Goal: Task Accomplishment & Management: Manage account settings

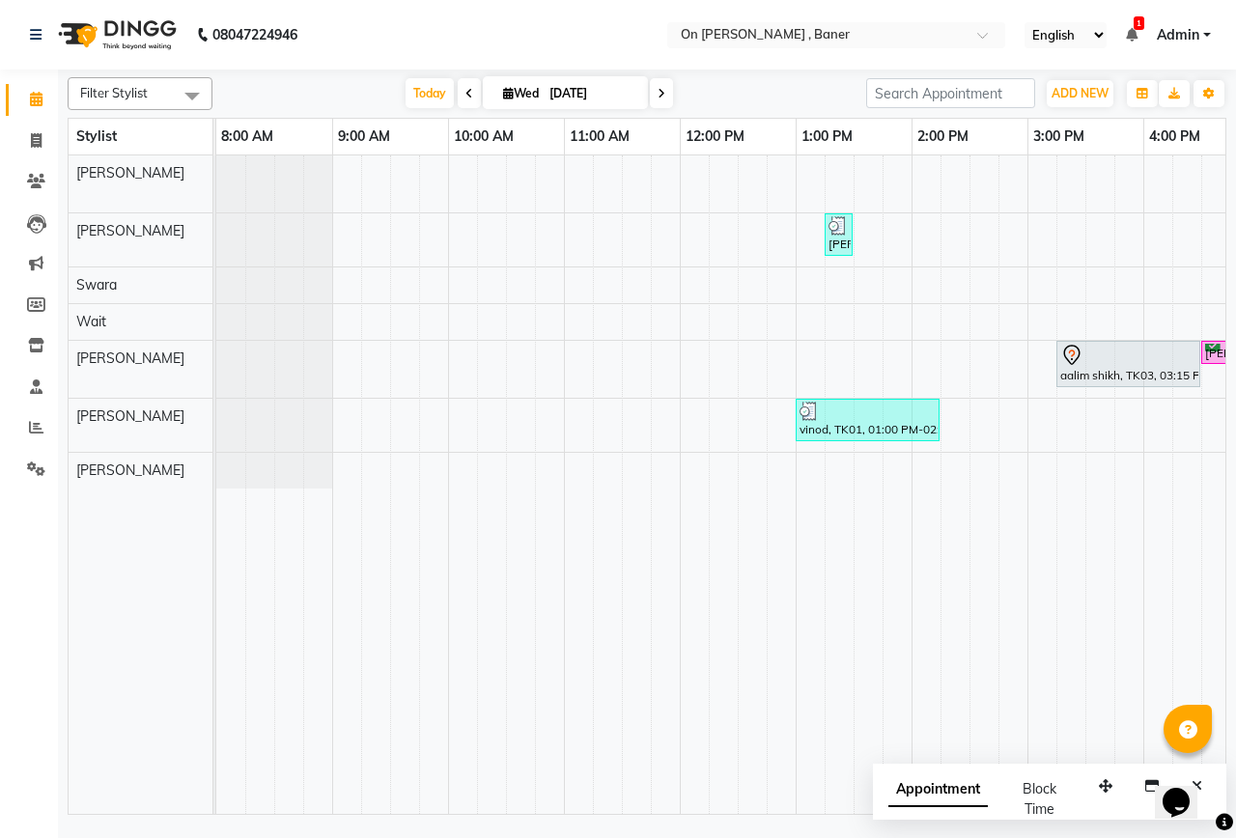
scroll to position [0, 729]
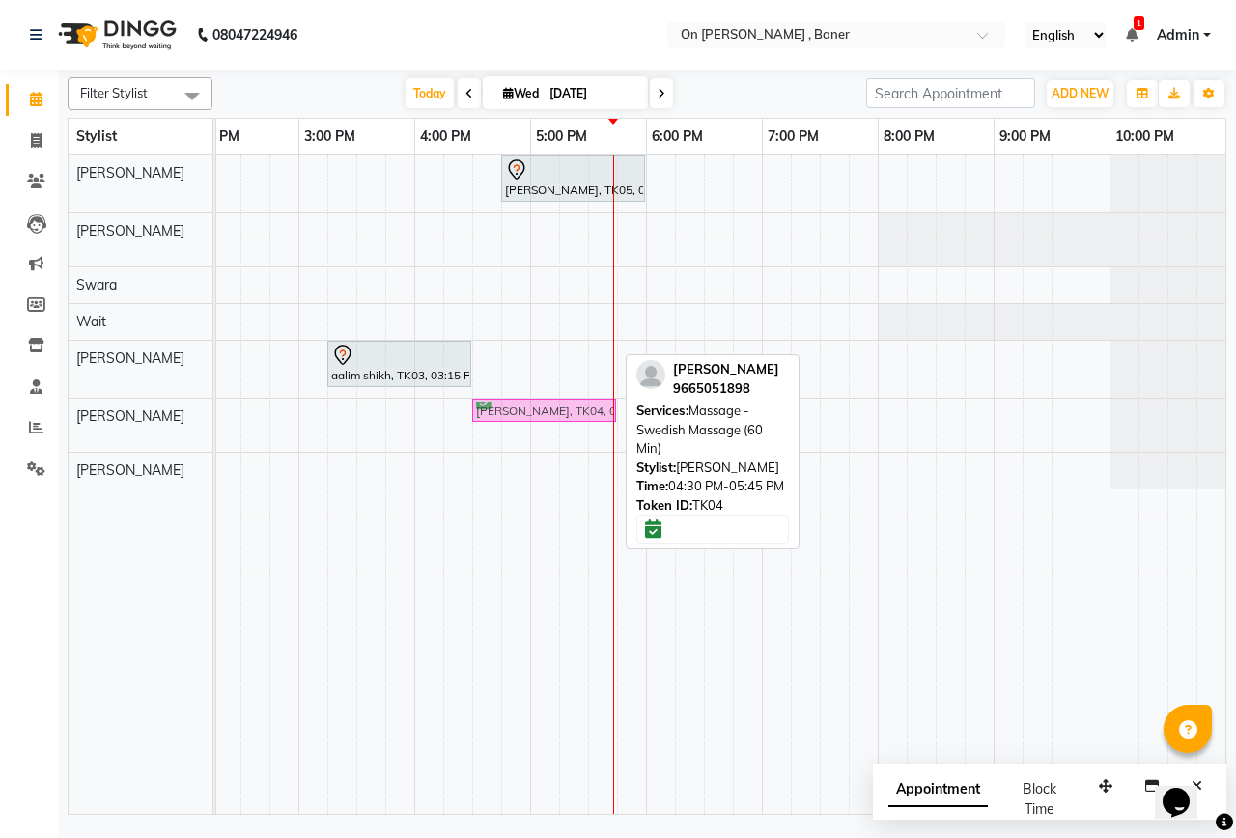
drag, startPoint x: 556, startPoint y: 355, endPoint x: 566, endPoint y: 414, distance: 59.7
click at [566, 414] on tbody "[PERSON_NAME], TK05, 04:45 PM-06:00 PM, Massage -Swedish Massage (60 Min) [PERS…" at bounding box center [356, 322] width 1739 height 333
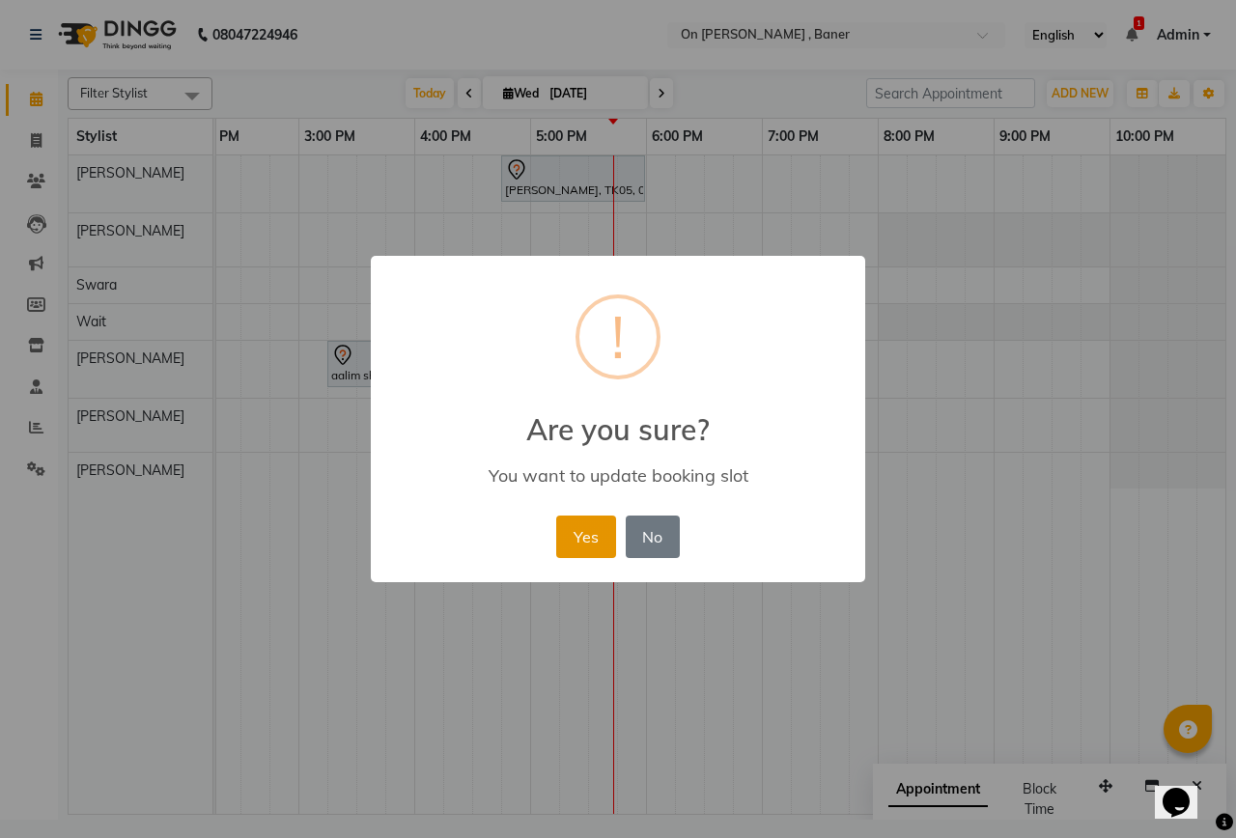
click at [593, 548] on button "Yes" at bounding box center [585, 537] width 59 height 43
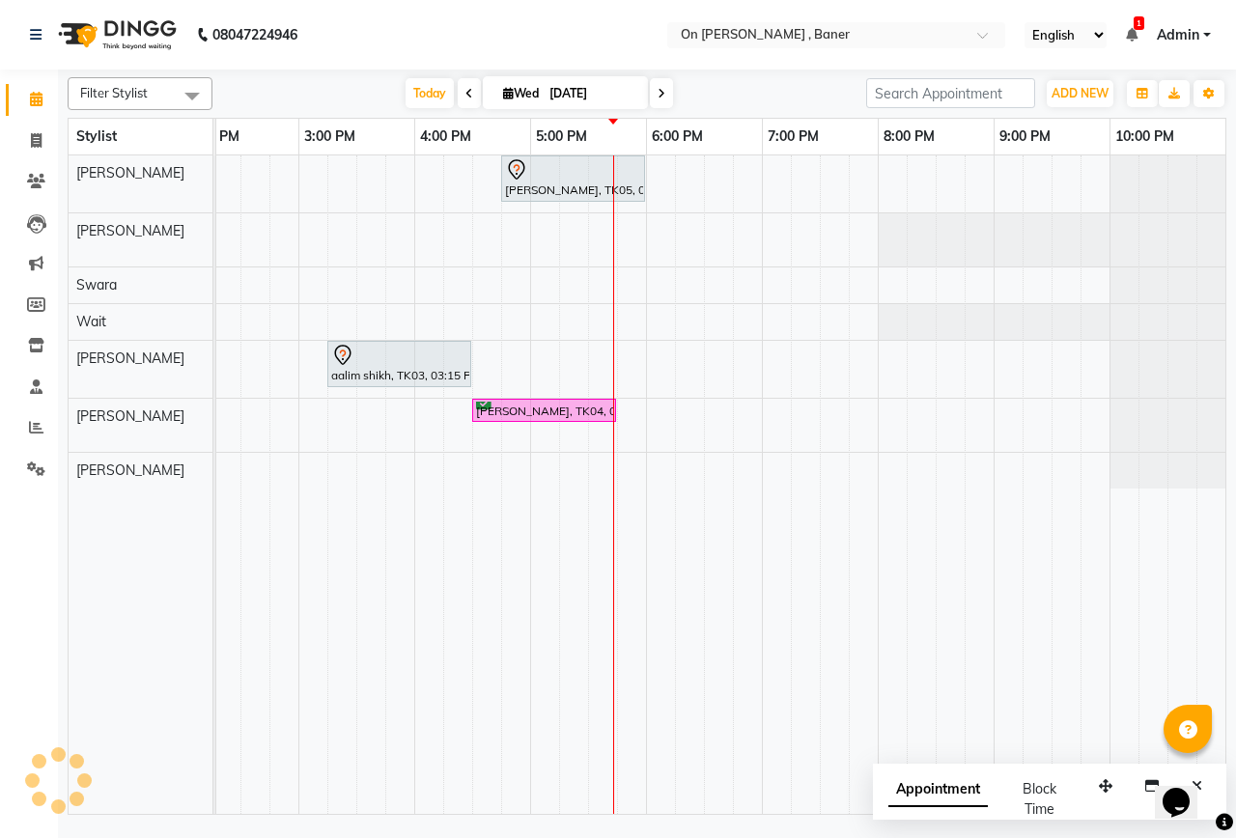
click at [493, 367] on div "[PERSON_NAME], TK05, 04:45 PM-06:00 PM, Massage -Swedish Massage (60 Min) [PERS…" at bounding box center [356, 485] width 1739 height 659
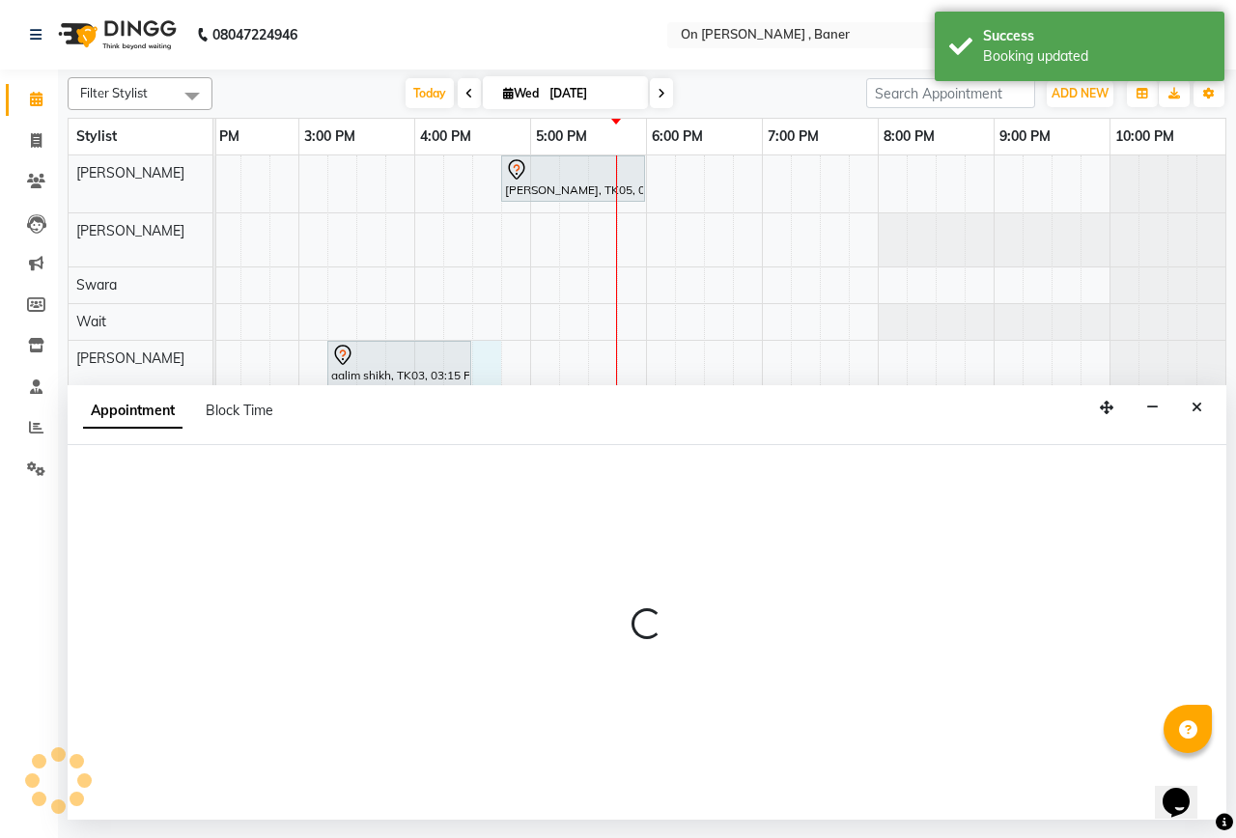
select select "84499"
select select "990"
select select "tentative"
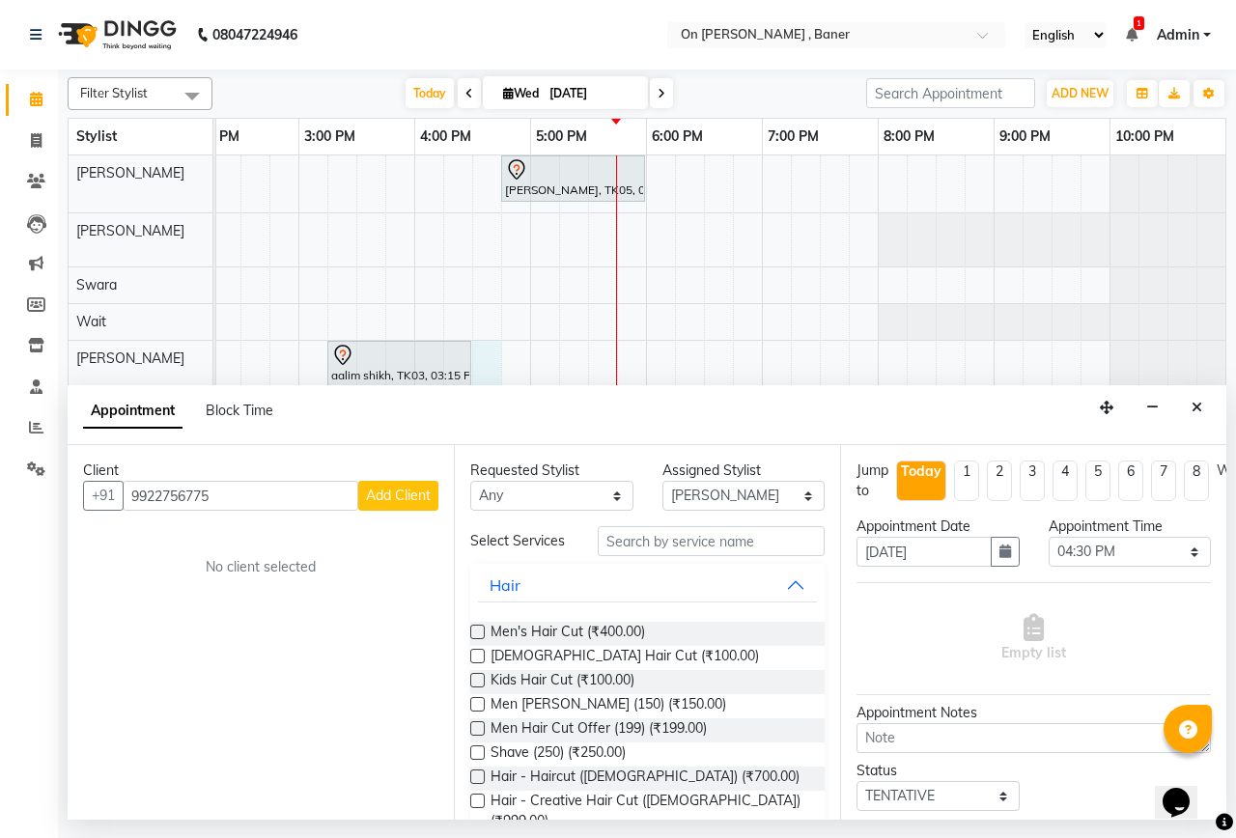
type input "9922756775"
click at [396, 498] on span "Add Client" at bounding box center [398, 495] width 65 height 17
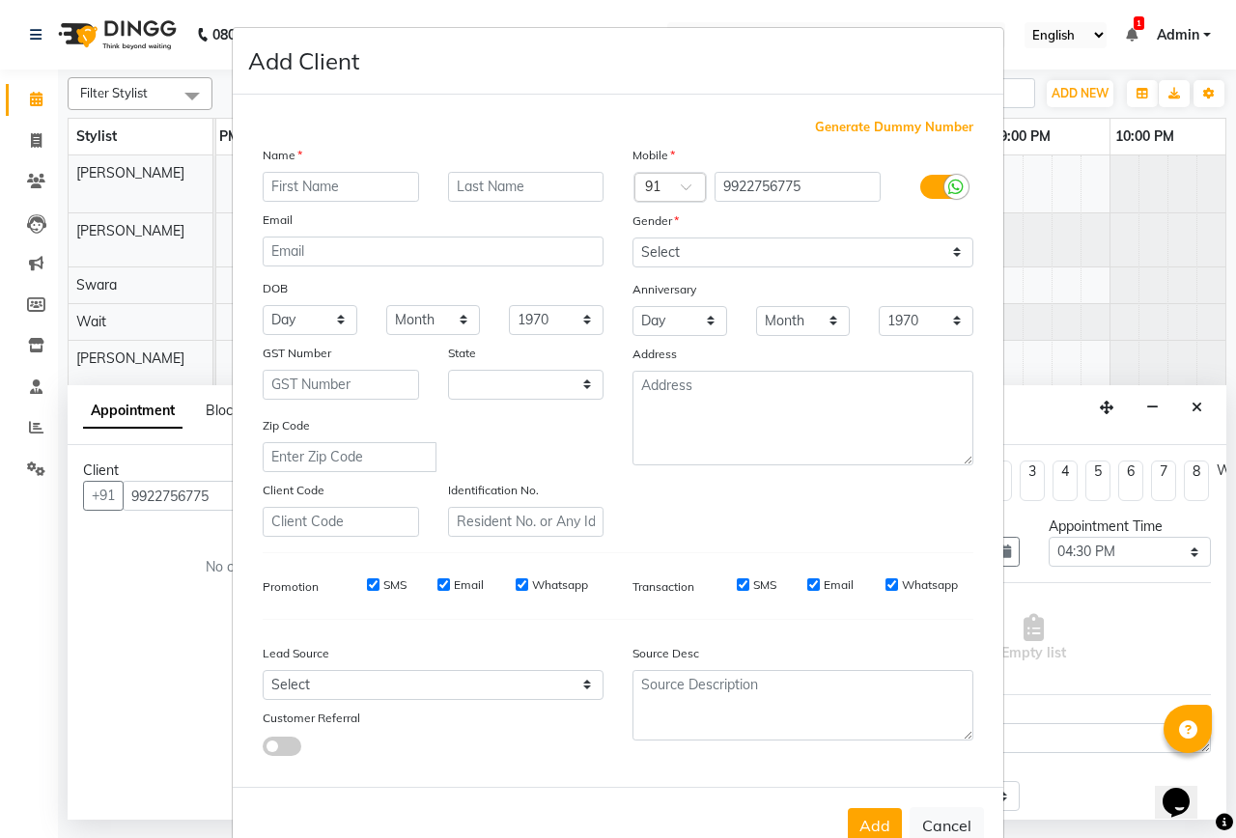
select select "22"
type input "[PERSON_NAME]"
click at [457, 188] on input "text" at bounding box center [526, 187] width 156 height 30
type input "[PERSON_NAME]"
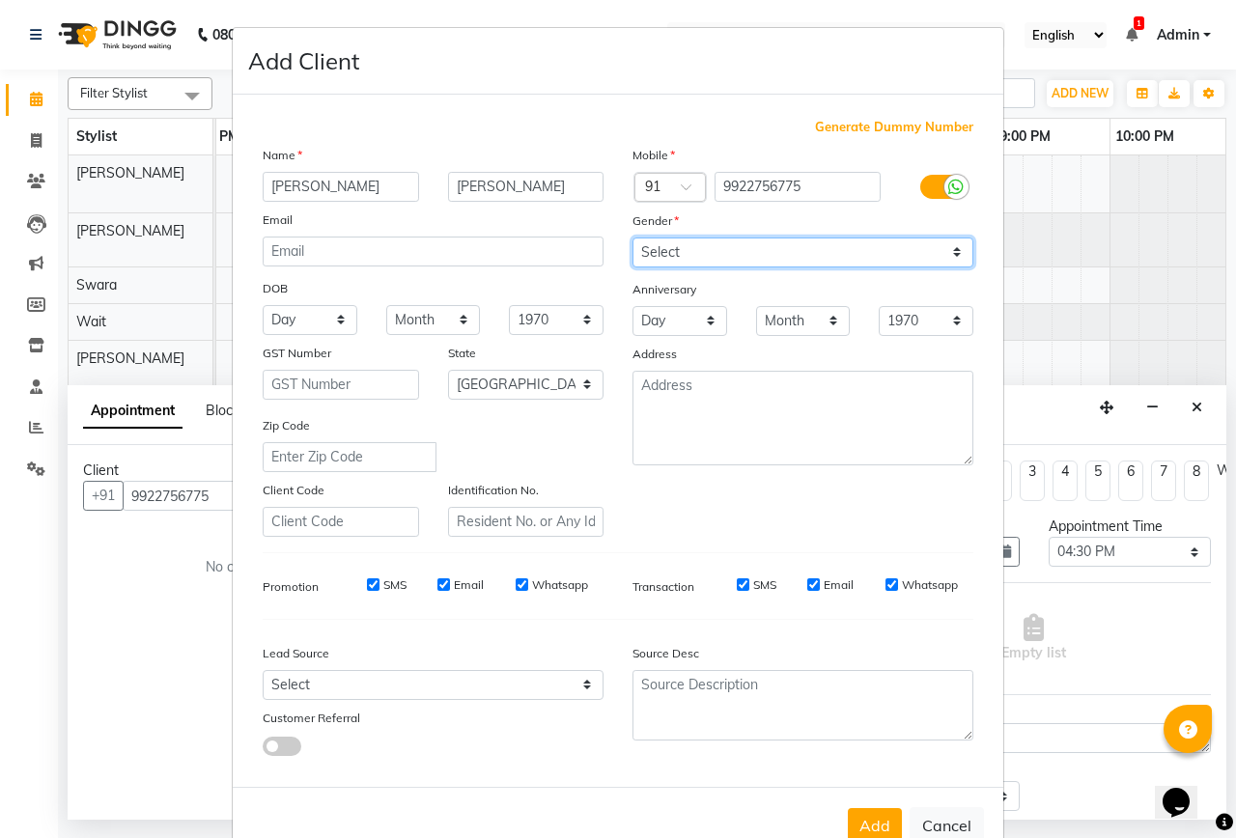
click at [706, 255] on select "Select [DEMOGRAPHIC_DATA] [DEMOGRAPHIC_DATA] Other Prefer Not To Say" at bounding box center [803, 253] width 341 height 30
select select "[DEMOGRAPHIC_DATA]"
click at [633, 238] on select "Select [DEMOGRAPHIC_DATA] [DEMOGRAPHIC_DATA] Other Prefer Not To Say" at bounding box center [803, 253] width 341 height 30
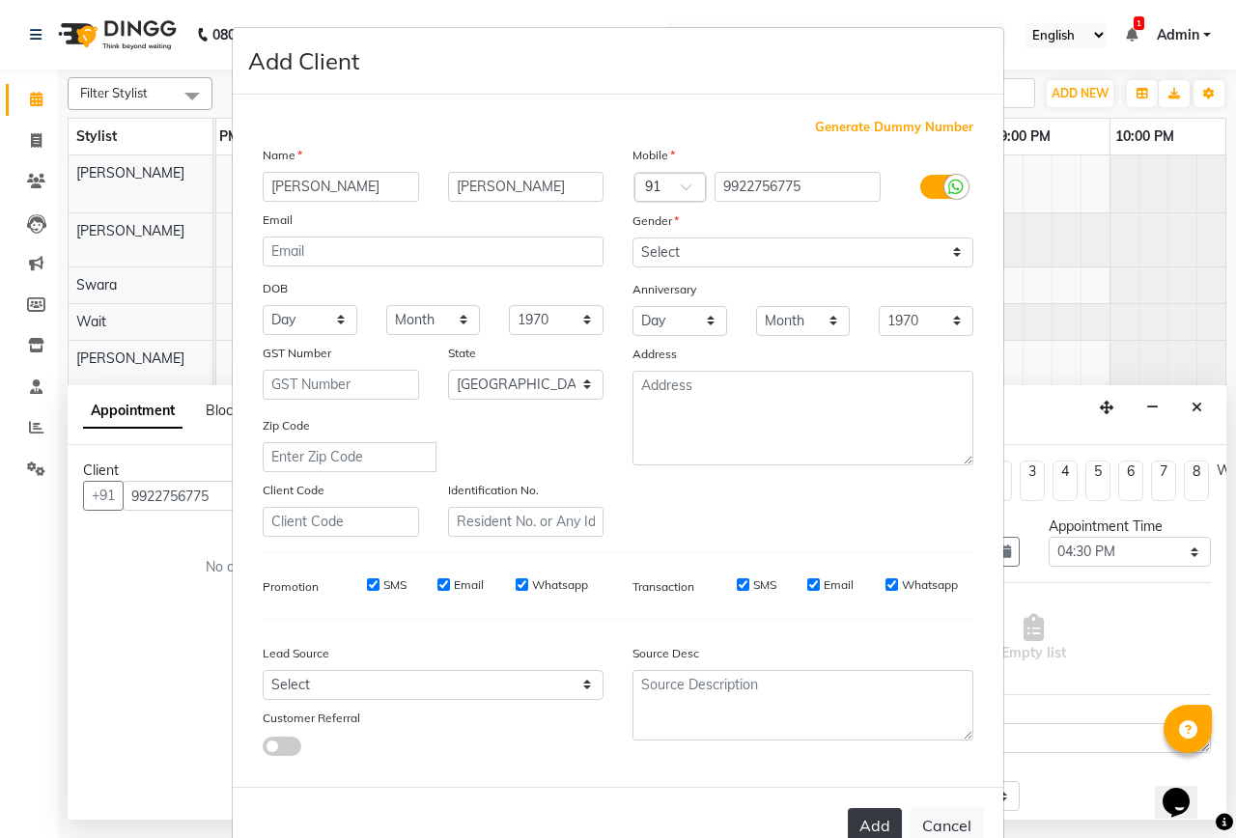
click at [874, 817] on button "Add" at bounding box center [875, 825] width 54 height 35
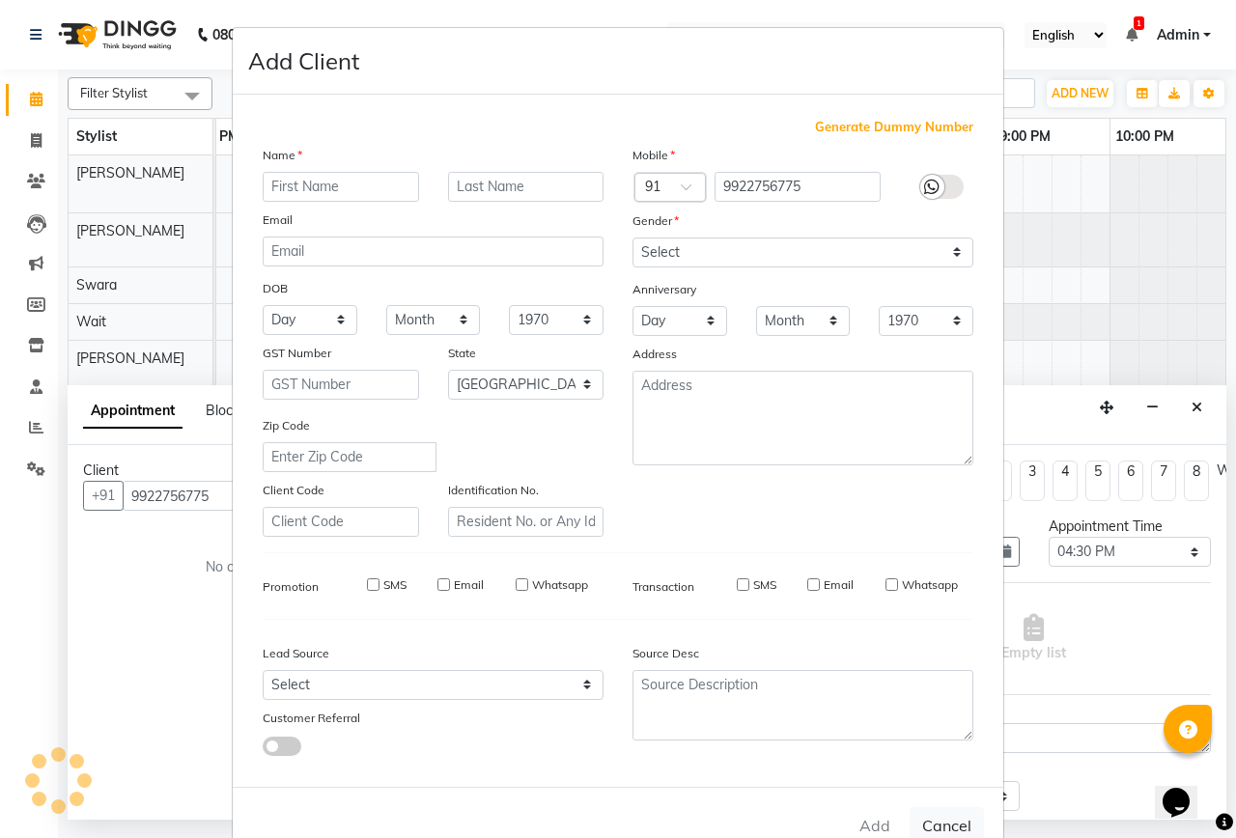
select select
select select "null"
select select
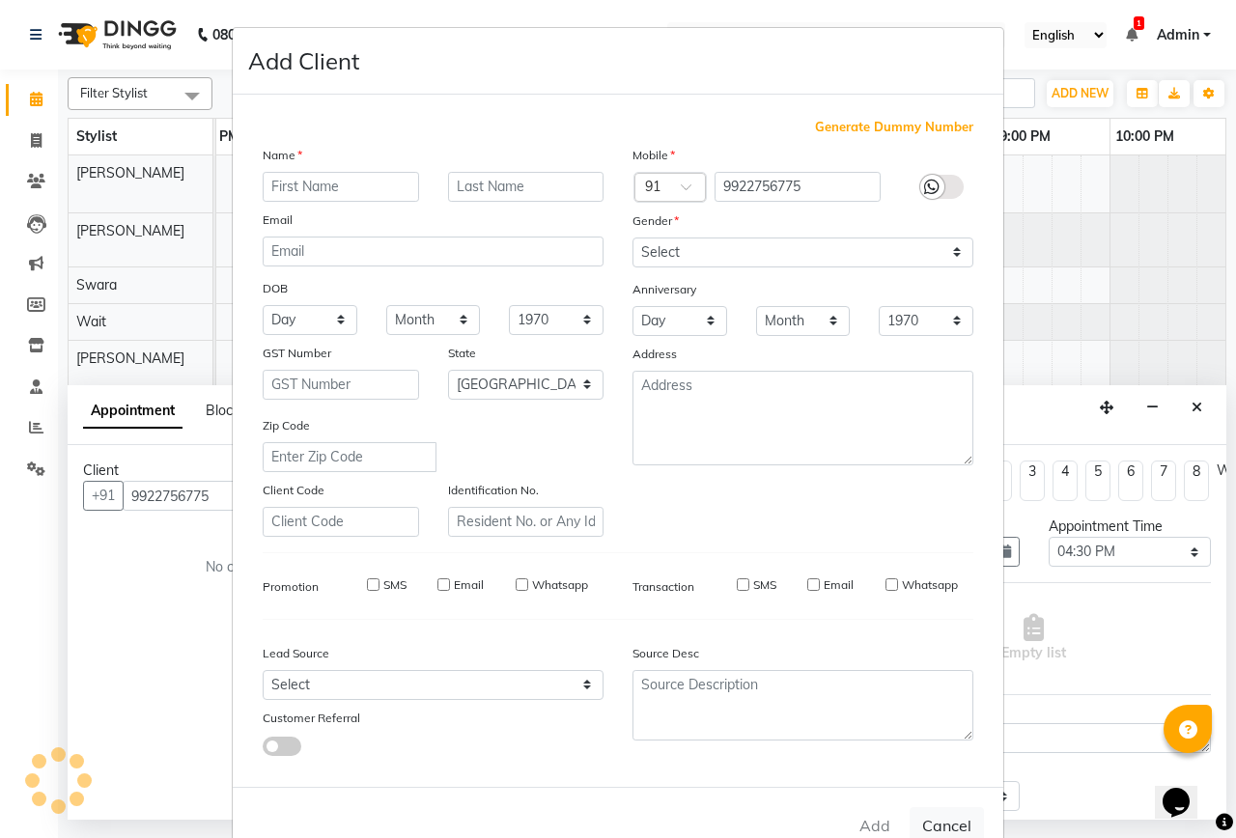
select select
checkbox input "false"
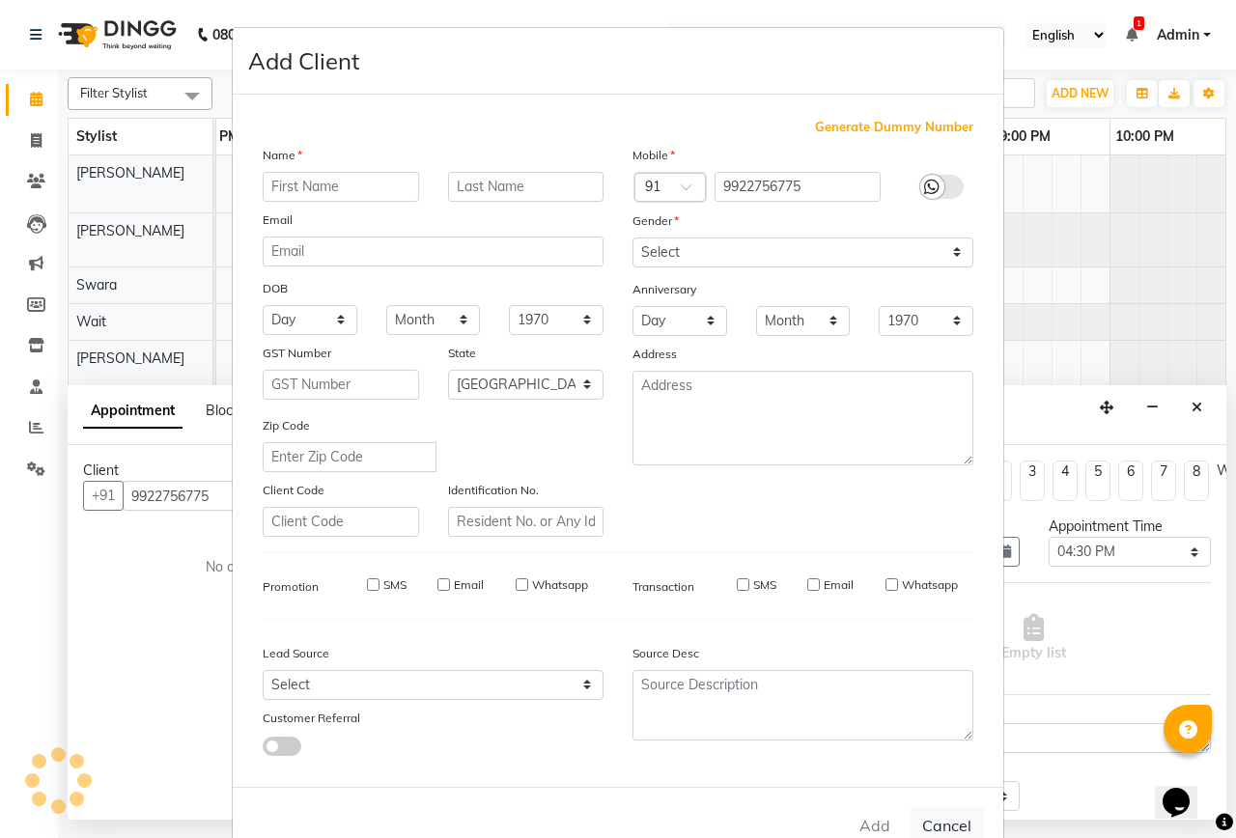
checkbox input "false"
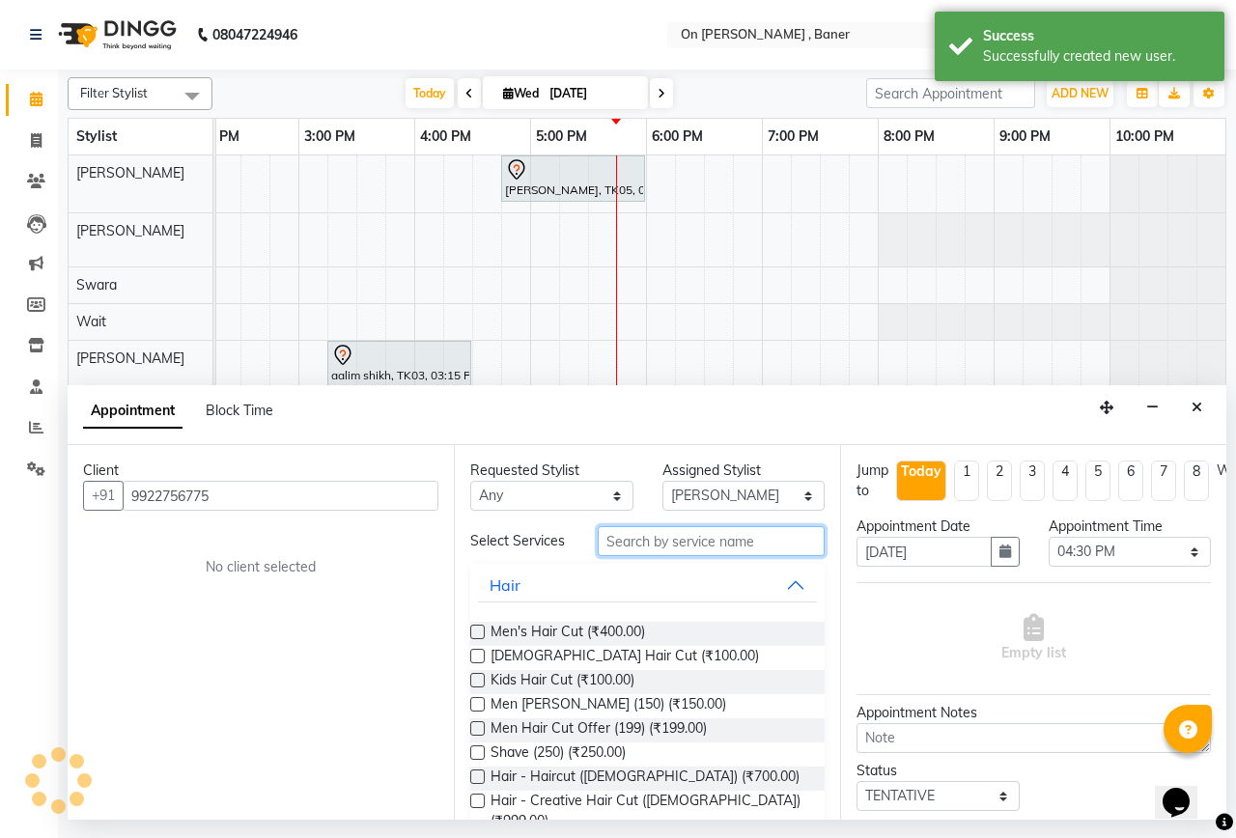
click at [647, 552] on input "text" at bounding box center [711, 541] width 227 height 30
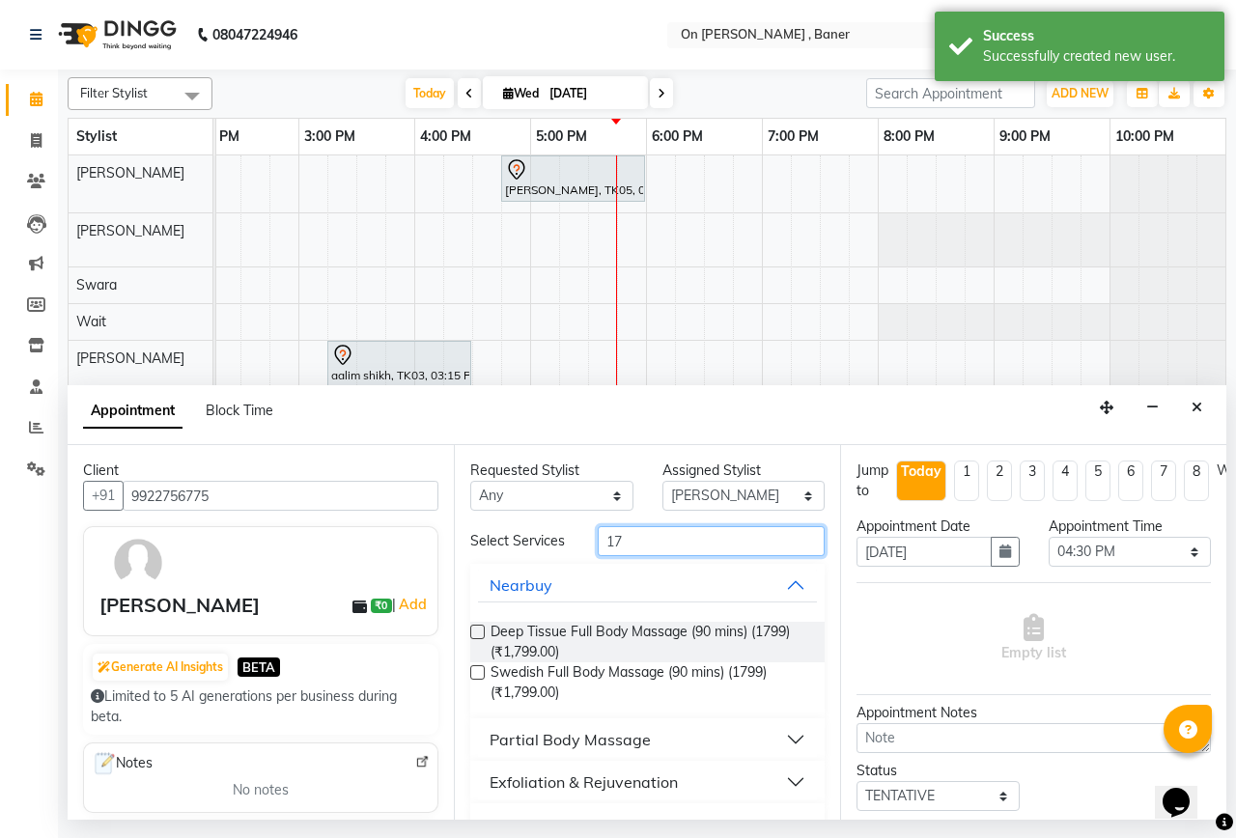
type input "1"
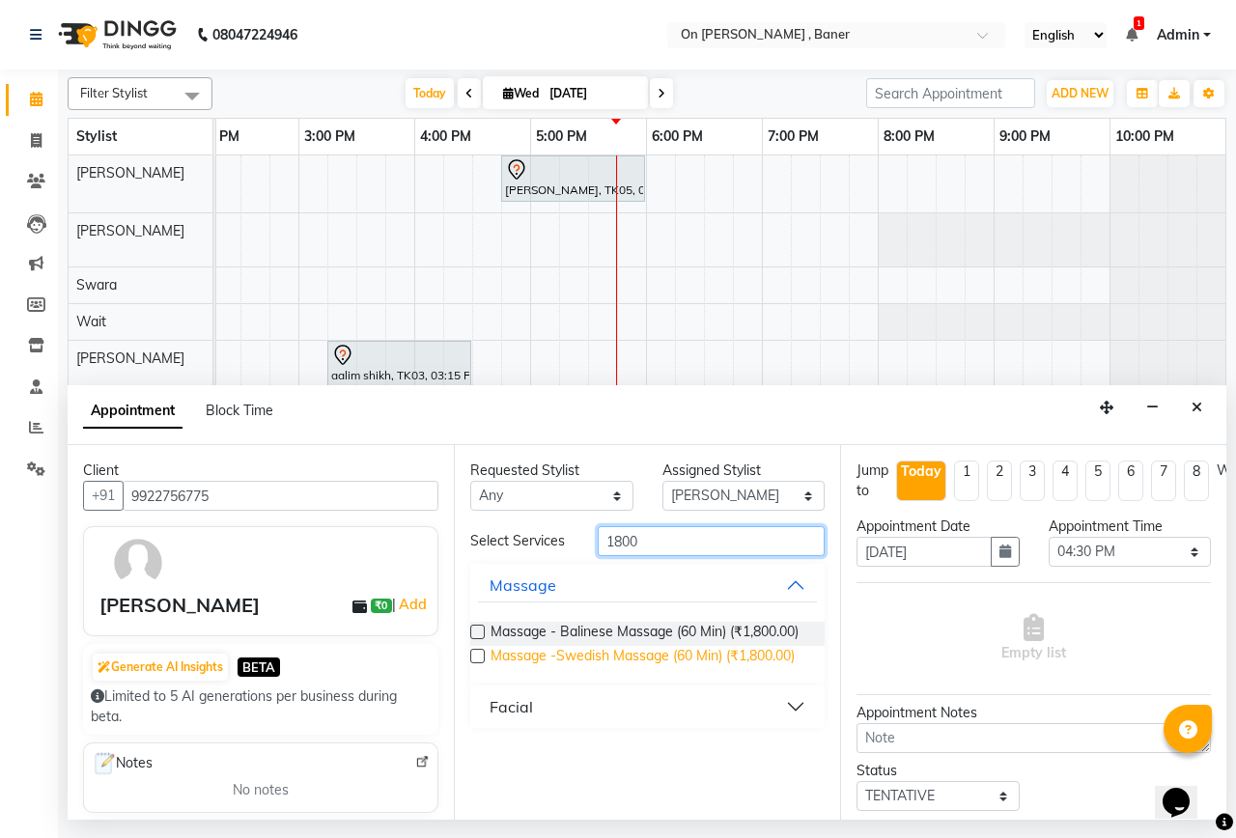
type input "1800"
click at [689, 652] on span "Massage -Swedish Massage (60 Min) (₹1,800.00)" at bounding box center [643, 658] width 304 height 24
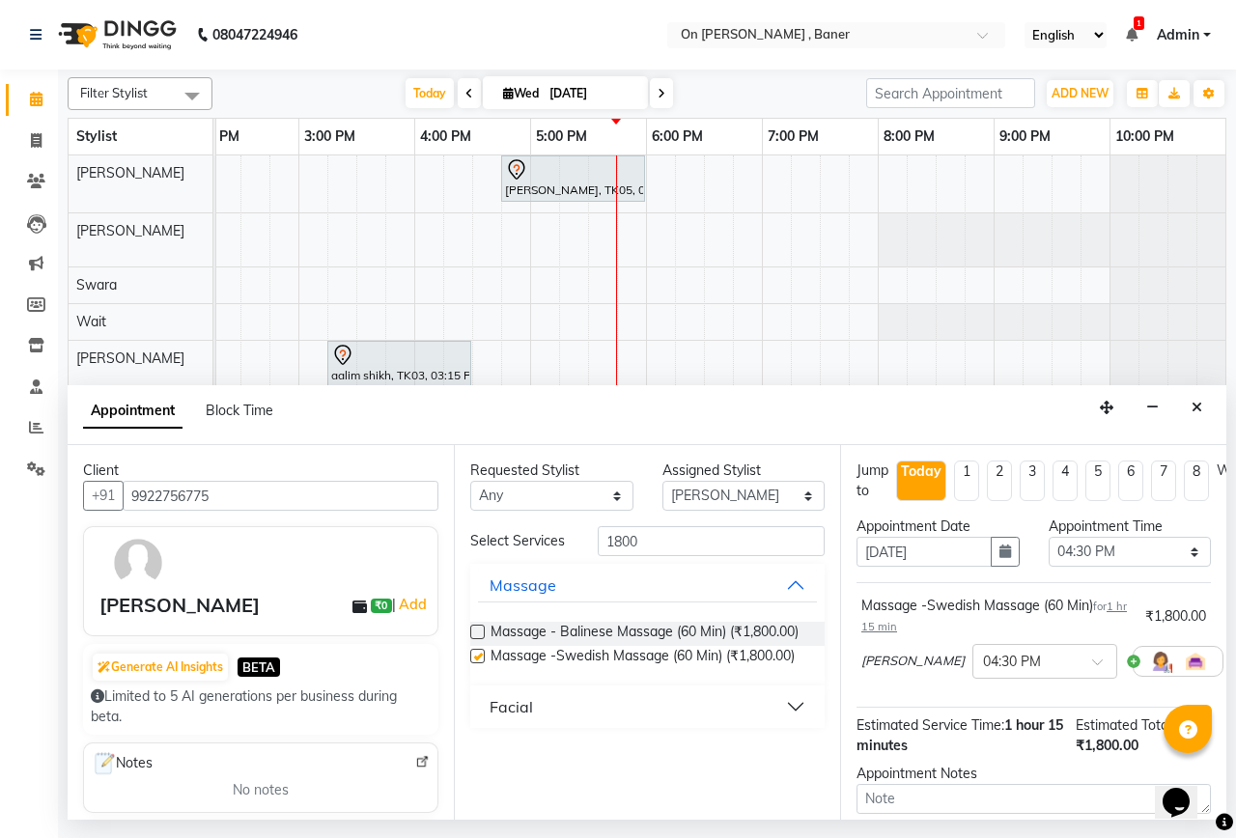
checkbox input "false"
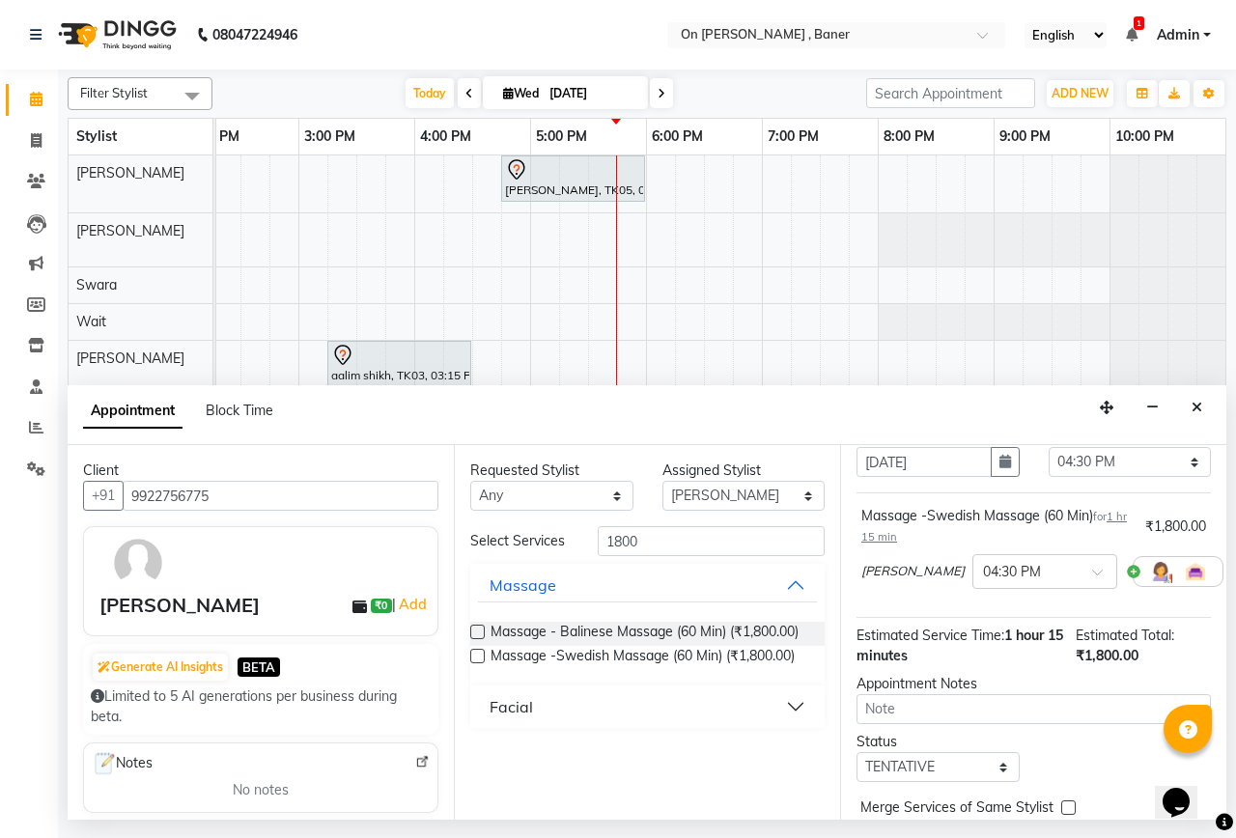
scroll to position [190, 0]
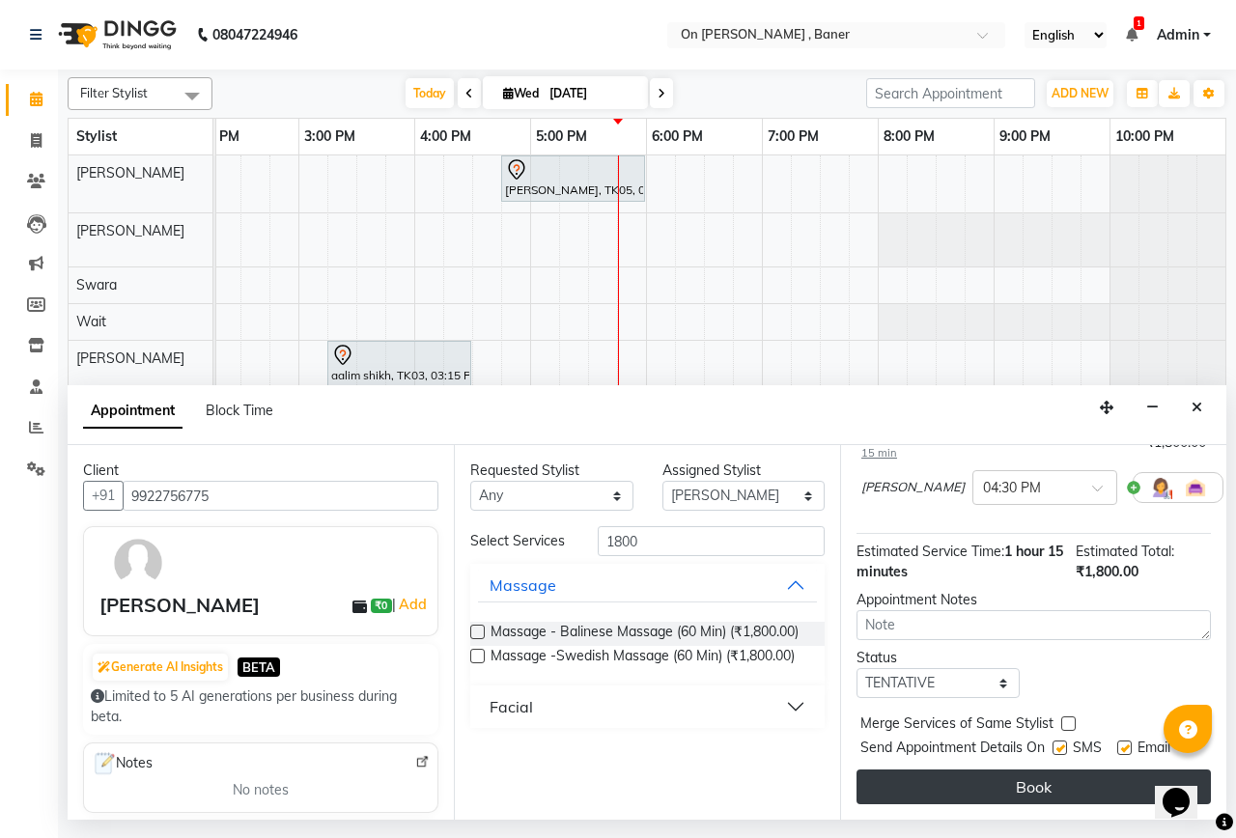
drag, startPoint x: 1060, startPoint y: 728, endPoint x: 1079, endPoint y: 763, distance: 39.8
click at [1059, 741] on label at bounding box center [1060, 748] width 14 height 14
click at [1059, 744] on input "checkbox" at bounding box center [1059, 750] width 13 height 13
checkbox input "false"
click at [1079, 770] on button "Book" at bounding box center [1034, 787] width 355 height 35
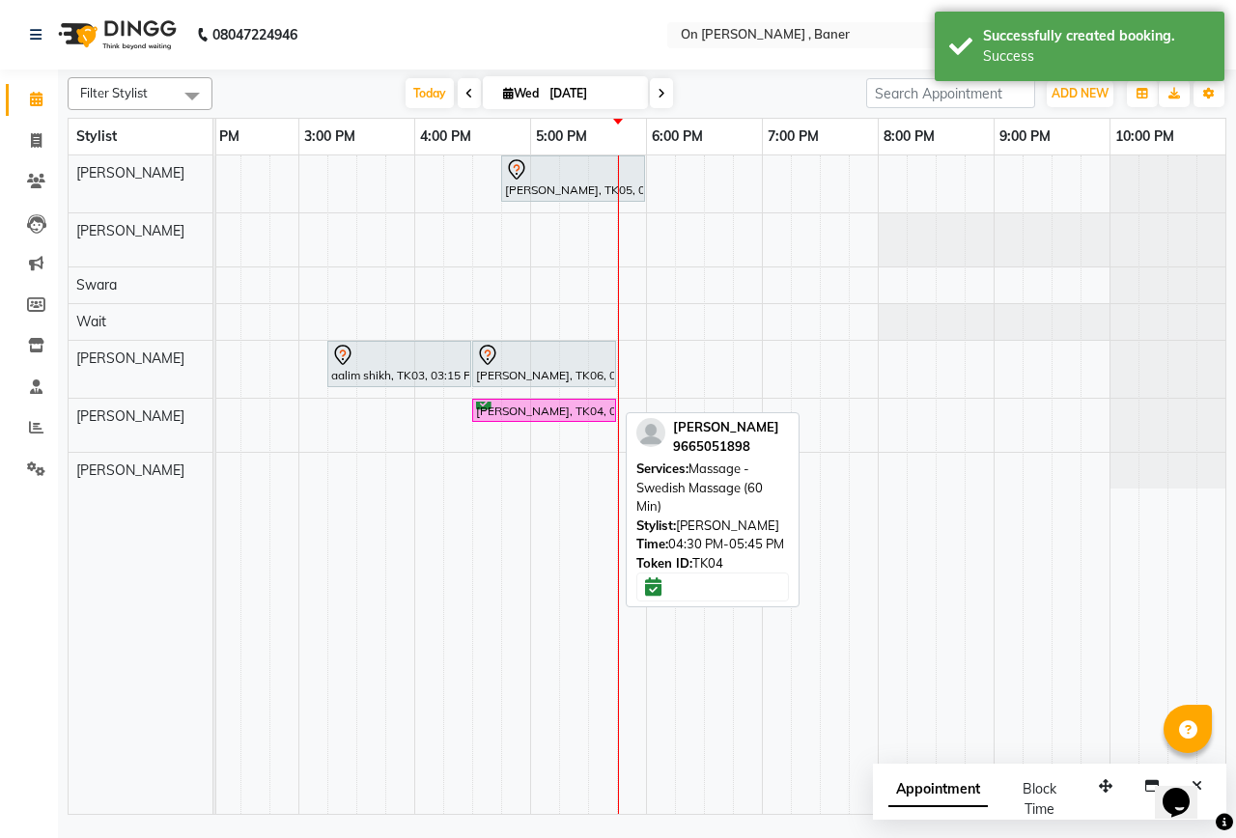
click at [549, 413] on div "[PERSON_NAME], TK04, 04:30 PM-05:45 PM, Massage -Swedish Massage (60 Min)" at bounding box center [544, 411] width 140 height 18
click at [546, 406] on div "[PERSON_NAME], TK04, 04:30 PM-05:45 PM, Massage -Swedish Massage (60 Min)" at bounding box center [544, 411] width 140 height 18
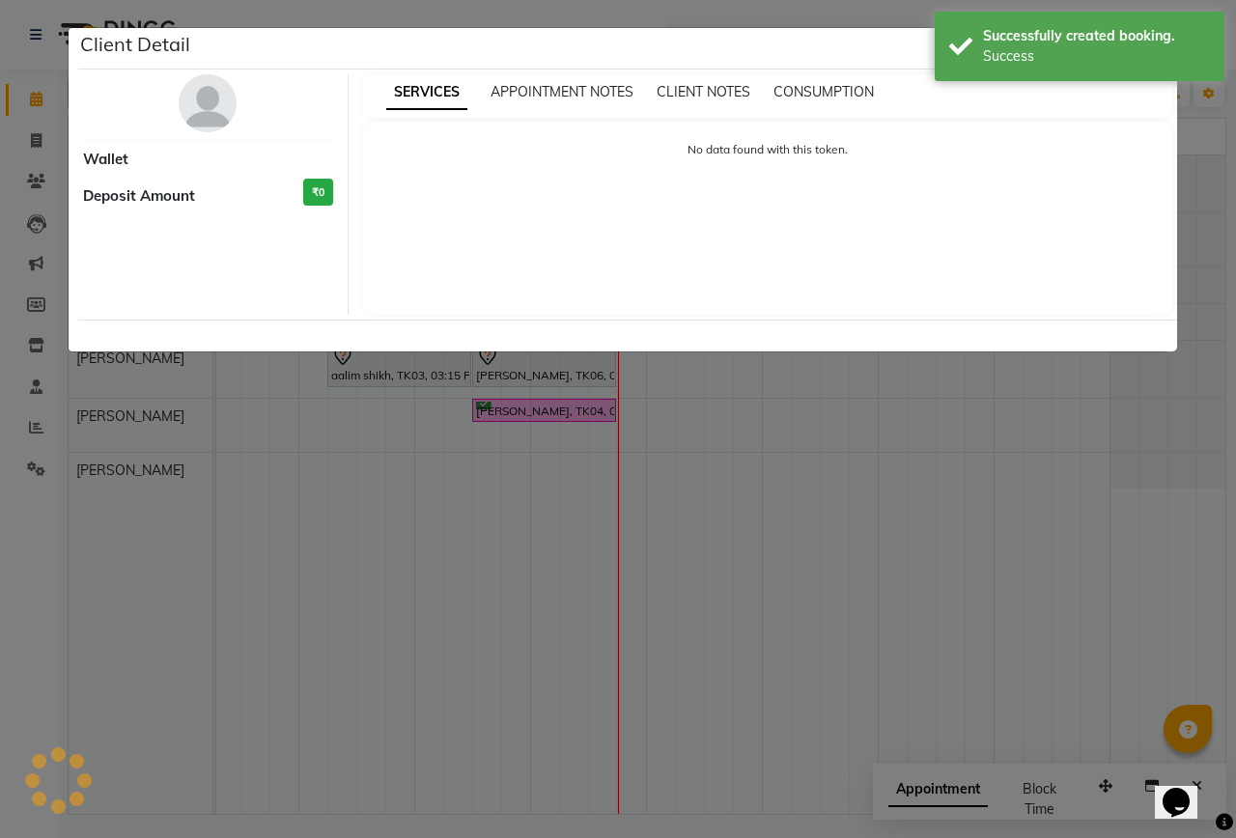
select select "6"
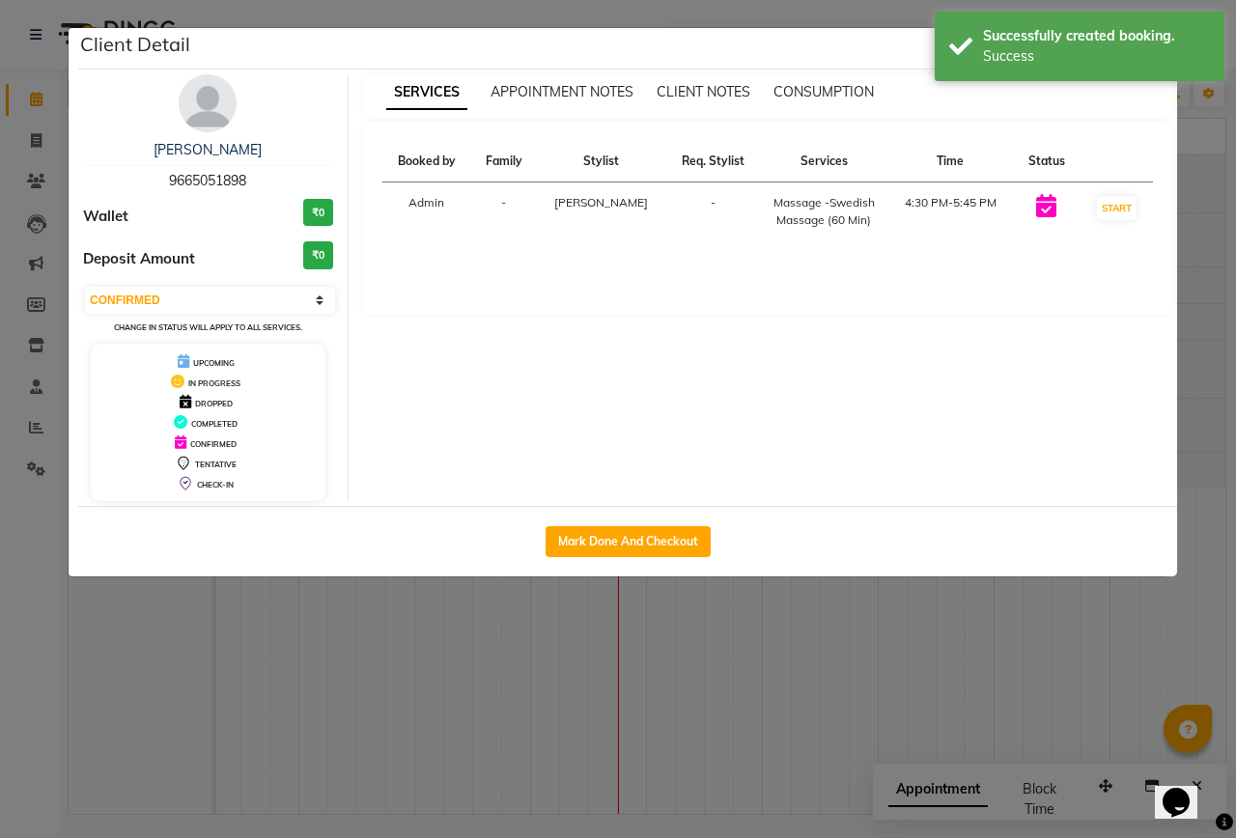
click at [219, 112] on img at bounding box center [208, 103] width 58 height 58
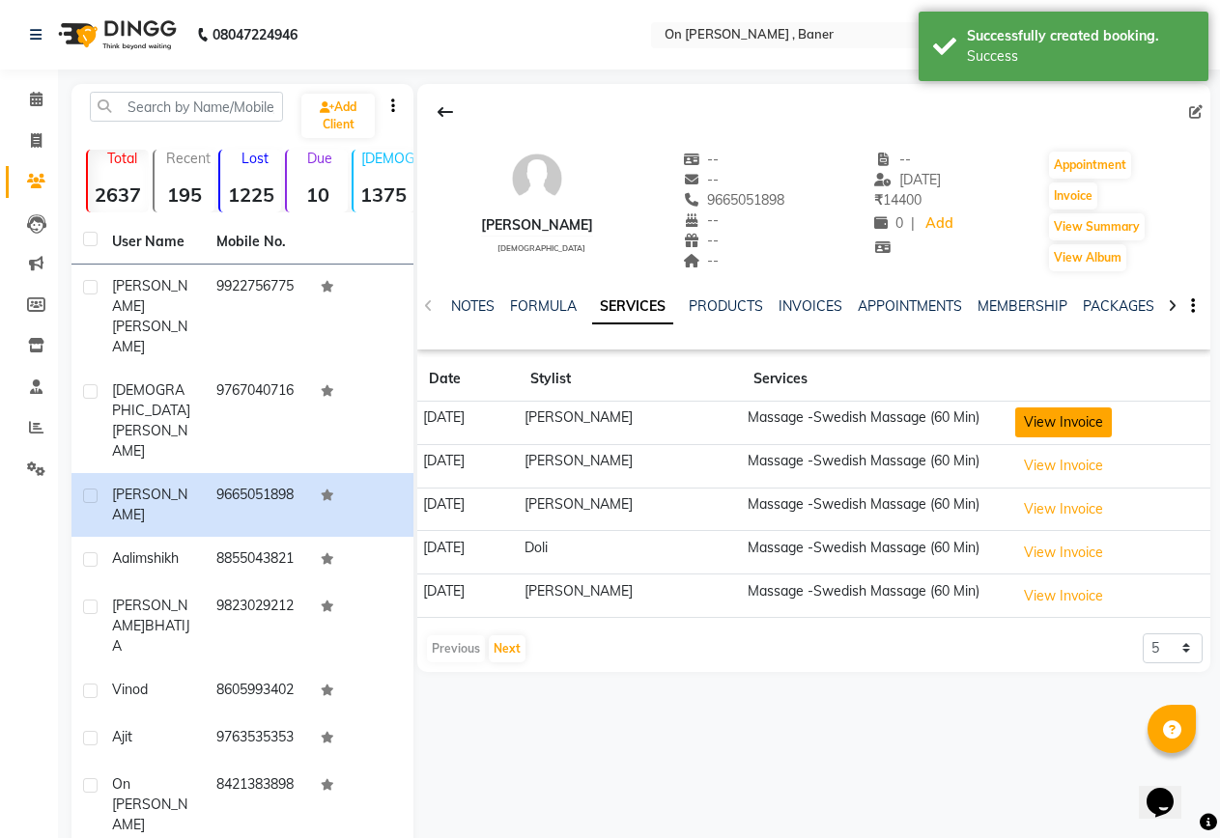
click at [1030, 423] on button "View Invoice" at bounding box center [1063, 423] width 97 height 30
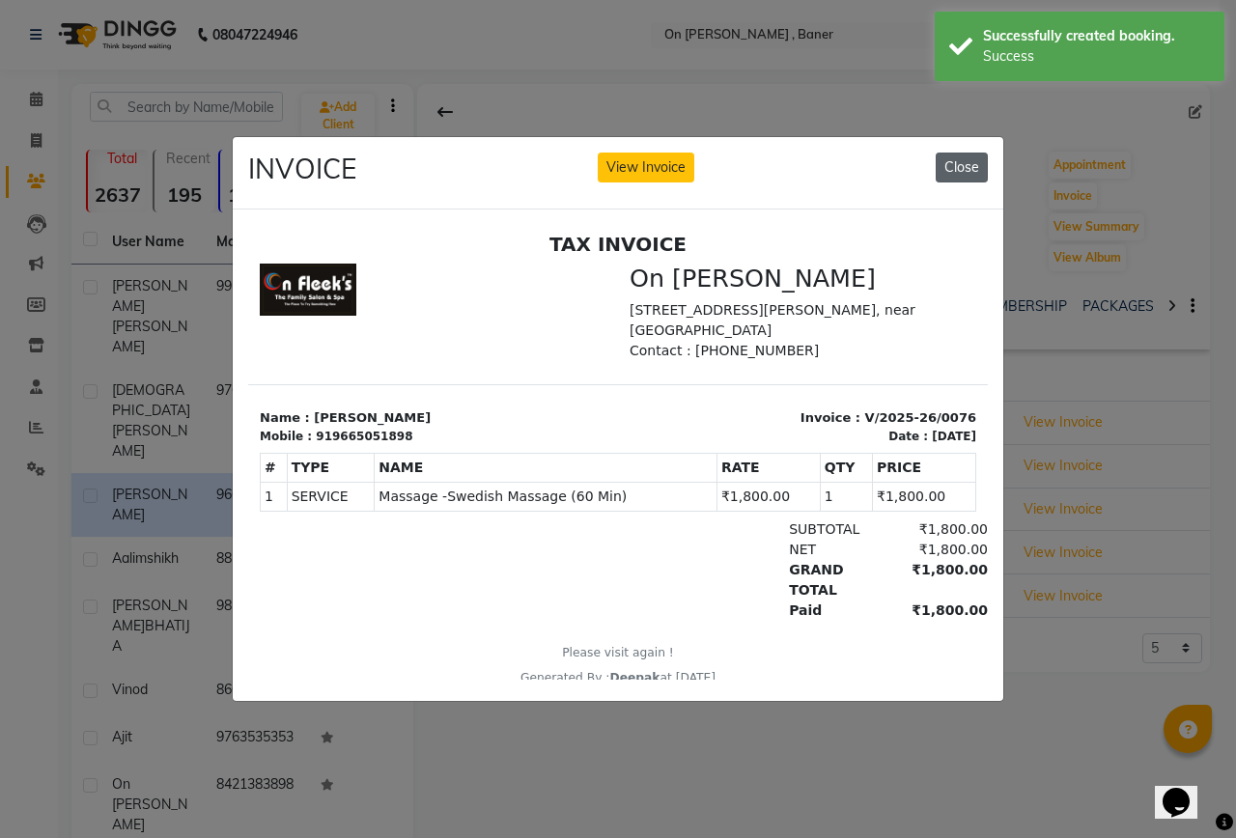
click at [957, 163] on button "Close" at bounding box center [962, 168] width 52 height 30
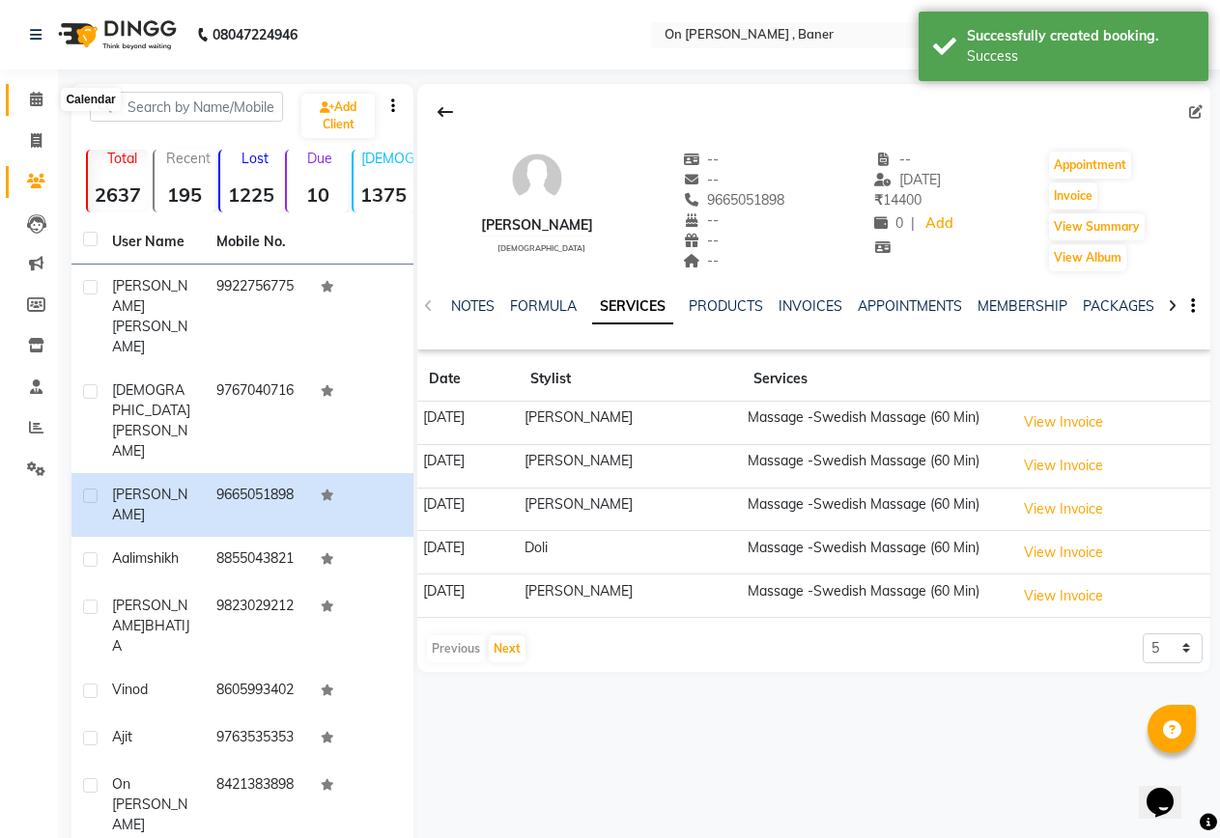
click at [34, 101] on icon at bounding box center [36, 99] width 13 height 14
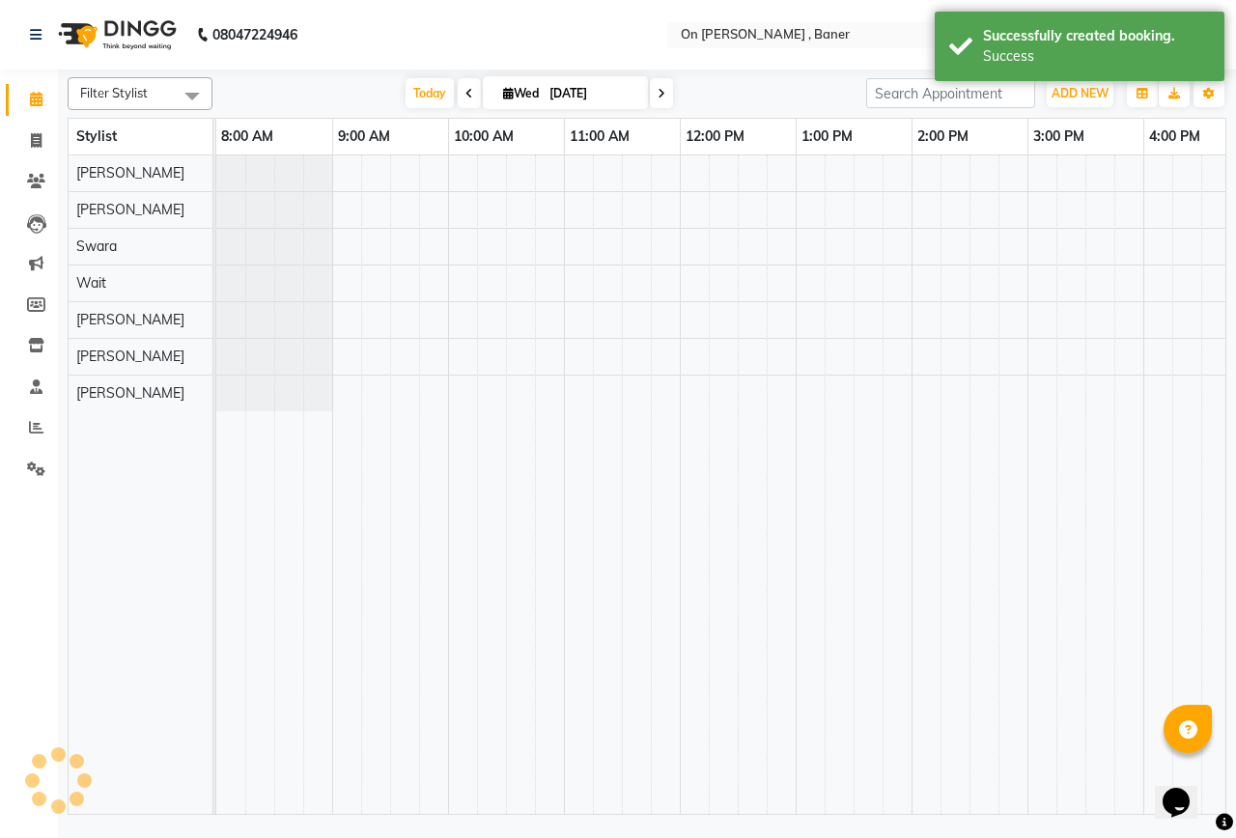
click at [409, 89] on span "Today" at bounding box center [430, 93] width 48 height 30
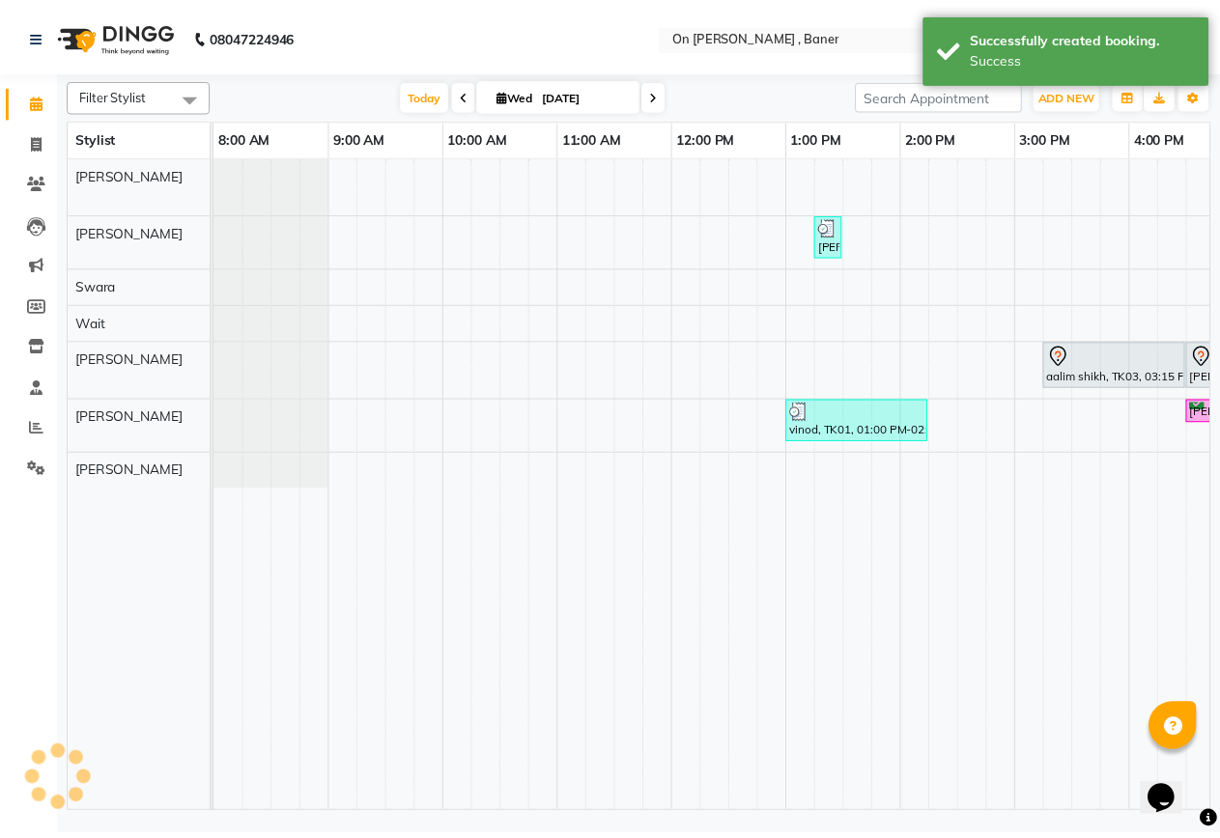
scroll to position [0, 729]
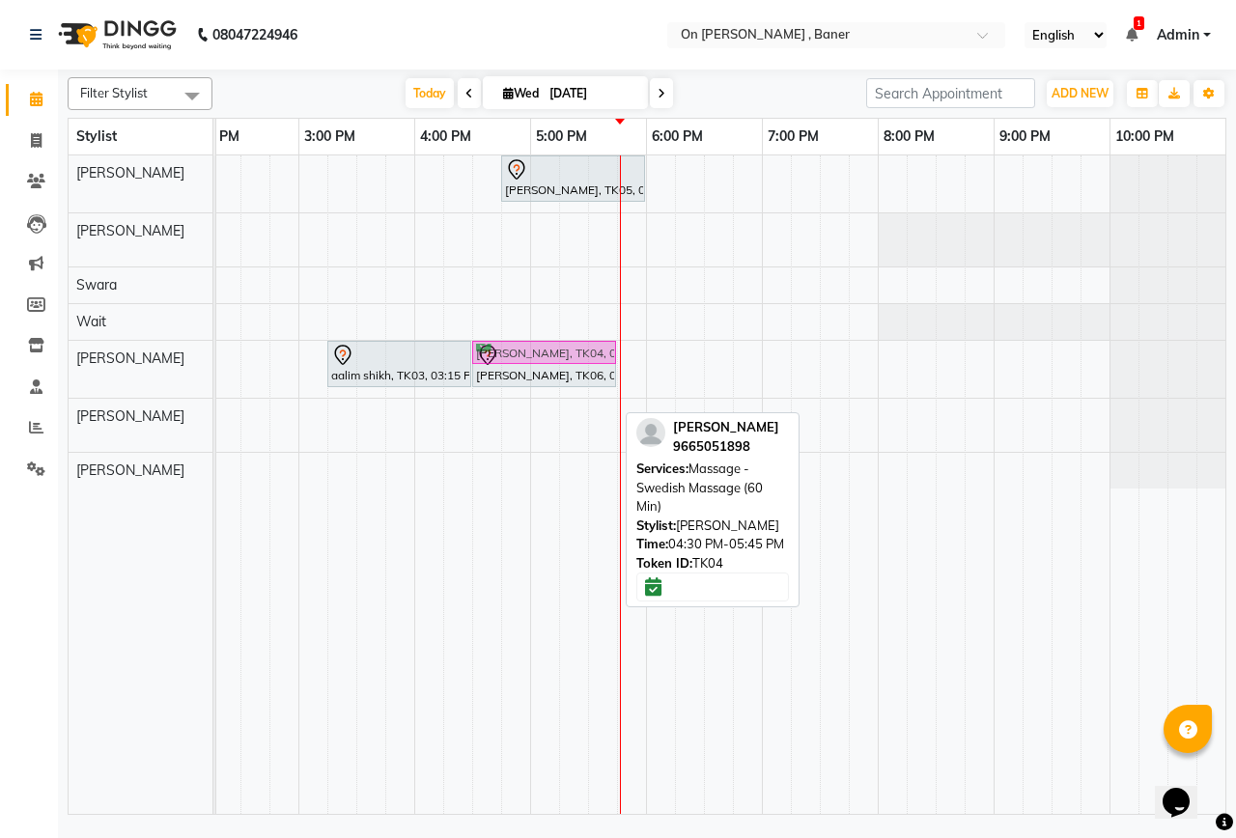
drag, startPoint x: 546, startPoint y: 411, endPoint x: 551, endPoint y: 366, distance: 44.7
click at [551, 366] on tbody "[PERSON_NAME], TK05, 04:45 PM-06:00 PM, Massage -Swedish Massage (60 Min) [PERS…" at bounding box center [356, 322] width 1739 height 333
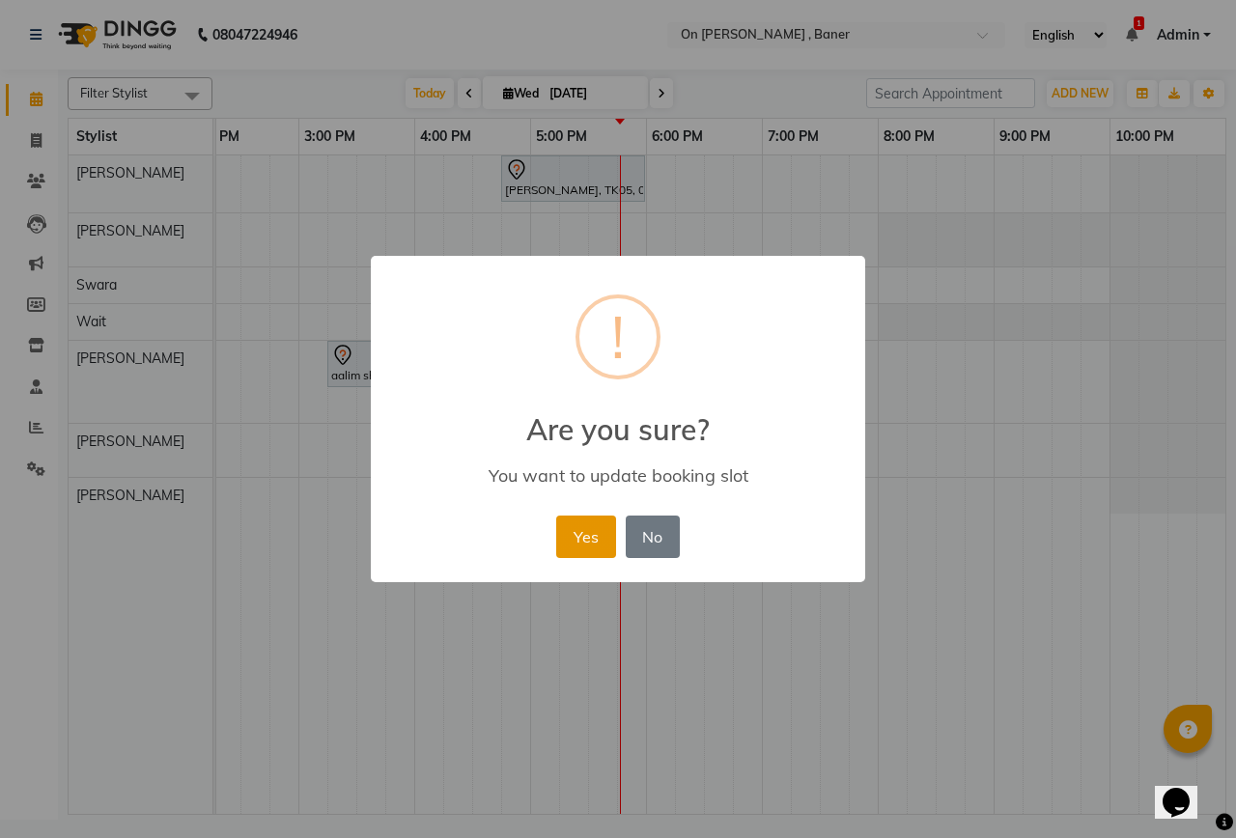
click at [596, 542] on button "Yes" at bounding box center [585, 537] width 59 height 43
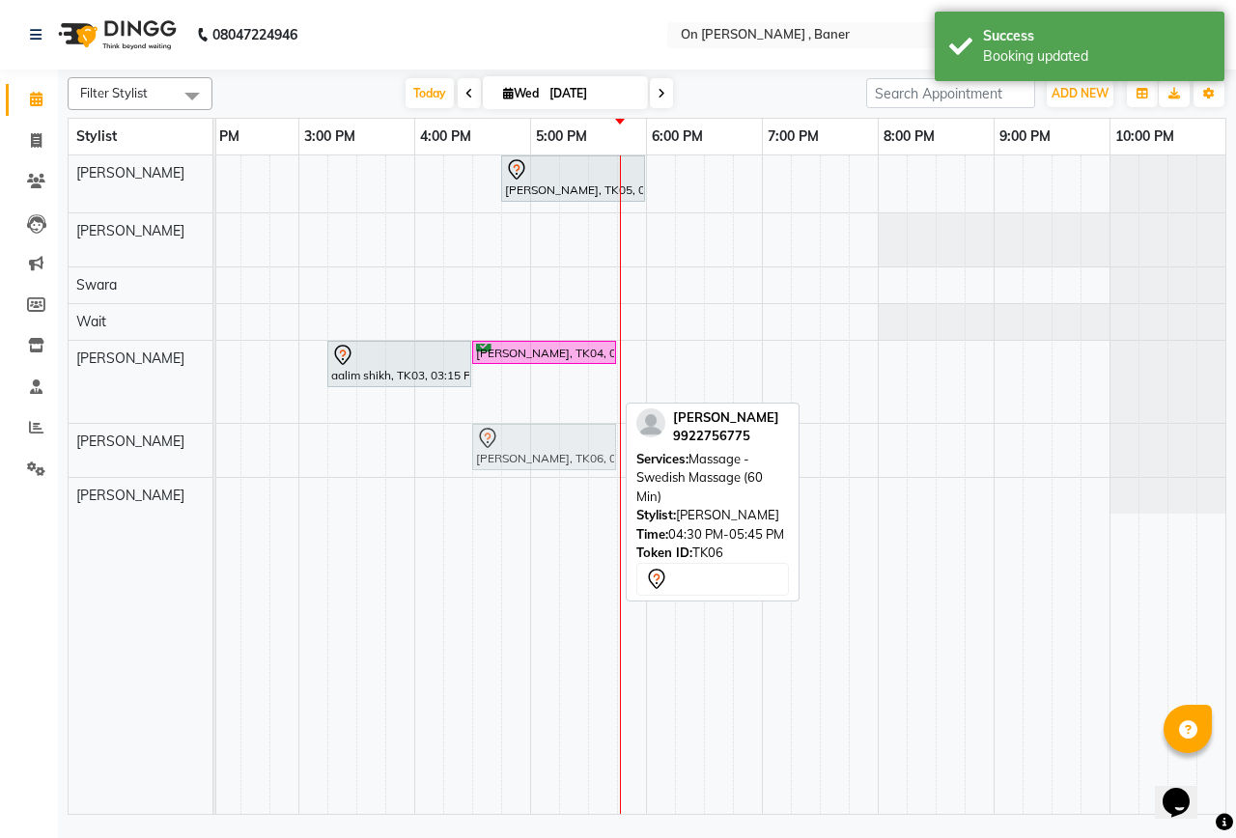
drag, startPoint x: 544, startPoint y: 383, endPoint x: 544, endPoint y: 452, distance: 69.5
click at [544, 452] on tbody "[PERSON_NAME], TK05, 04:45 PM-06:00 PM, Massage -Swedish Massage (60 Min) [PERS…" at bounding box center [356, 335] width 1739 height 358
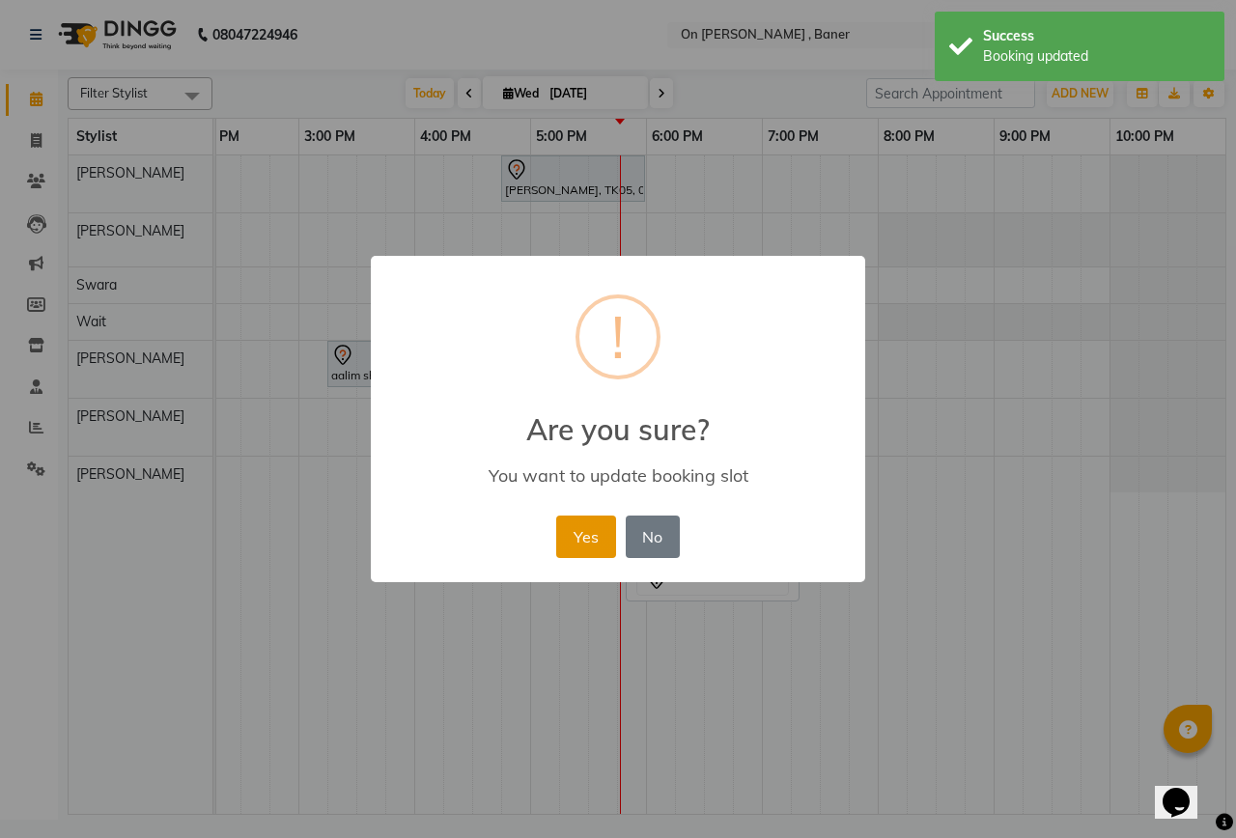
click at [601, 524] on button "Yes" at bounding box center [585, 537] width 59 height 43
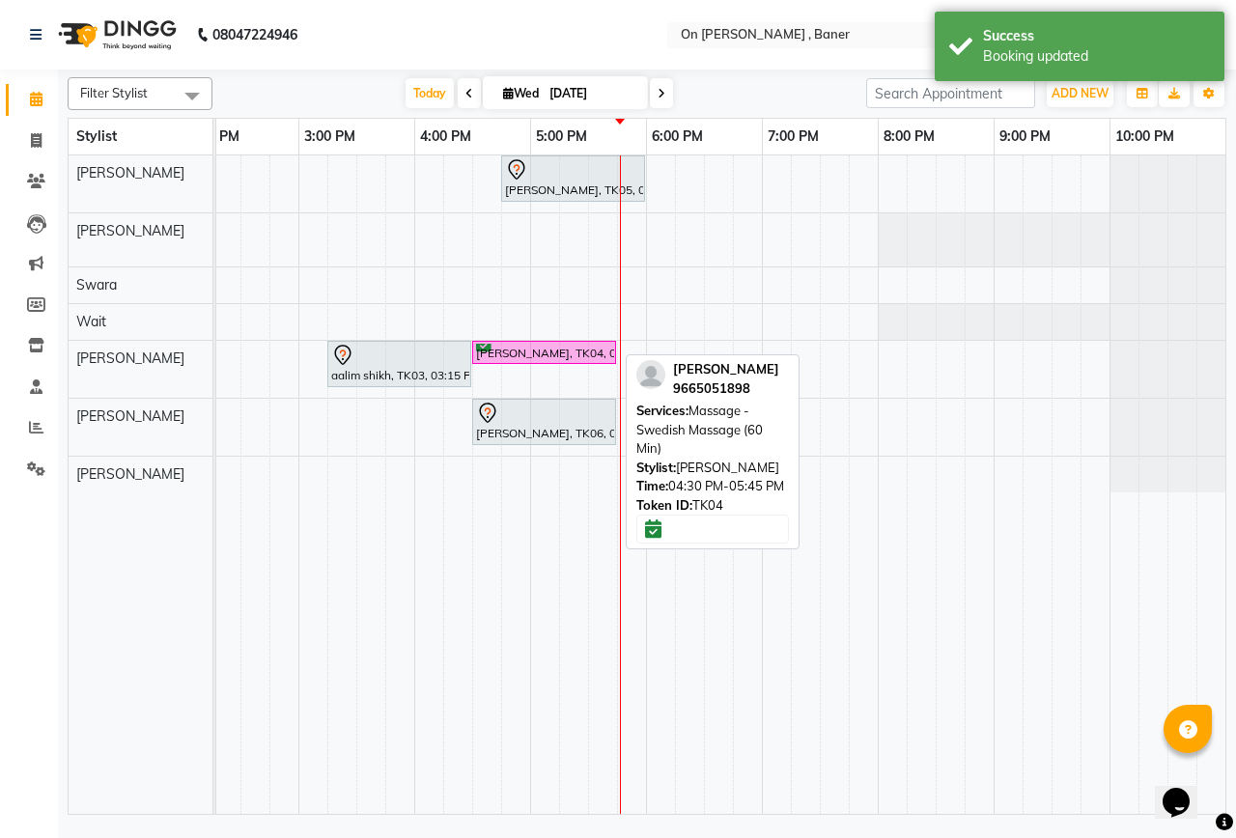
click at [545, 359] on div "[PERSON_NAME], TK04, 04:30 PM-05:45 PM, Massage -Swedish Massage (60 Min)" at bounding box center [544, 353] width 140 height 18
select select "6"
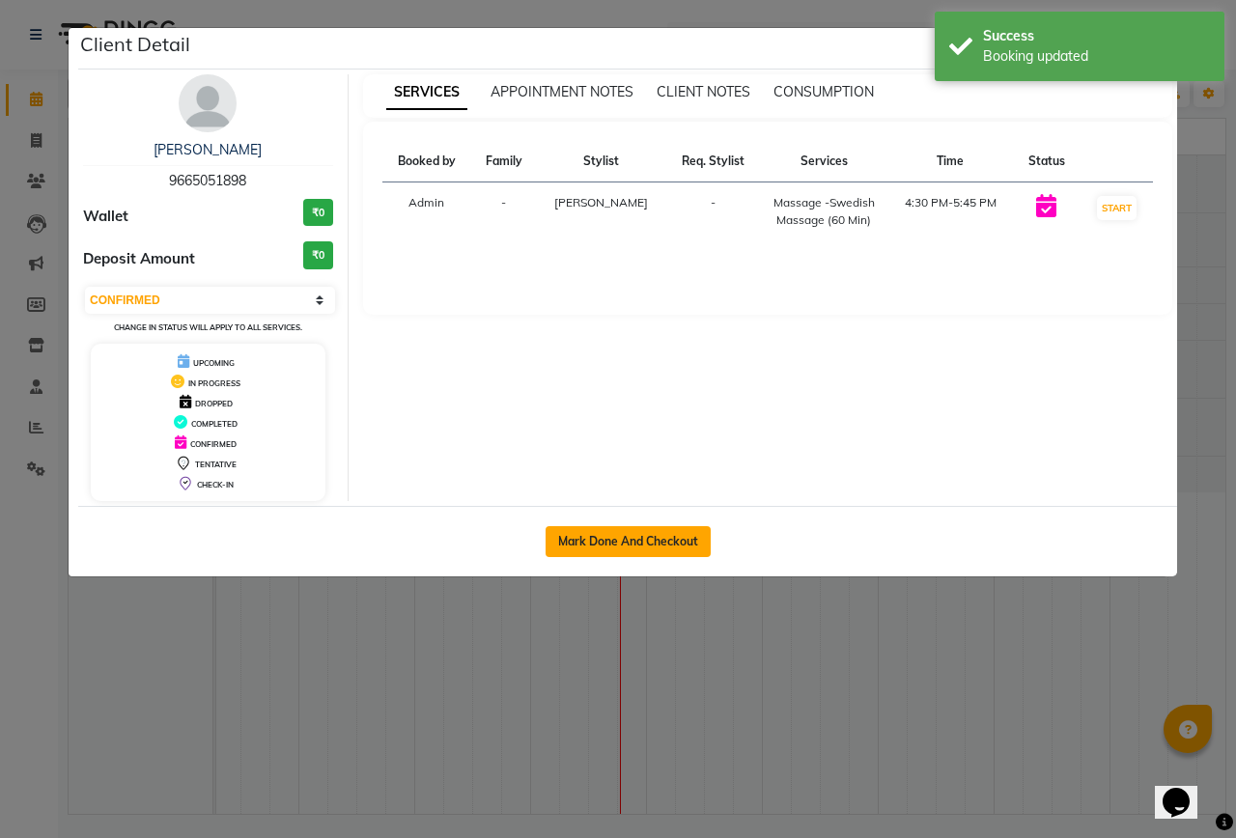
click at [606, 534] on button "Mark Done And Checkout" at bounding box center [628, 541] width 165 height 31
select select "service"
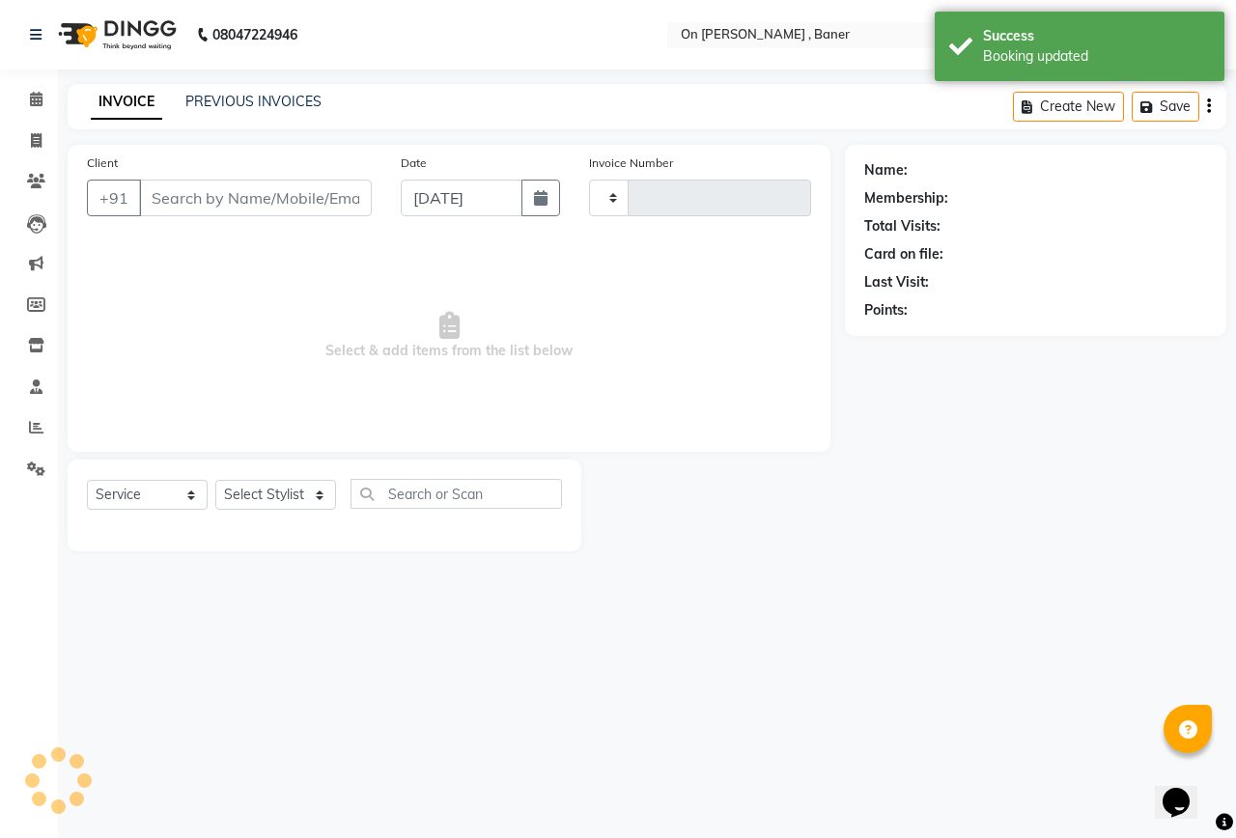
type input "0823"
select select "632"
type input "9665051898"
select select "84499"
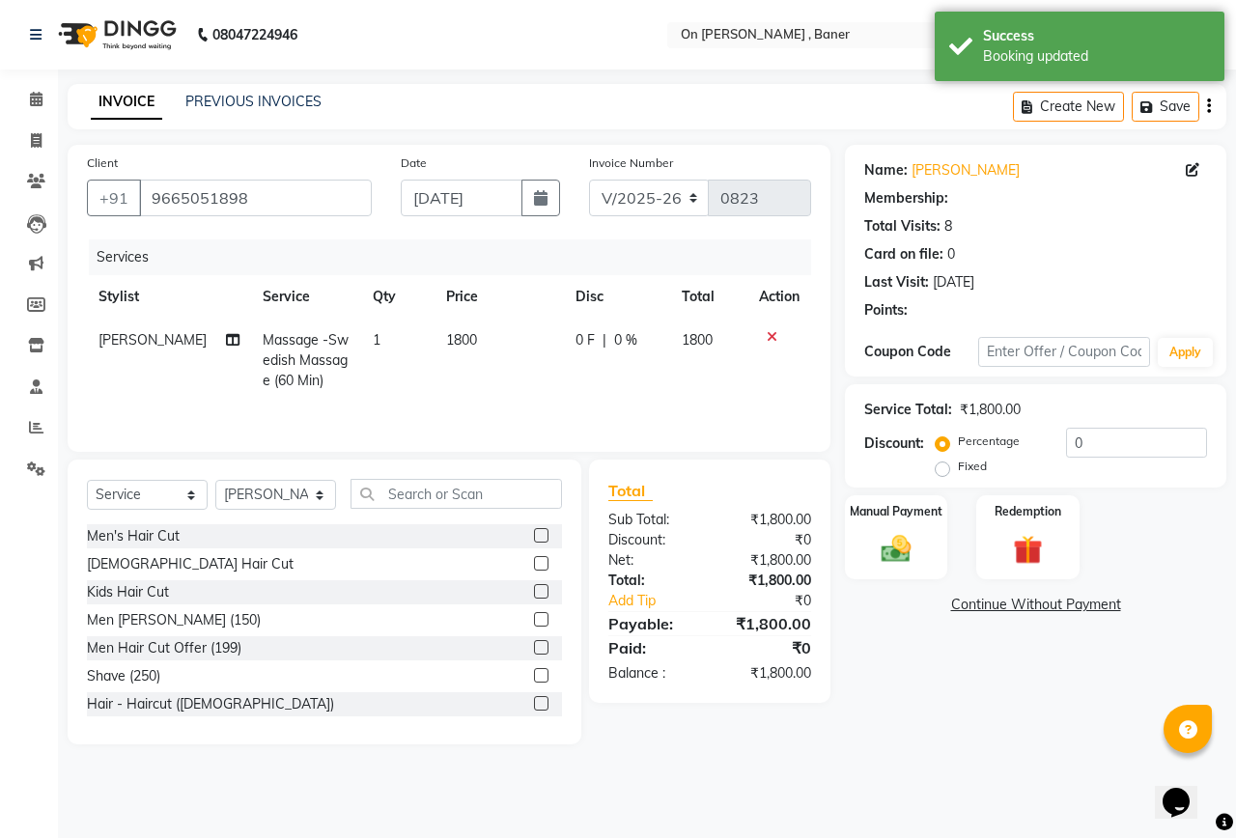
click at [950, 548] on div "Manual Payment Redemption" at bounding box center [1036, 538] width 411 height 85
click at [915, 564] on img at bounding box center [896, 549] width 50 height 36
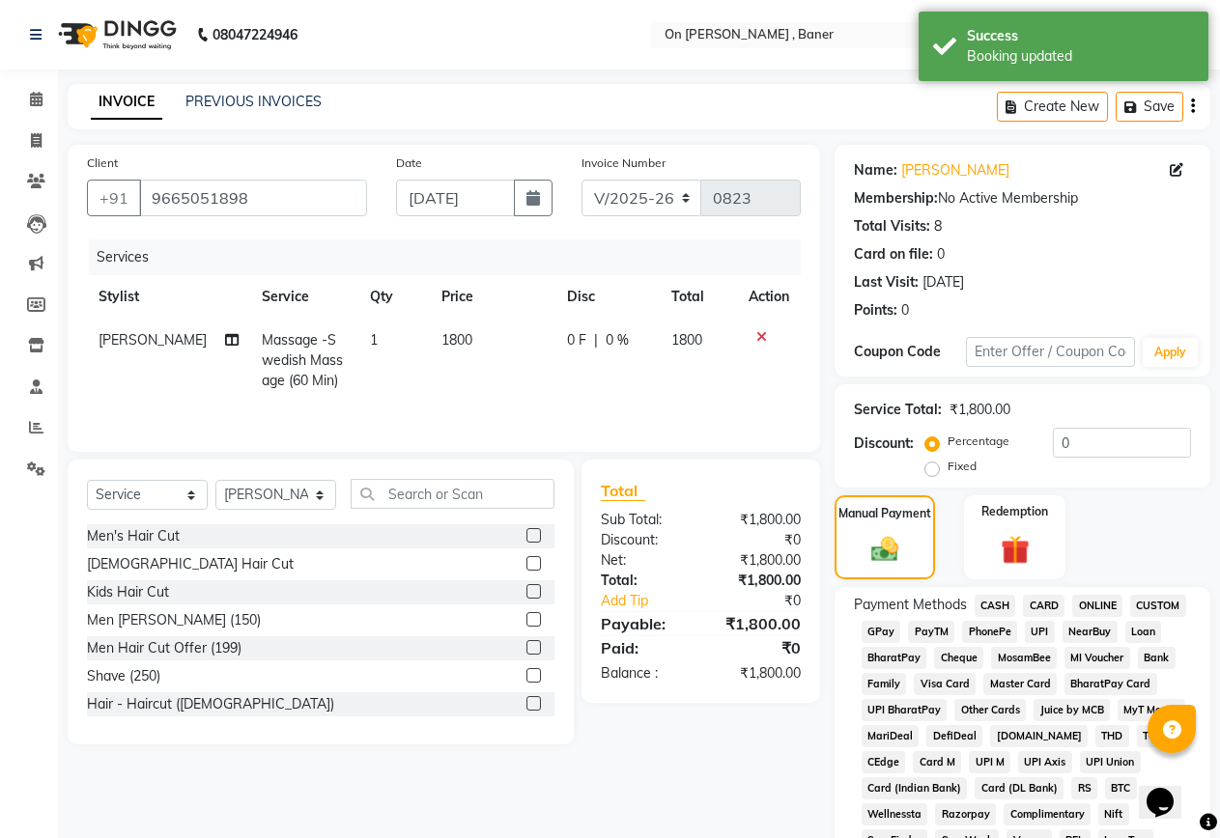
click at [1000, 610] on span "CASH" at bounding box center [996, 606] width 42 height 22
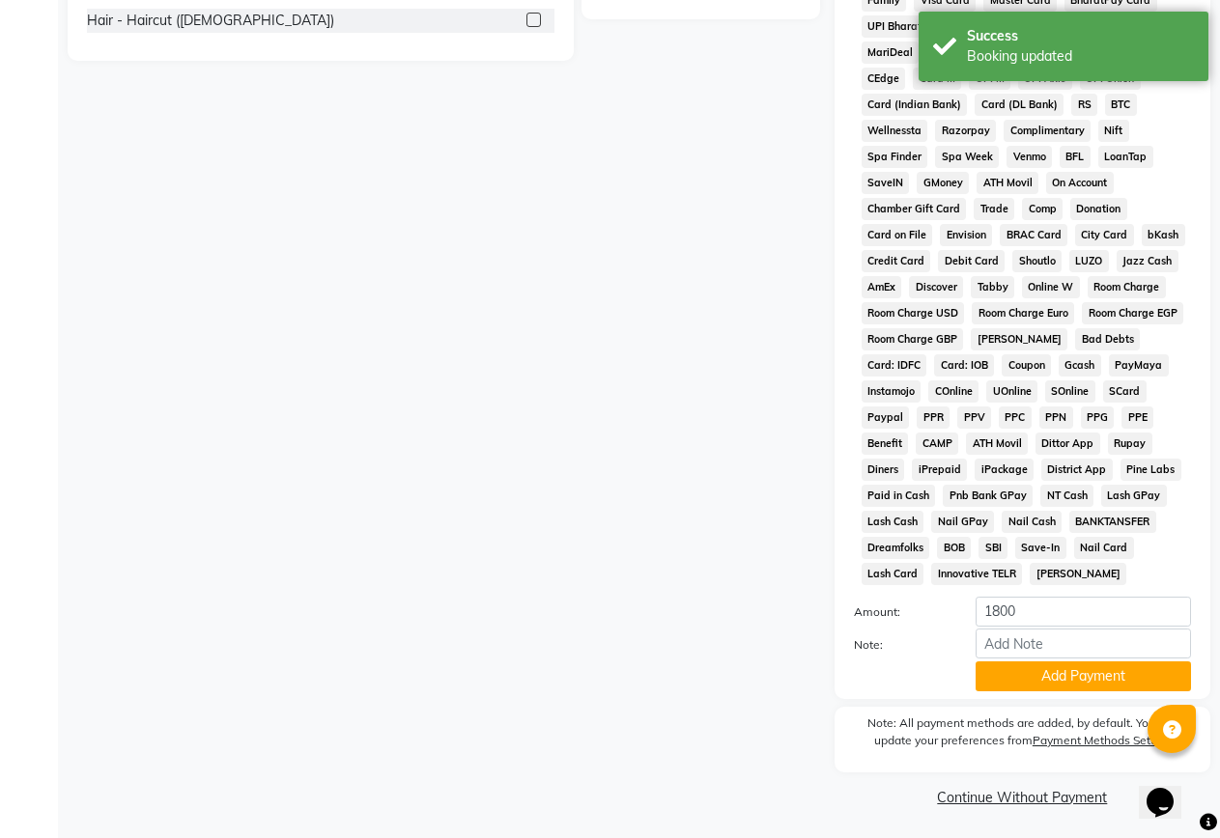
scroll to position [687, 0]
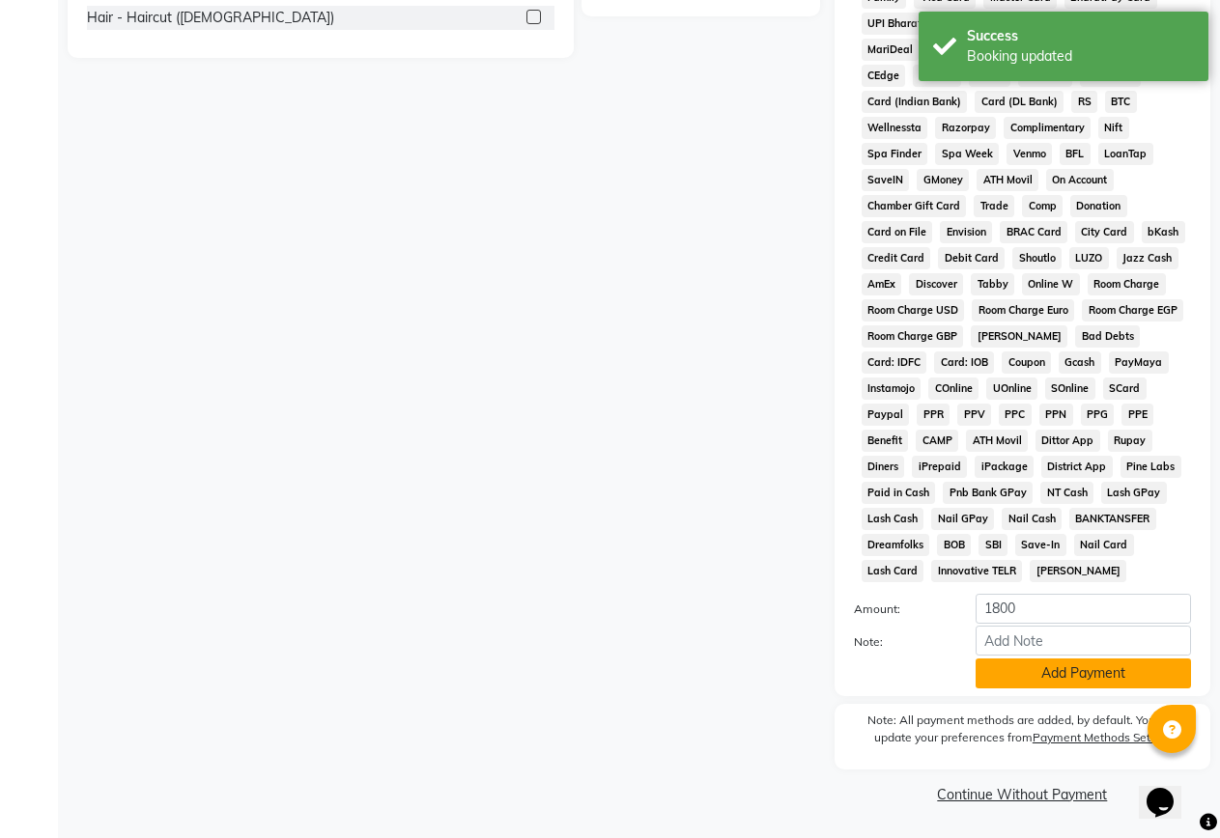
click at [1052, 680] on button "Add Payment" at bounding box center [1083, 674] width 215 height 30
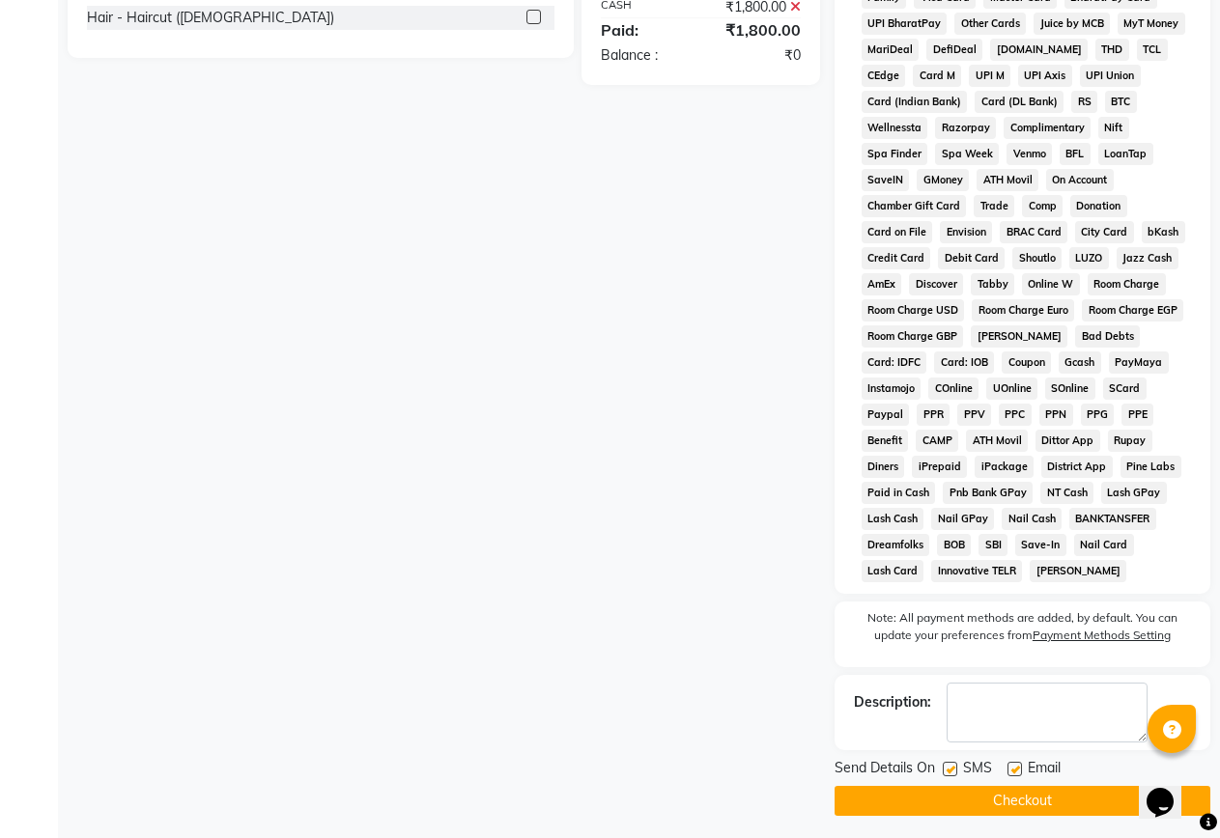
click at [951, 767] on label at bounding box center [950, 769] width 14 height 14
click at [951, 767] on input "checkbox" at bounding box center [949, 770] width 13 height 13
checkbox input "false"
drag, startPoint x: 1006, startPoint y: 807, endPoint x: 1022, endPoint y: 807, distance: 16.4
click at [1007, 807] on button "Checkout" at bounding box center [1023, 801] width 376 height 30
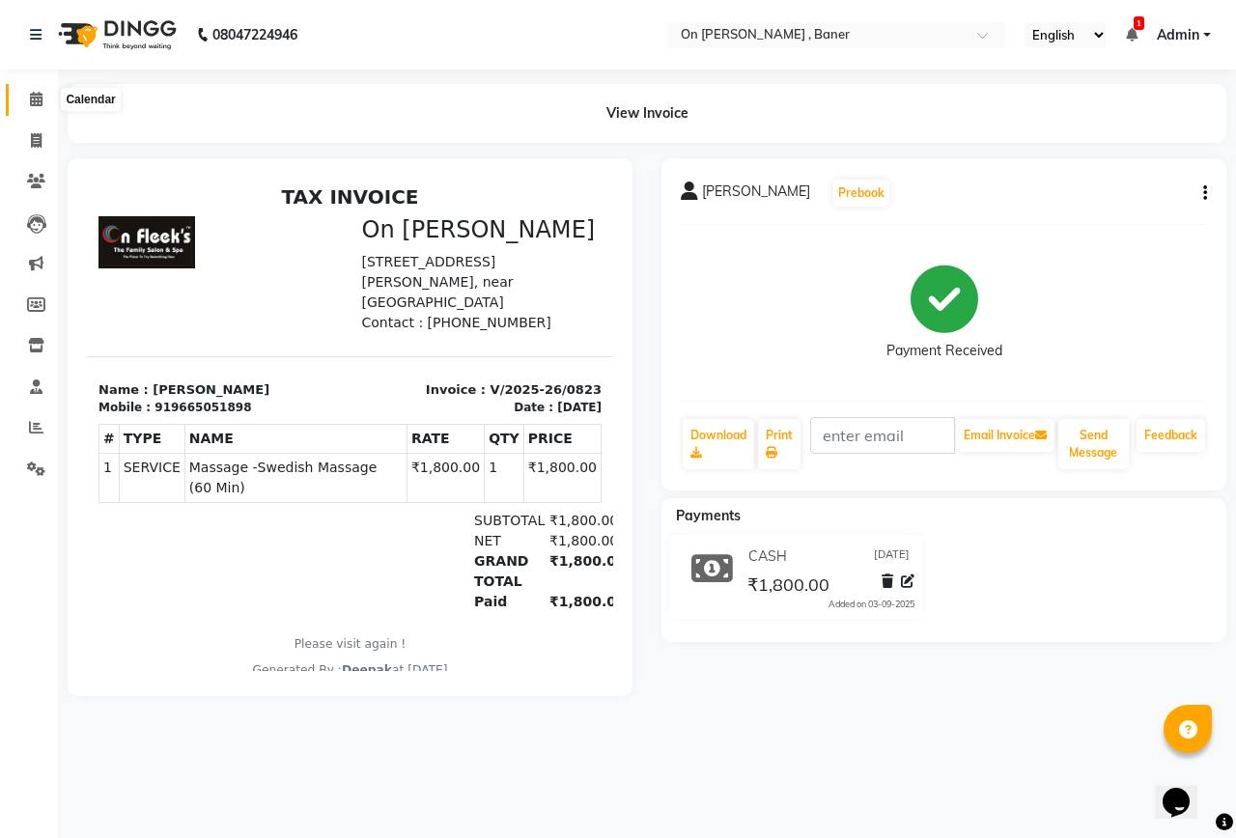
click at [42, 100] on icon at bounding box center [36, 99] width 13 height 14
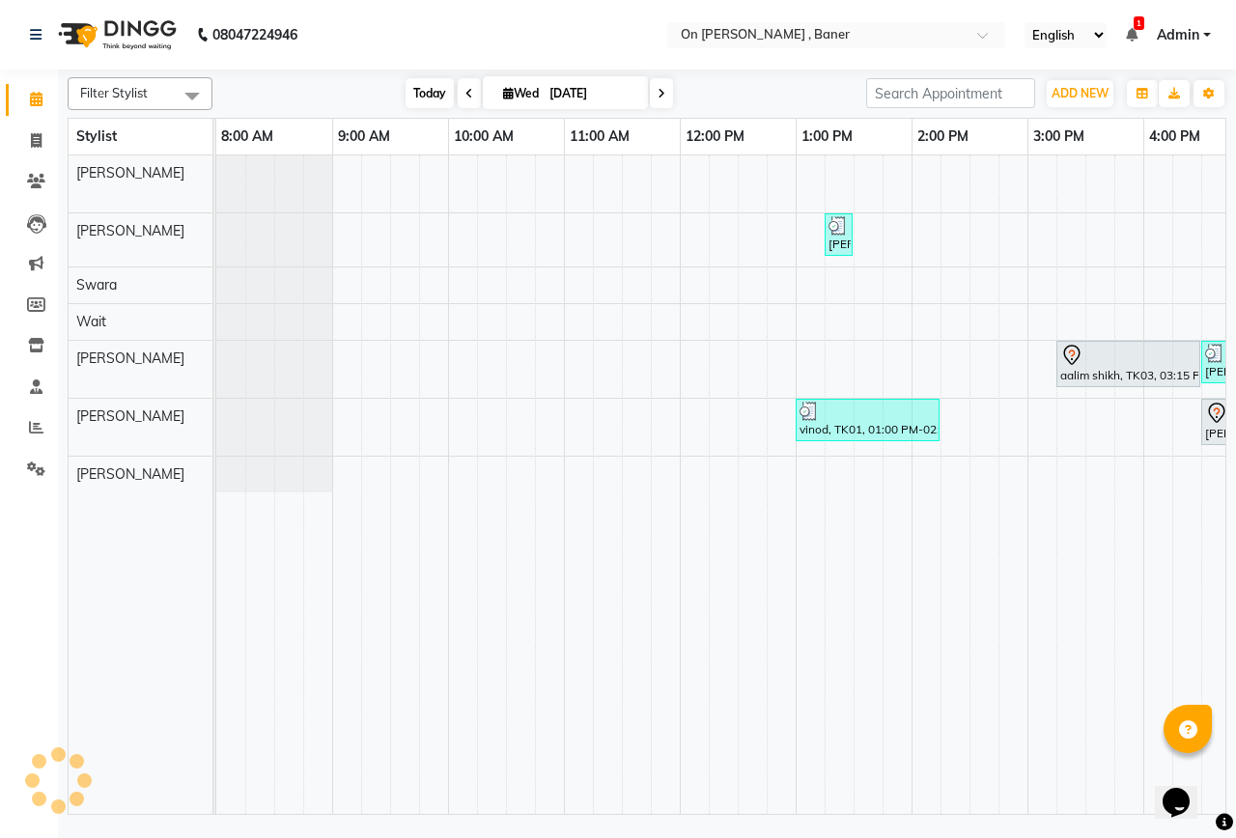
click at [427, 89] on span "Today" at bounding box center [430, 93] width 48 height 30
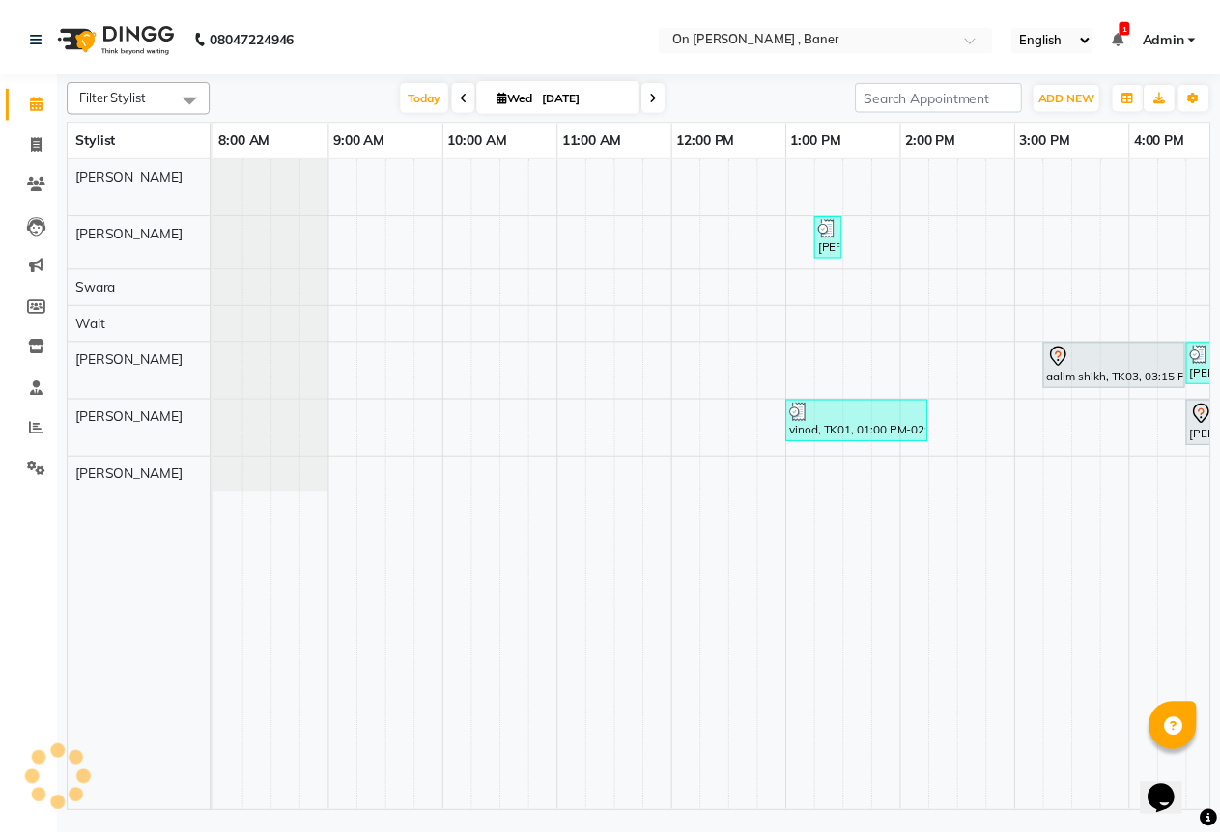
scroll to position [0, 729]
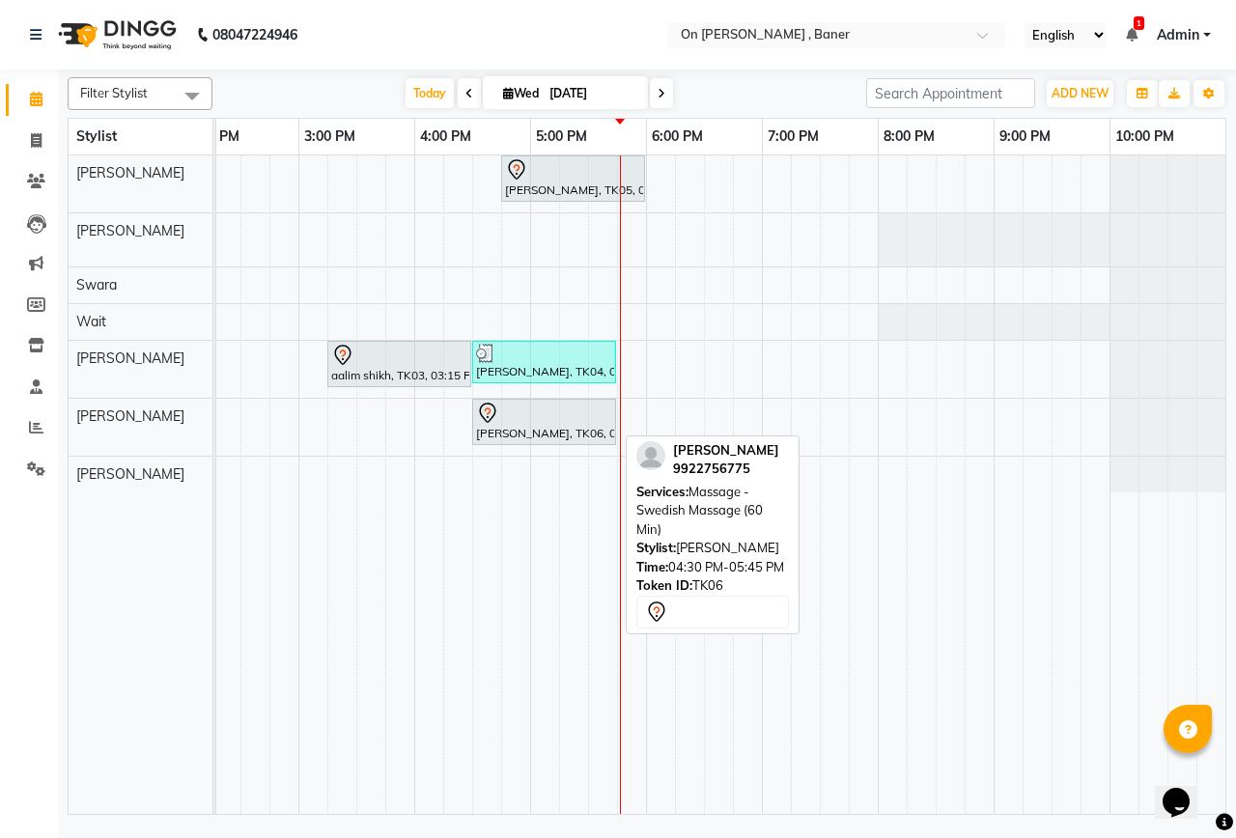
click at [539, 411] on div at bounding box center [544, 413] width 136 height 23
select select "7"
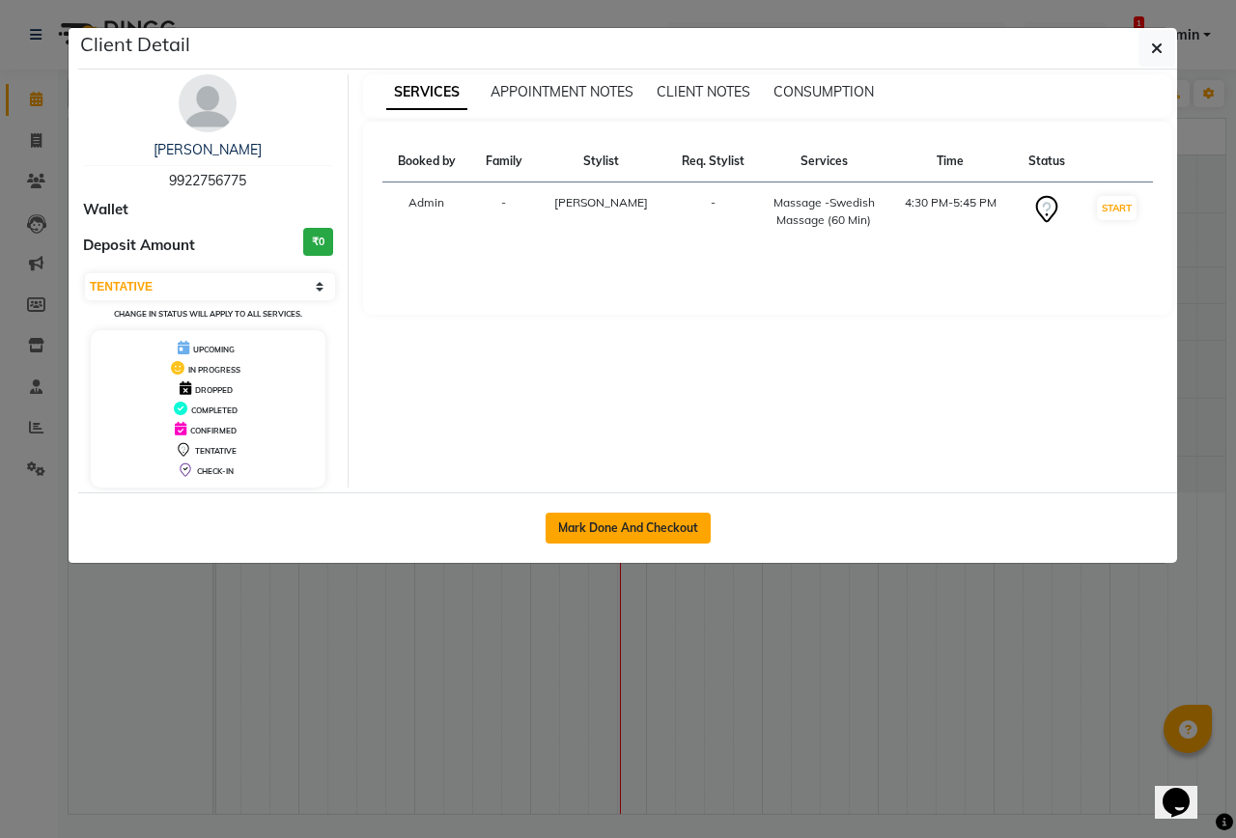
click at [619, 520] on button "Mark Done And Checkout" at bounding box center [628, 528] width 165 height 31
select select "632"
select select "service"
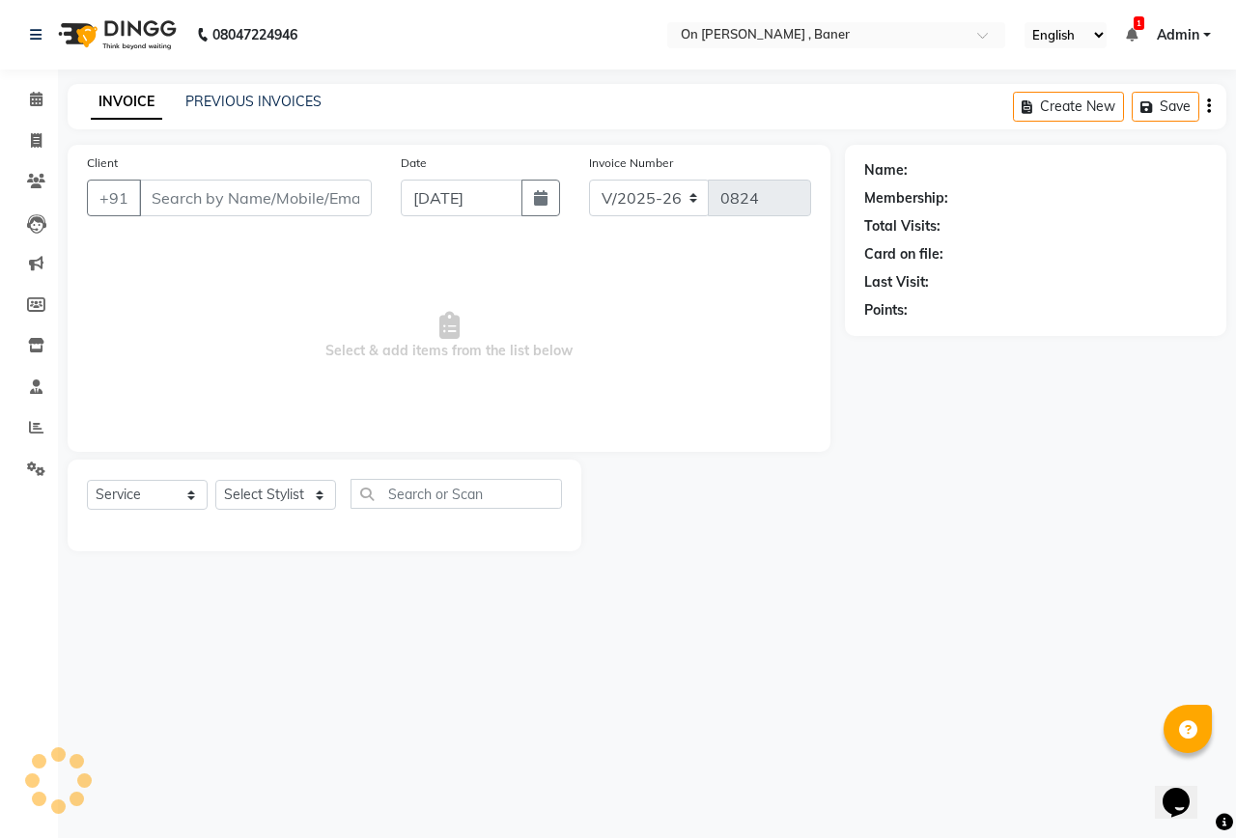
type input "9922756775"
select select "40790"
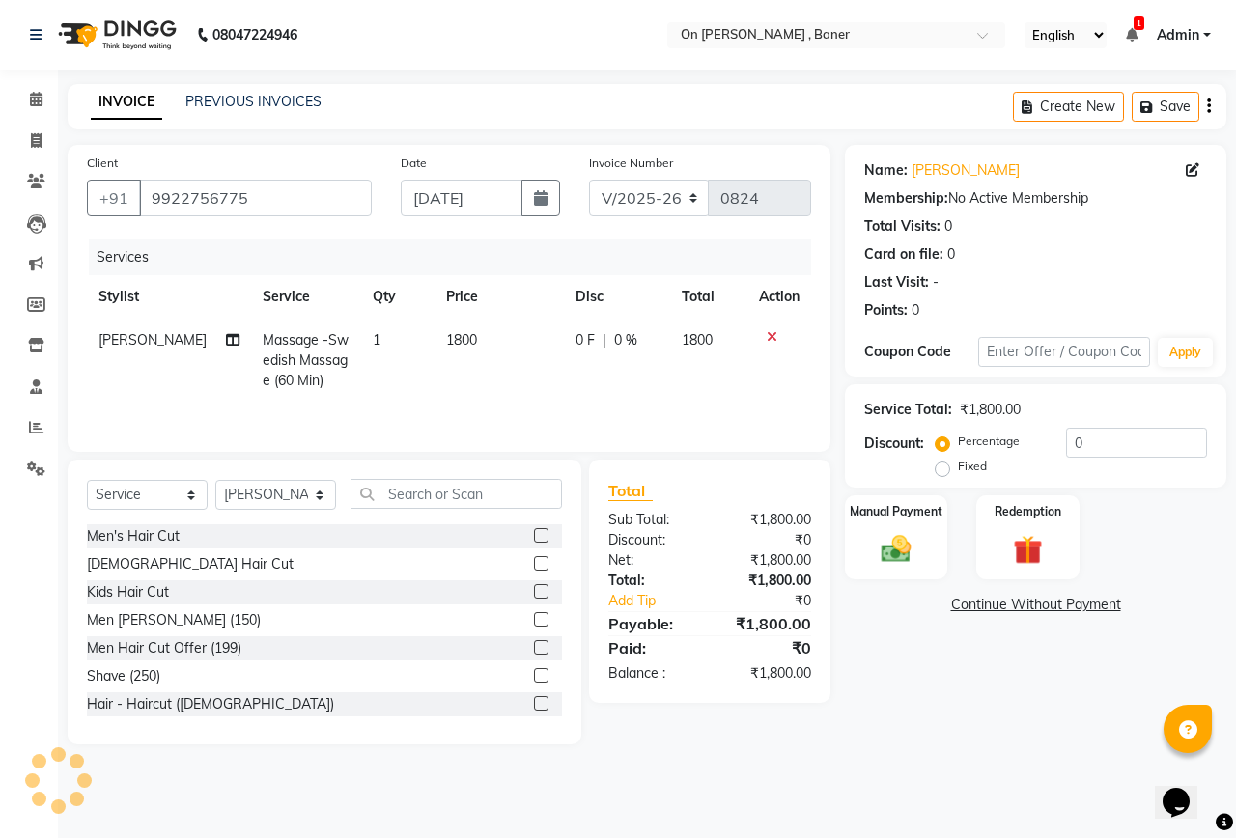
click at [465, 401] on td "1800" at bounding box center [499, 361] width 128 height 84
select select "40790"
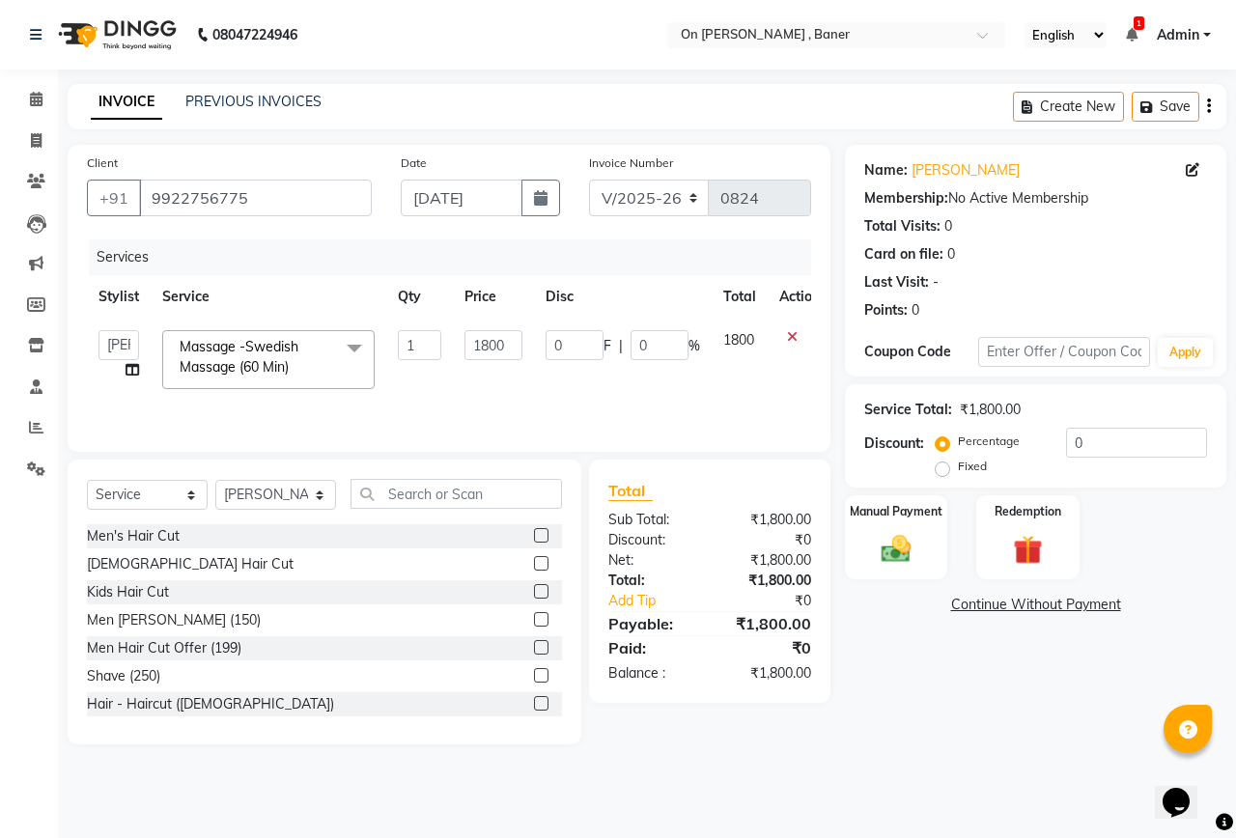
click at [266, 341] on span "Massage -Swedish Massage (60 Min)" at bounding box center [239, 357] width 119 height 38
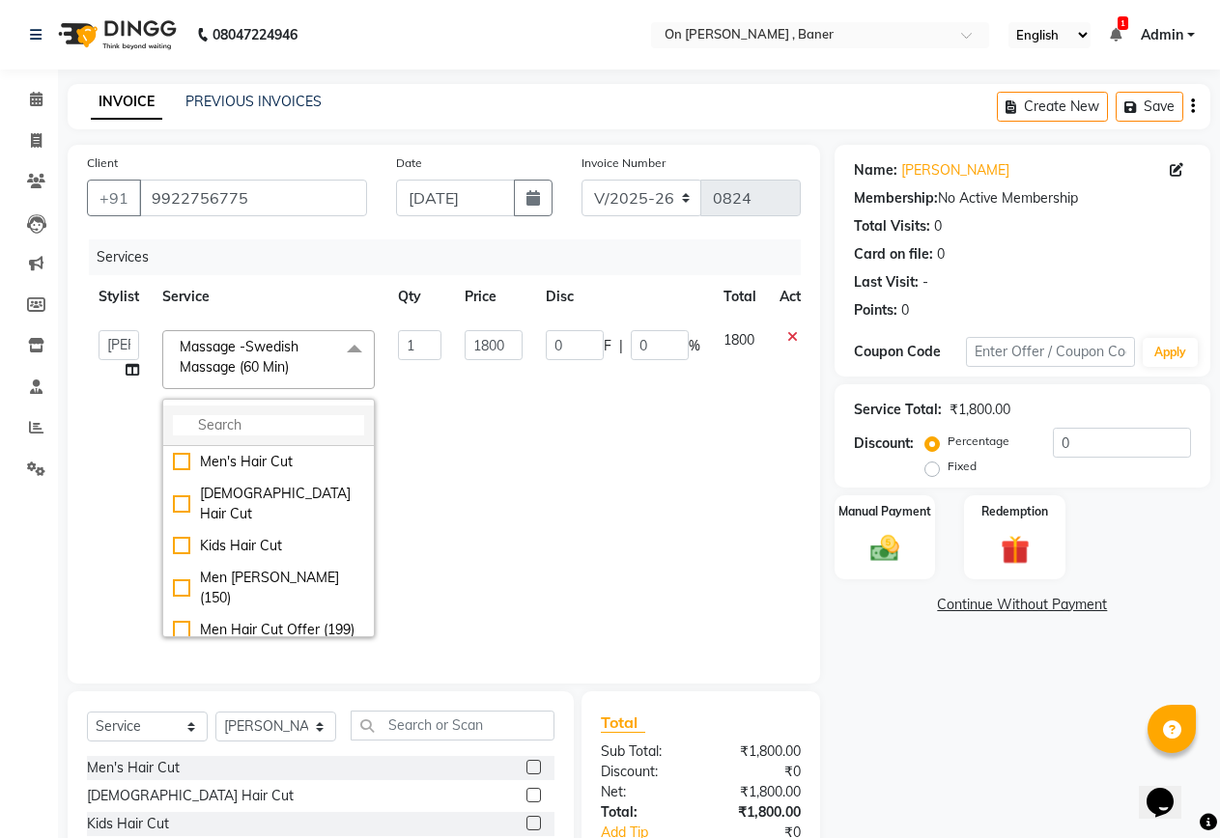
click at [322, 420] on input "multiselect-search" at bounding box center [268, 425] width 191 height 20
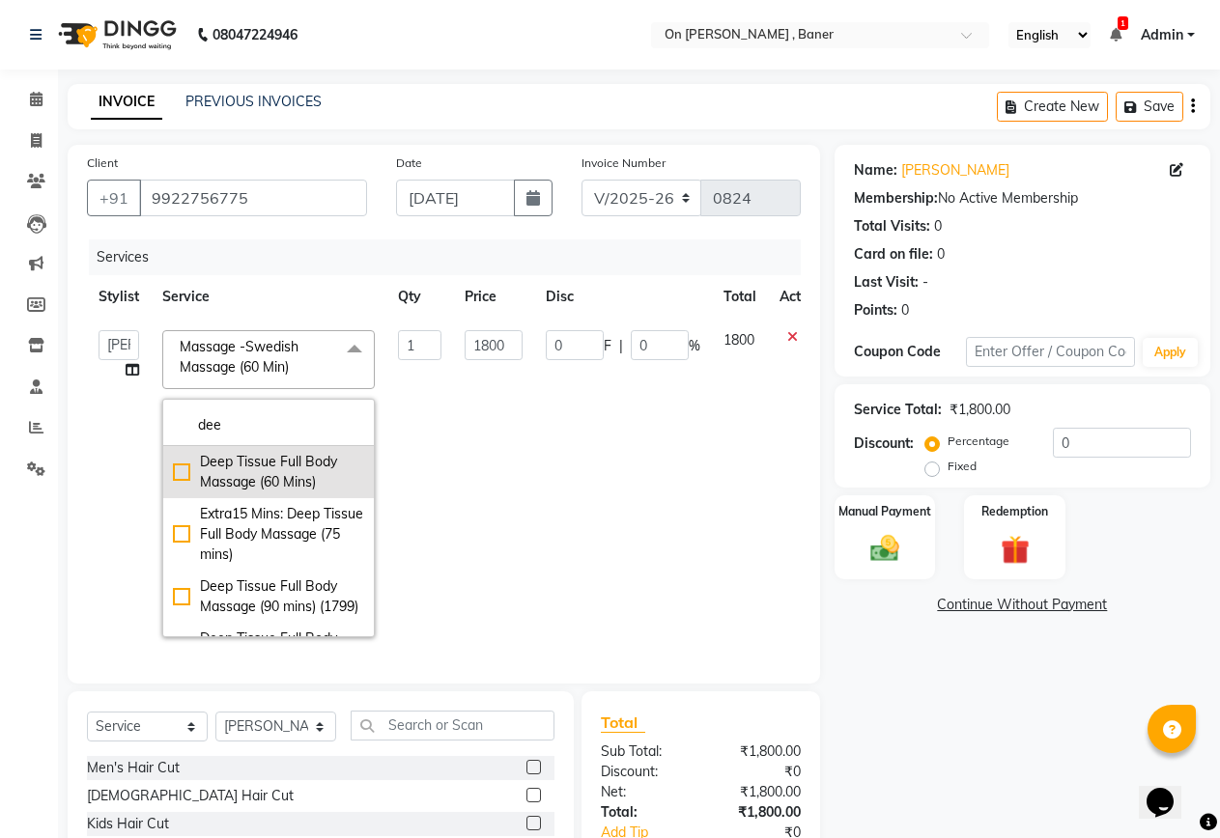
type input "dee"
click at [282, 476] on div "Deep Tissue Full Body Massage (60 Mins)" at bounding box center [268, 472] width 191 height 41
checkbox input "true"
click at [480, 345] on input "1499" at bounding box center [494, 345] width 58 height 30
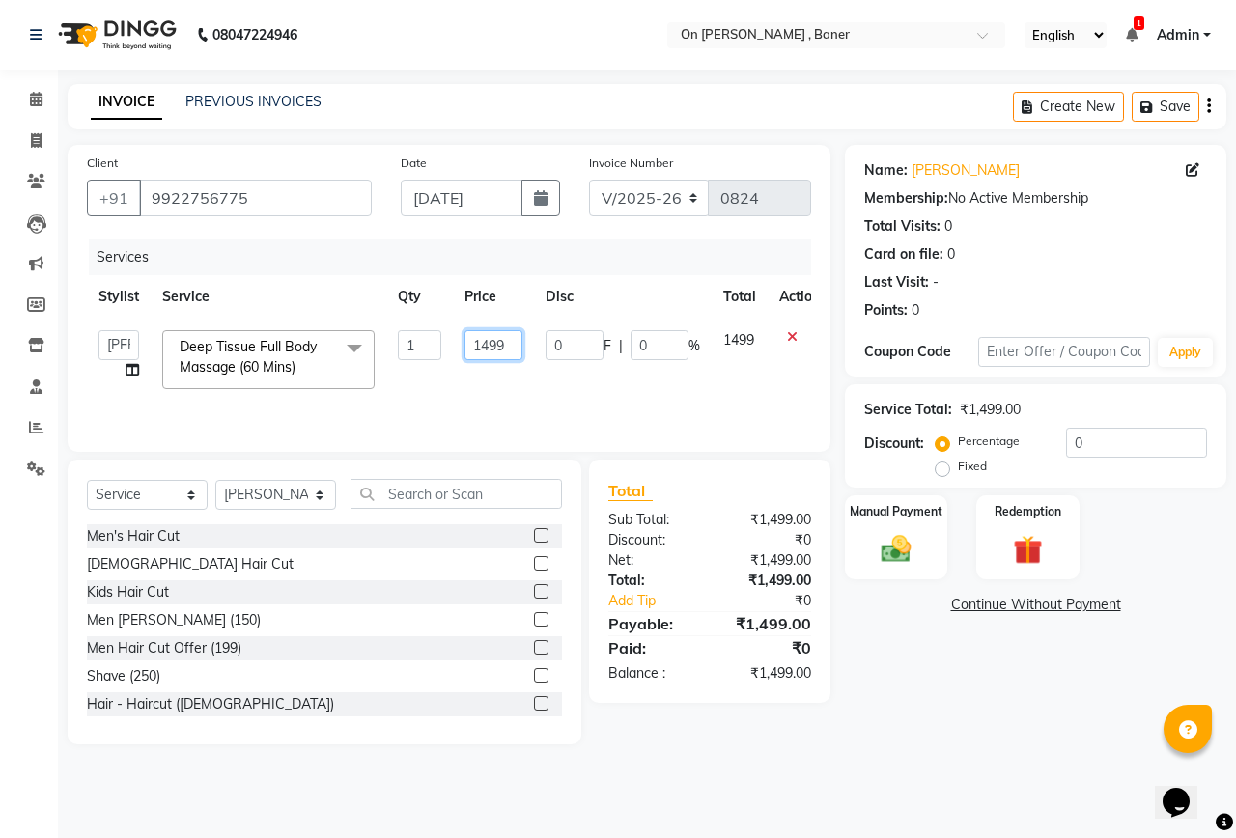
click at [480, 345] on input "1499" at bounding box center [494, 345] width 58 height 30
type input "2000"
click at [979, 711] on div "Name: [PERSON_NAME] Membership: No Active Membership Total Visits: 0 Card on fi…" at bounding box center [1043, 445] width 396 height 600
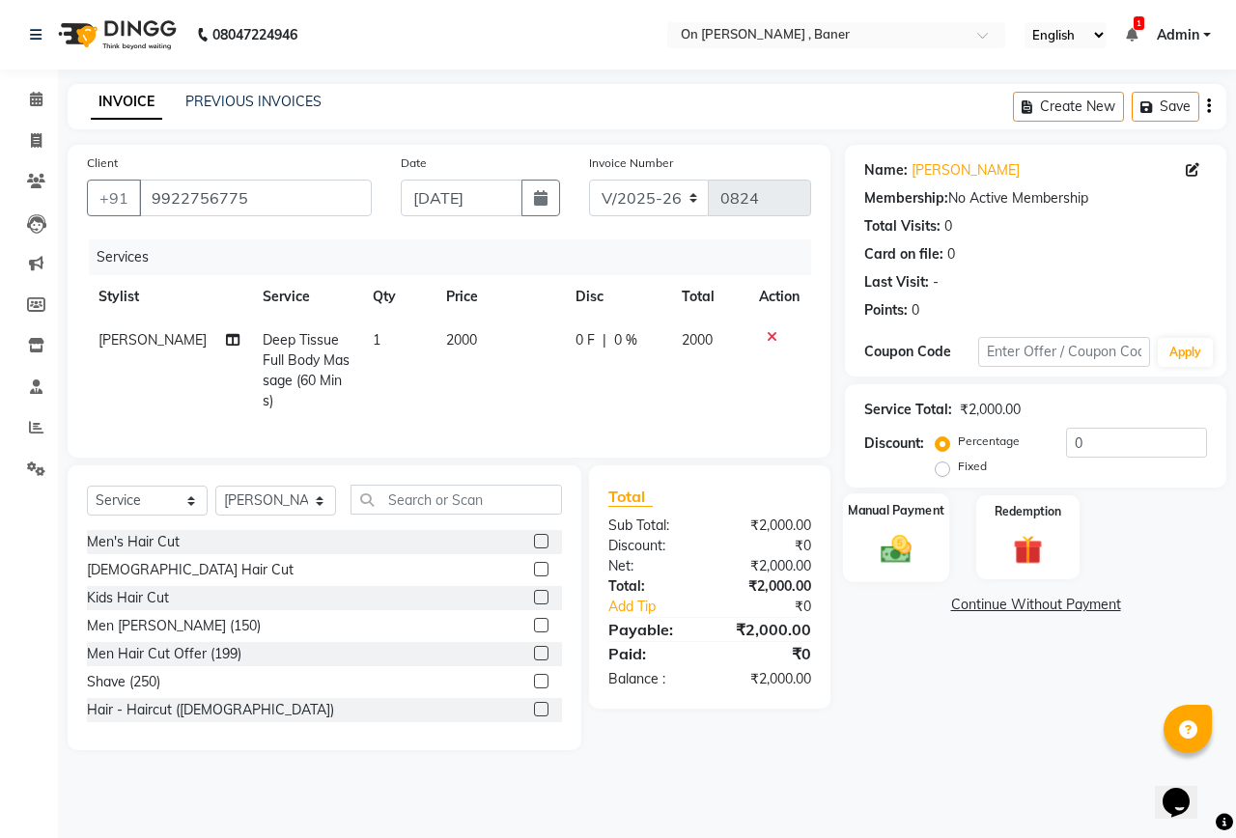
click at [922, 560] on div "Manual Payment" at bounding box center [896, 538] width 107 height 89
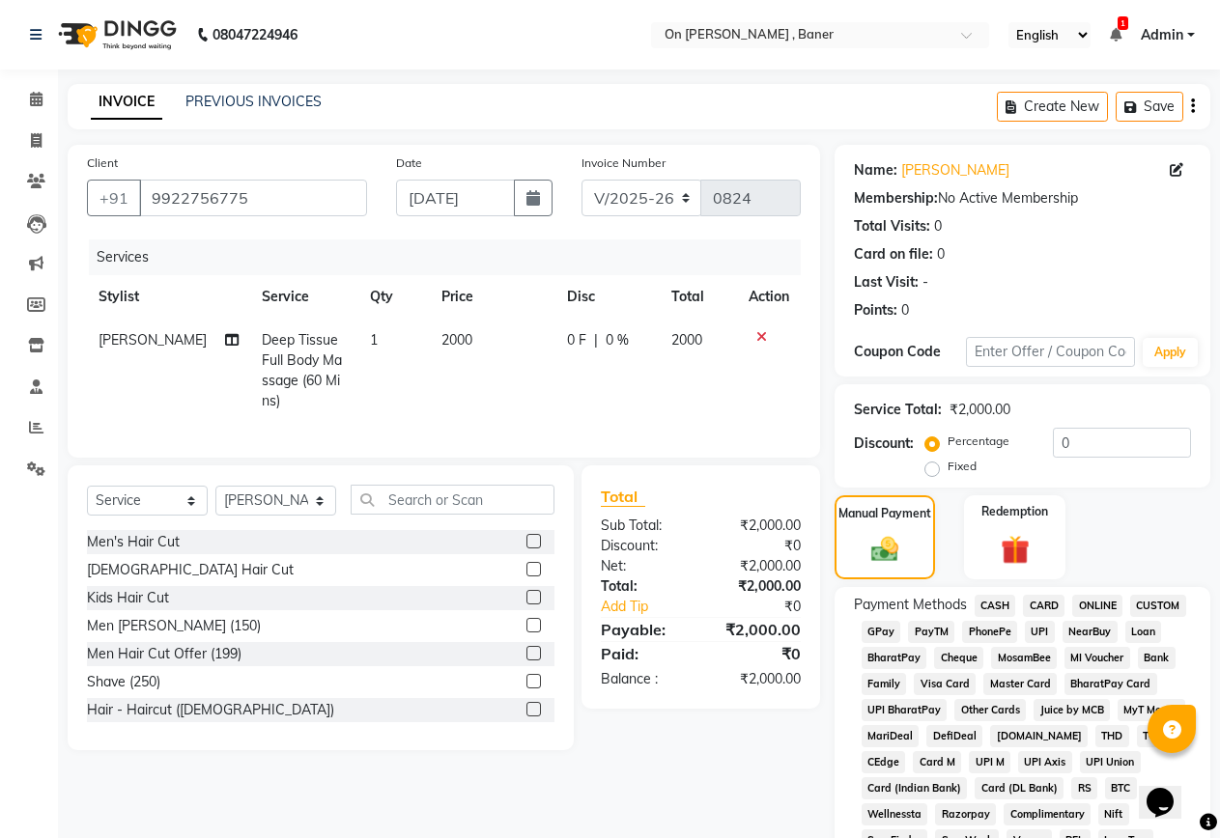
click at [873, 634] on span "GPay" at bounding box center [882, 632] width 40 height 22
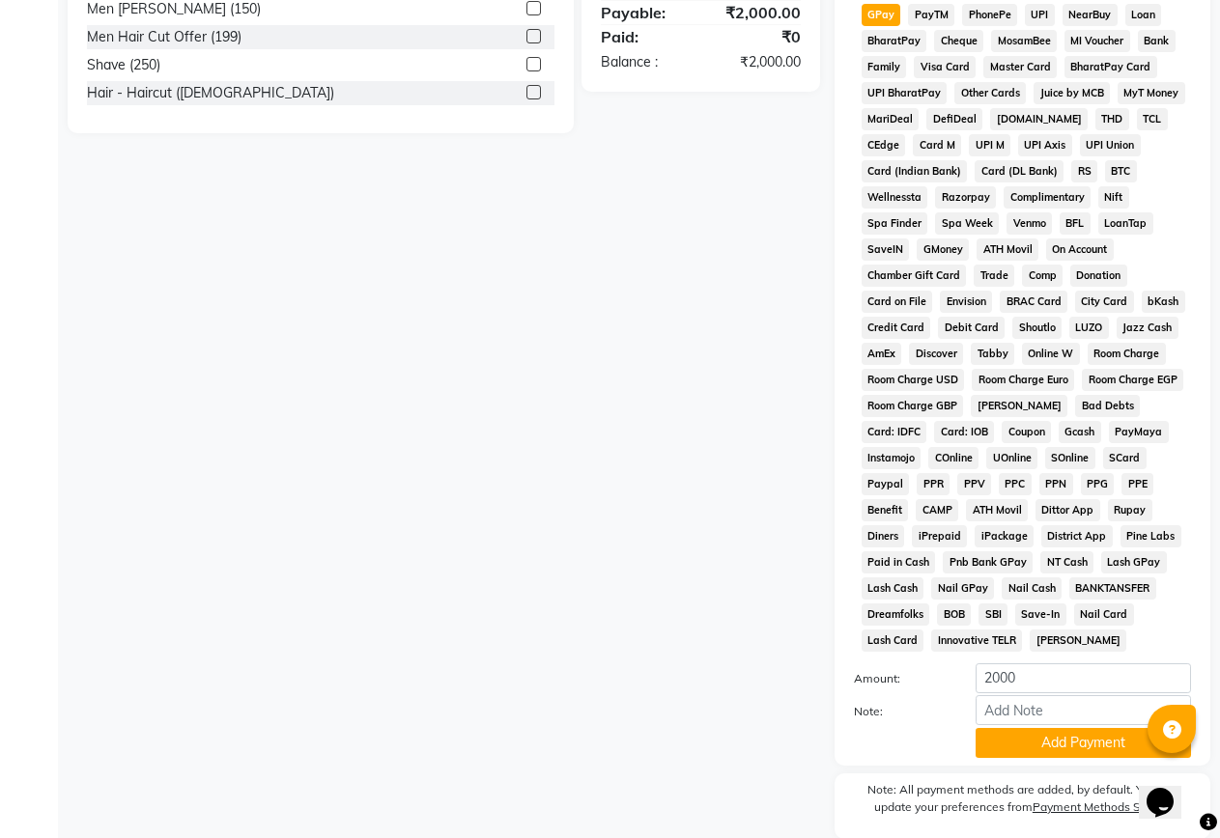
scroll to position [687, 0]
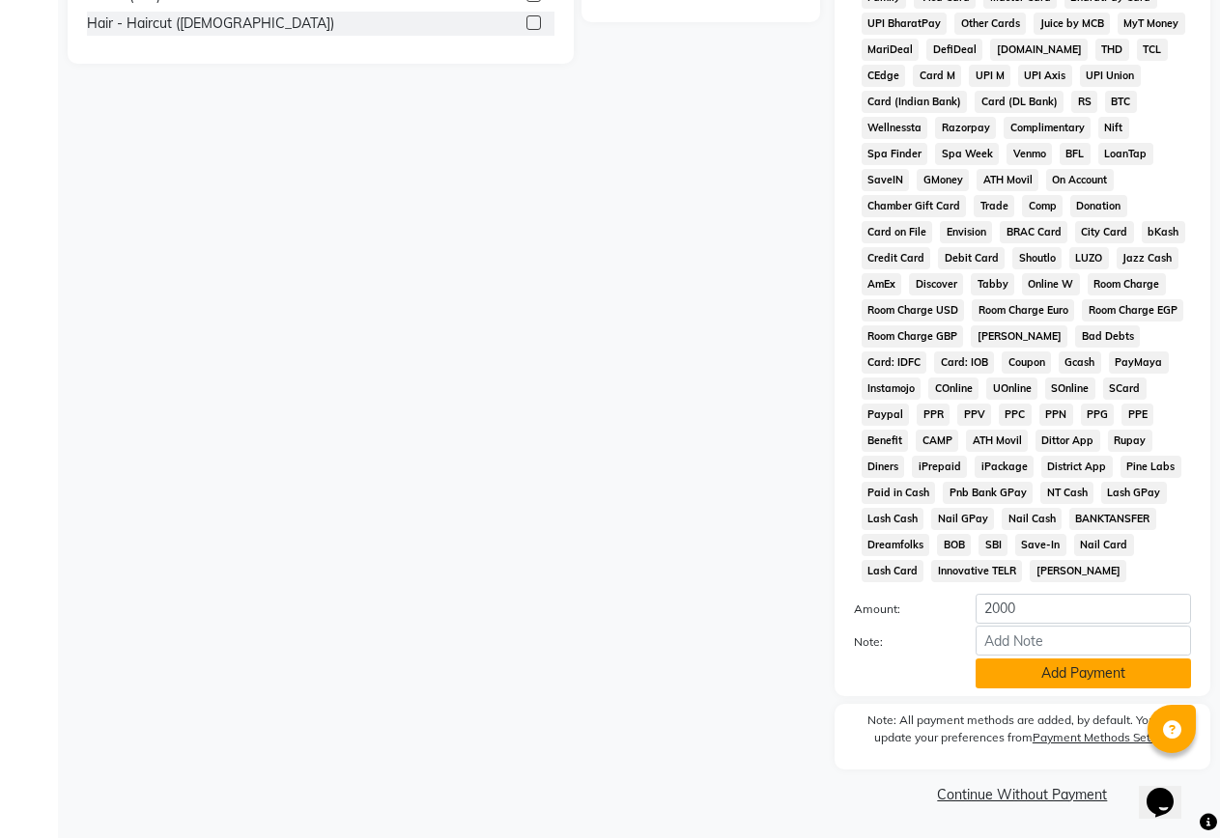
click at [1020, 676] on button "Add Payment" at bounding box center [1083, 674] width 215 height 30
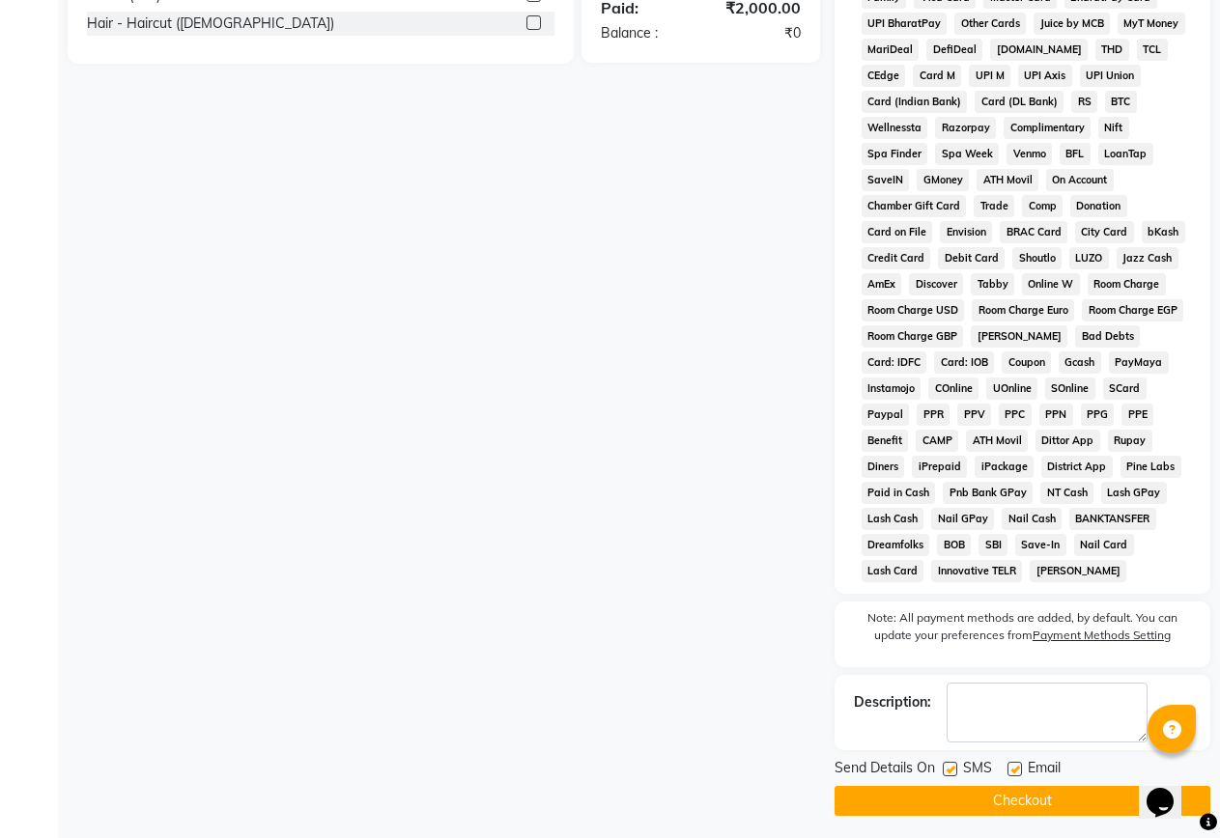
click at [950, 766] on label at bounding box center [950, 769] width 14 height 14
click at [950, 766] on input "checkbox" at bounding box center [949, 770] width 13 height 13
checkbox input "false"
click at [1002, 786] on button "Checkout" at bounding box center [1023, 801] width 376 height 30
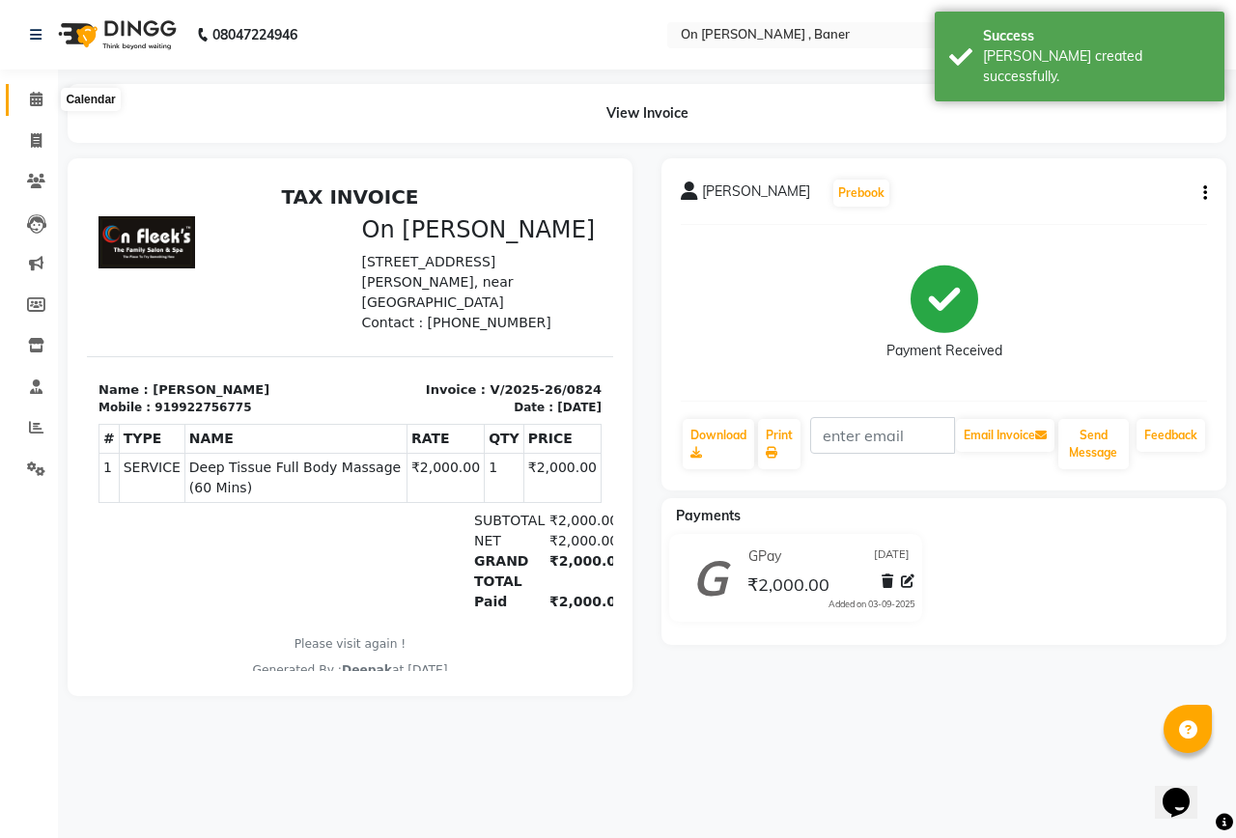
click at [33, 95] on icon at bounding box center [36, 99] width 13 height 14
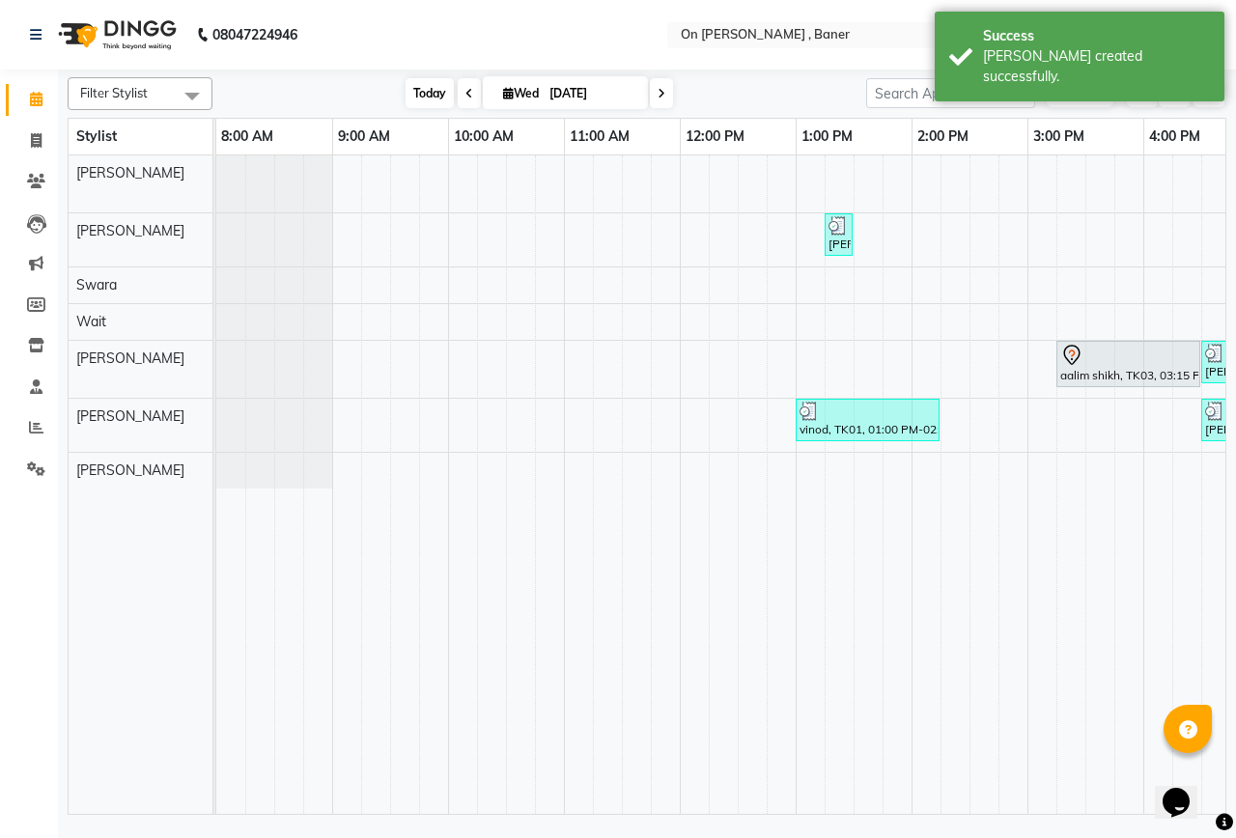
click at [428, 94] on span "Today" at bounding box center [430, 93] width 48 height 30
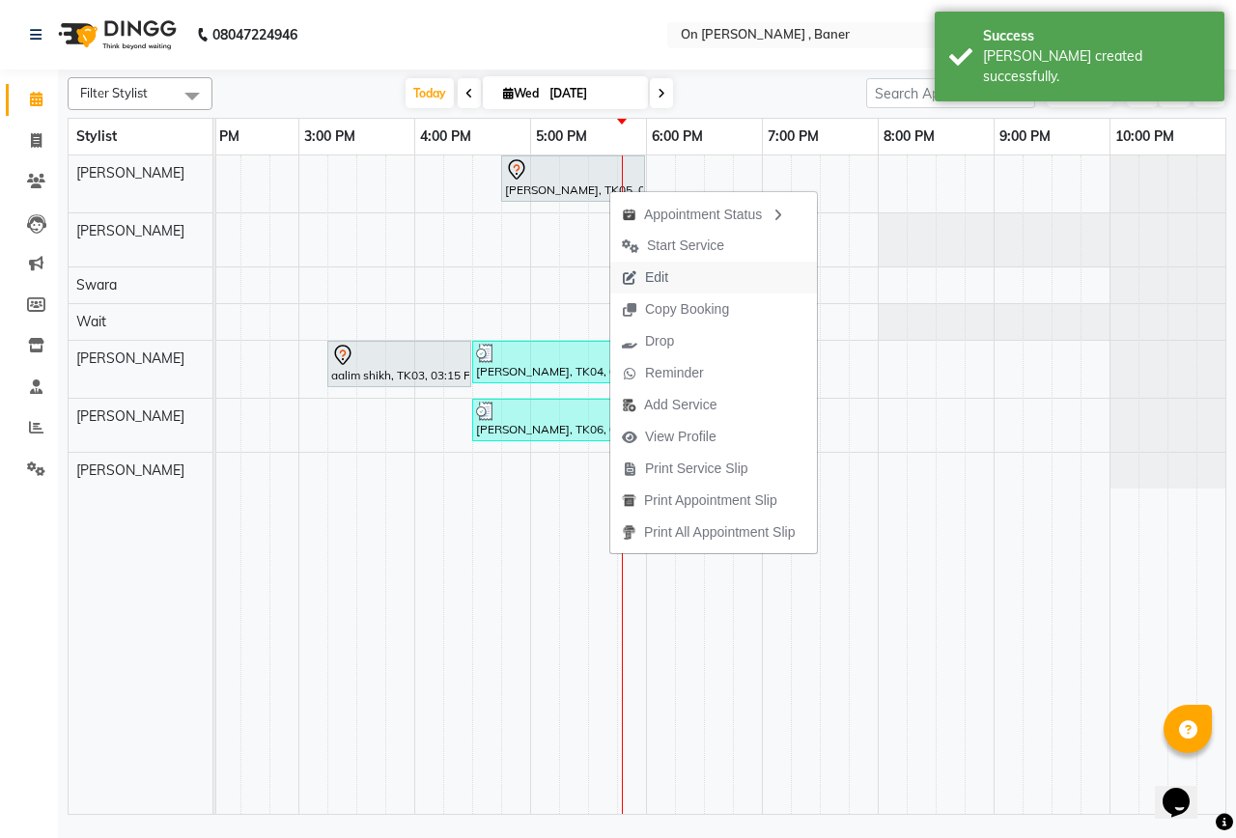
click at [651, 272] on span "Edit" at bounding box center [656, 278] width 23 height 20
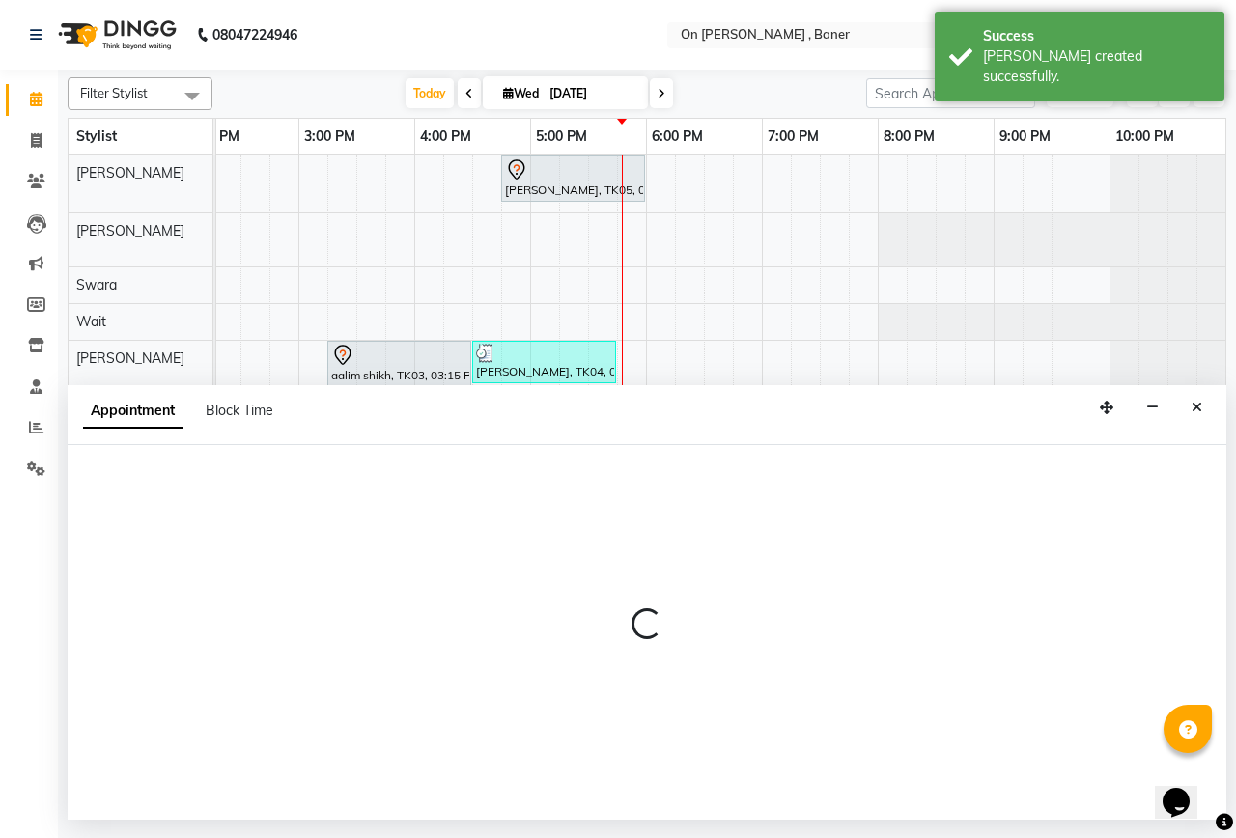
select select "tentative"
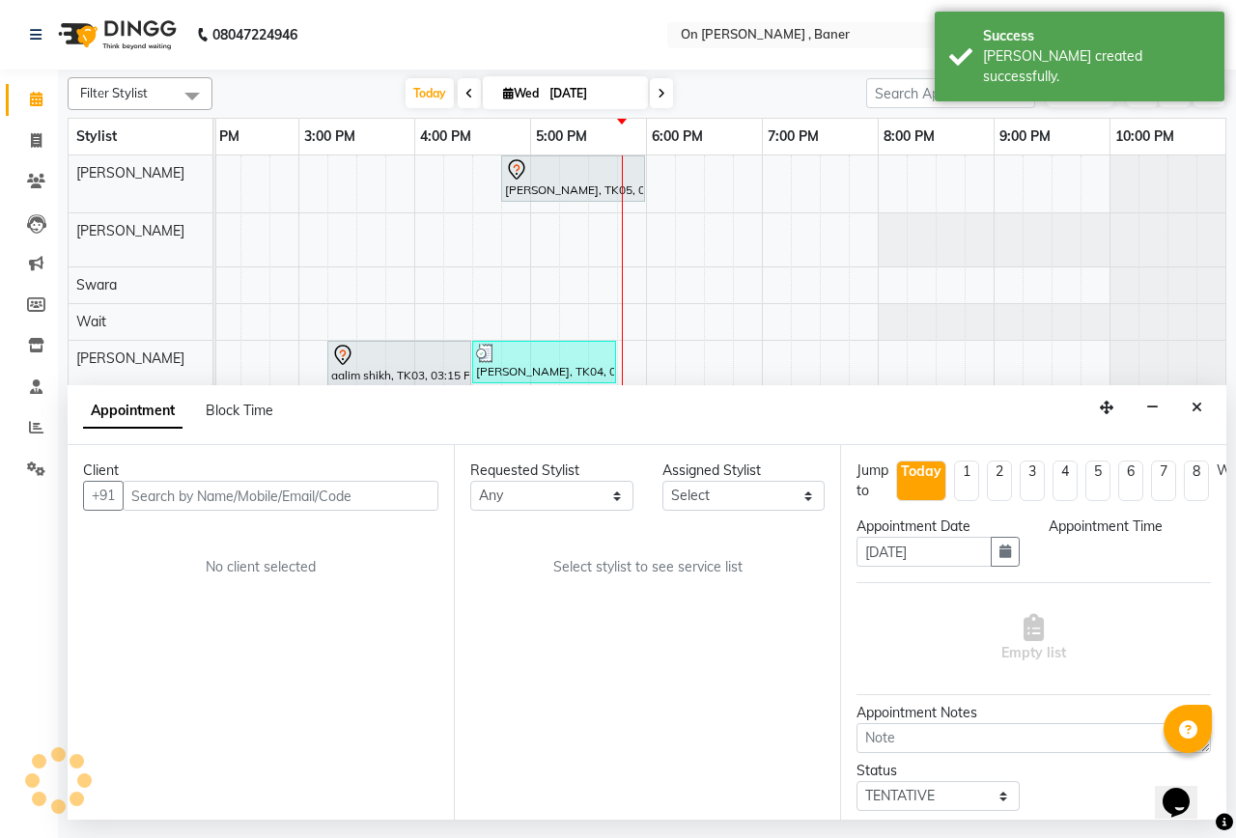
select select "1005"
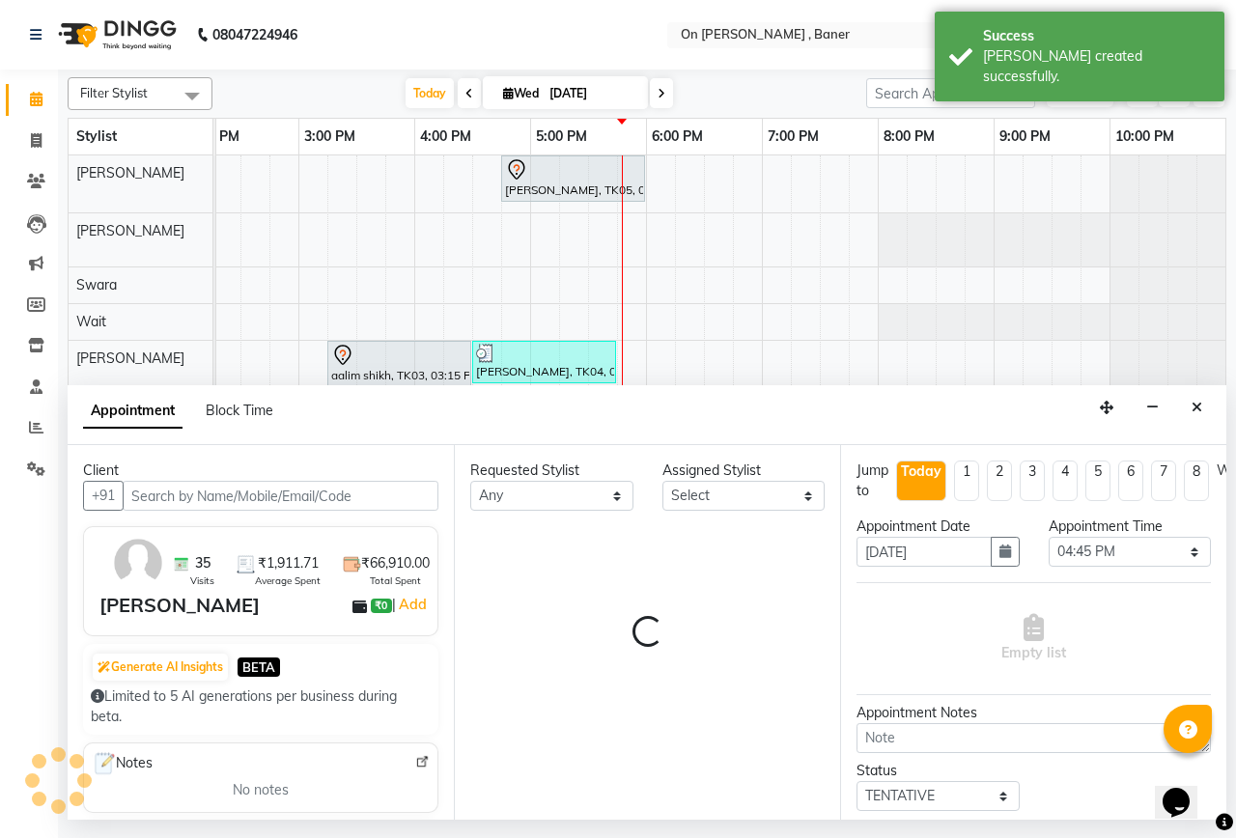
select select "25558"
select select "683"
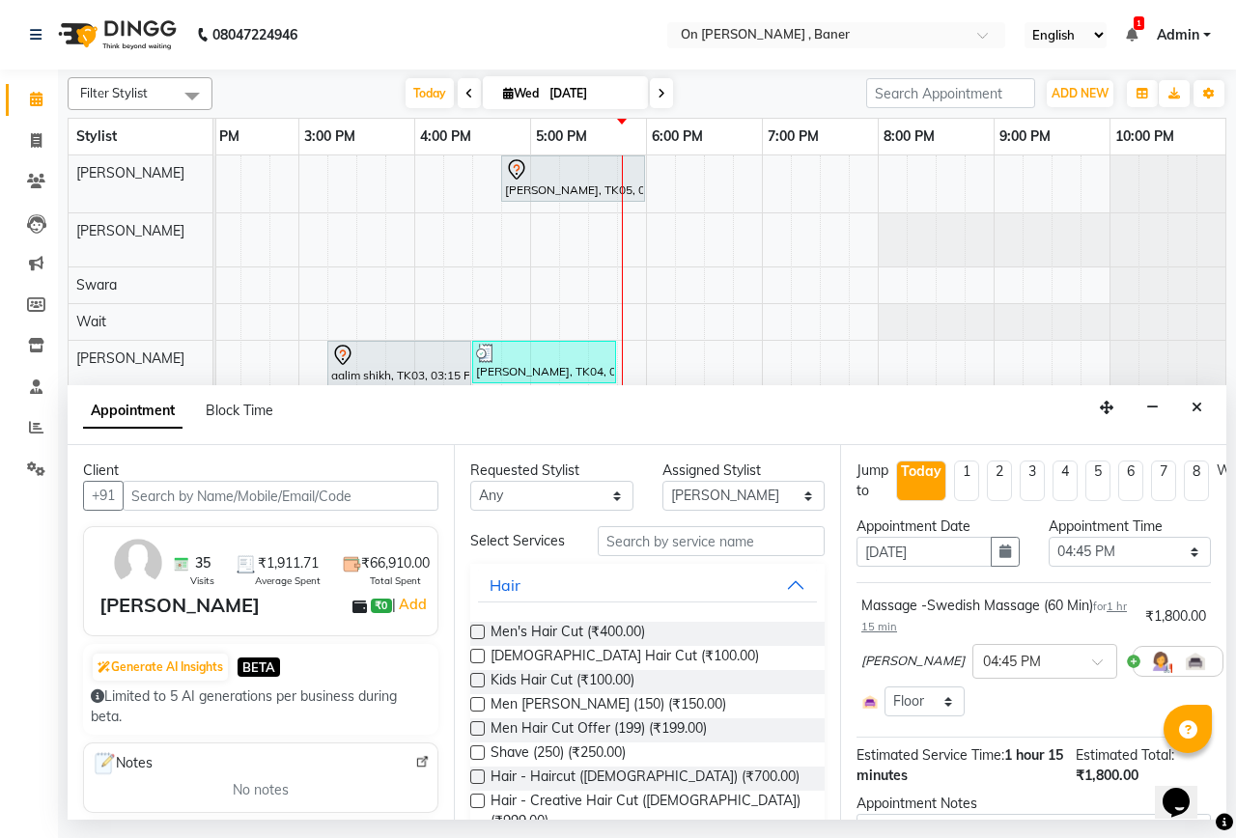
click at [1232, 664] on icon at bounding box center [1238, 662] width 12 height 14
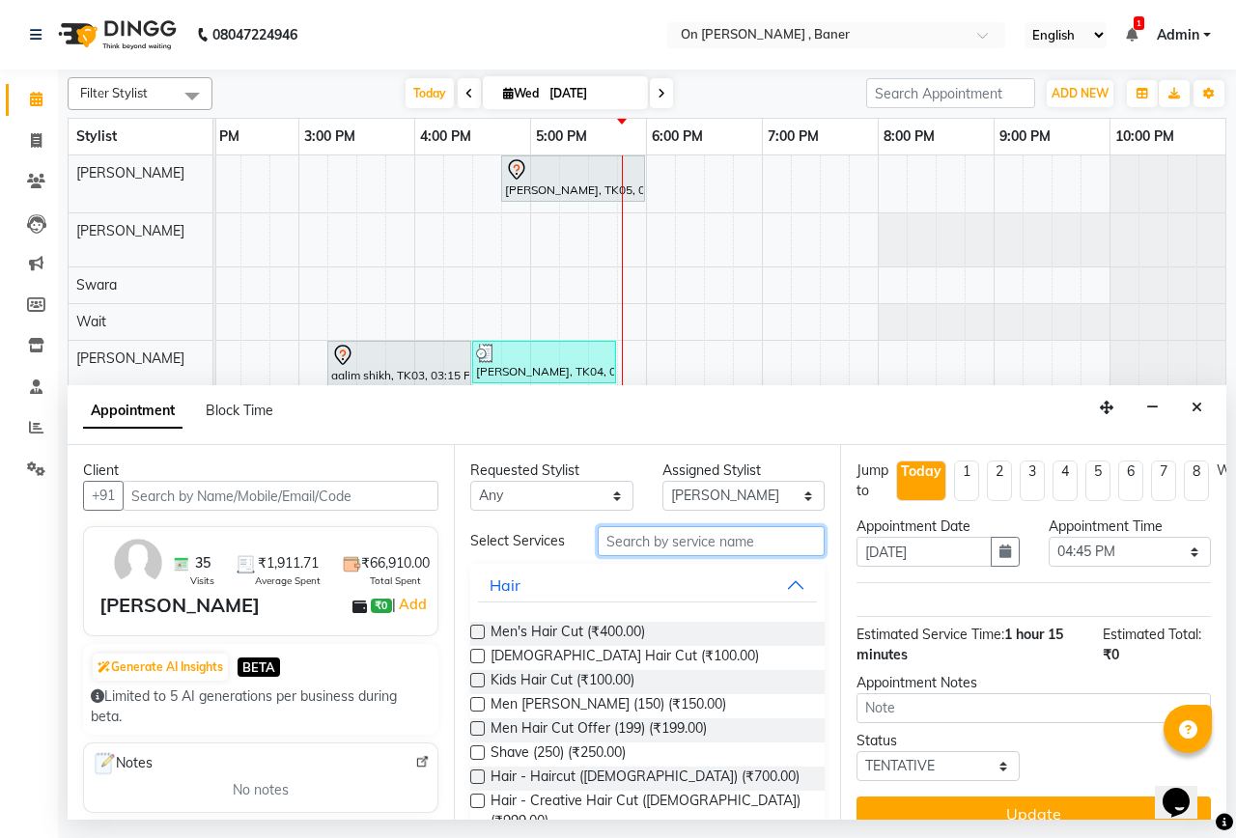
click at [750, 547] on input "text" at bounding box center [711, 541] width 227 height 30
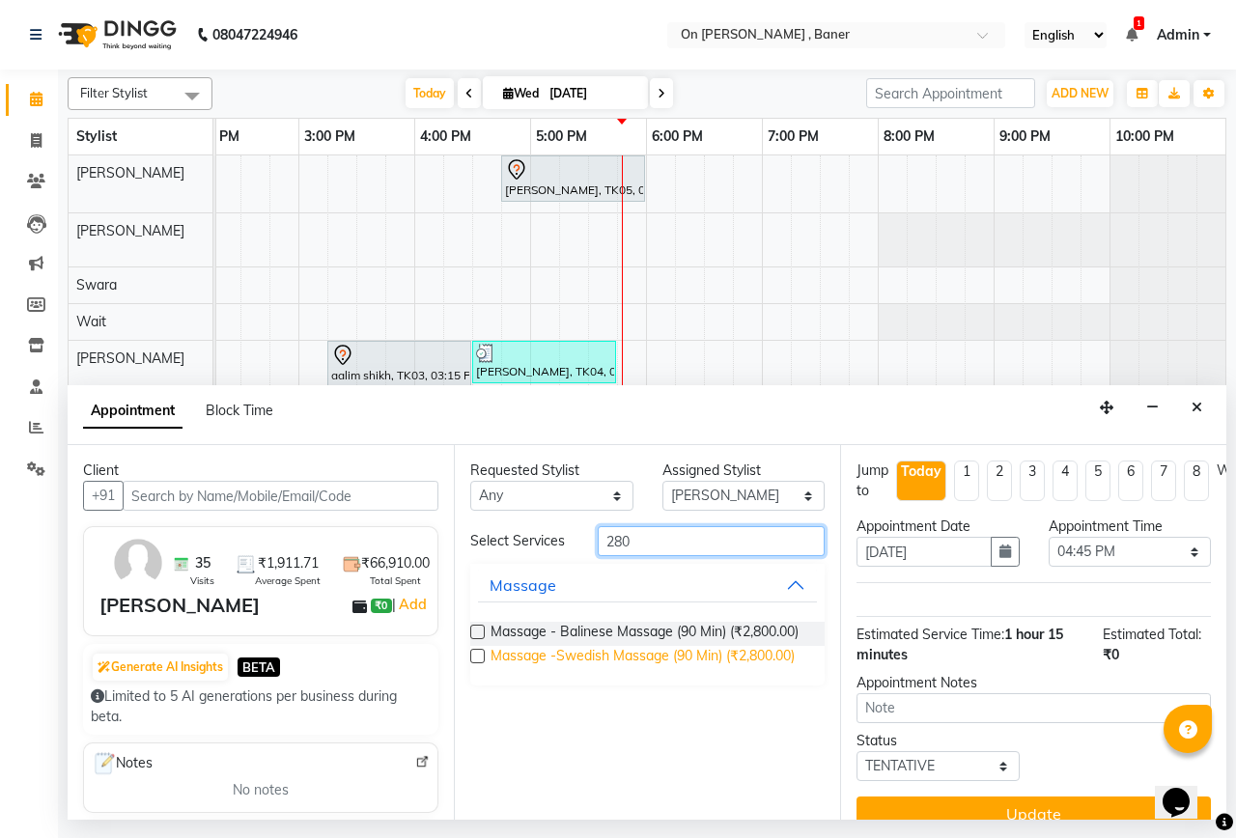
type input "280"
click at [776, 657] on span "Massage -Swedish Massage (90 Min) (₹2,800.00)" at bounding box center [643, 658] width 304 height 24
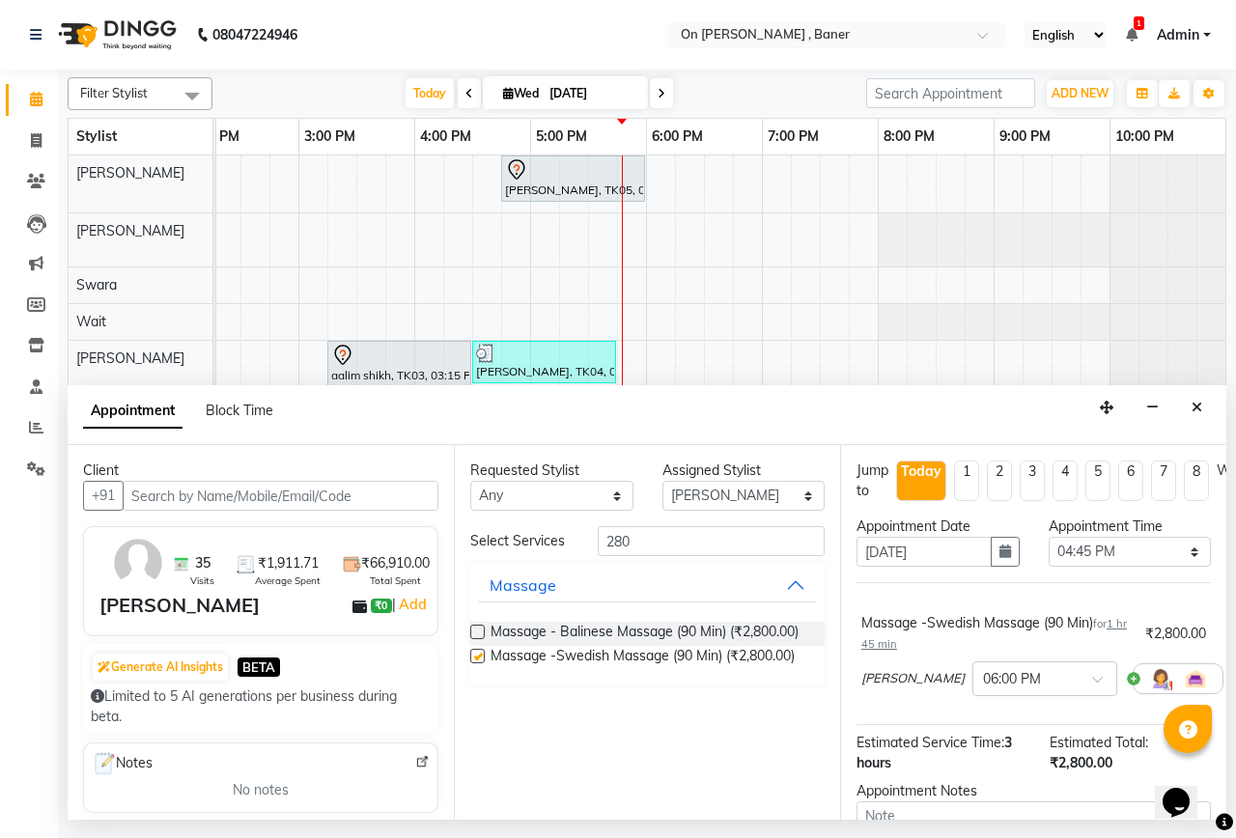
checkbox input "false"
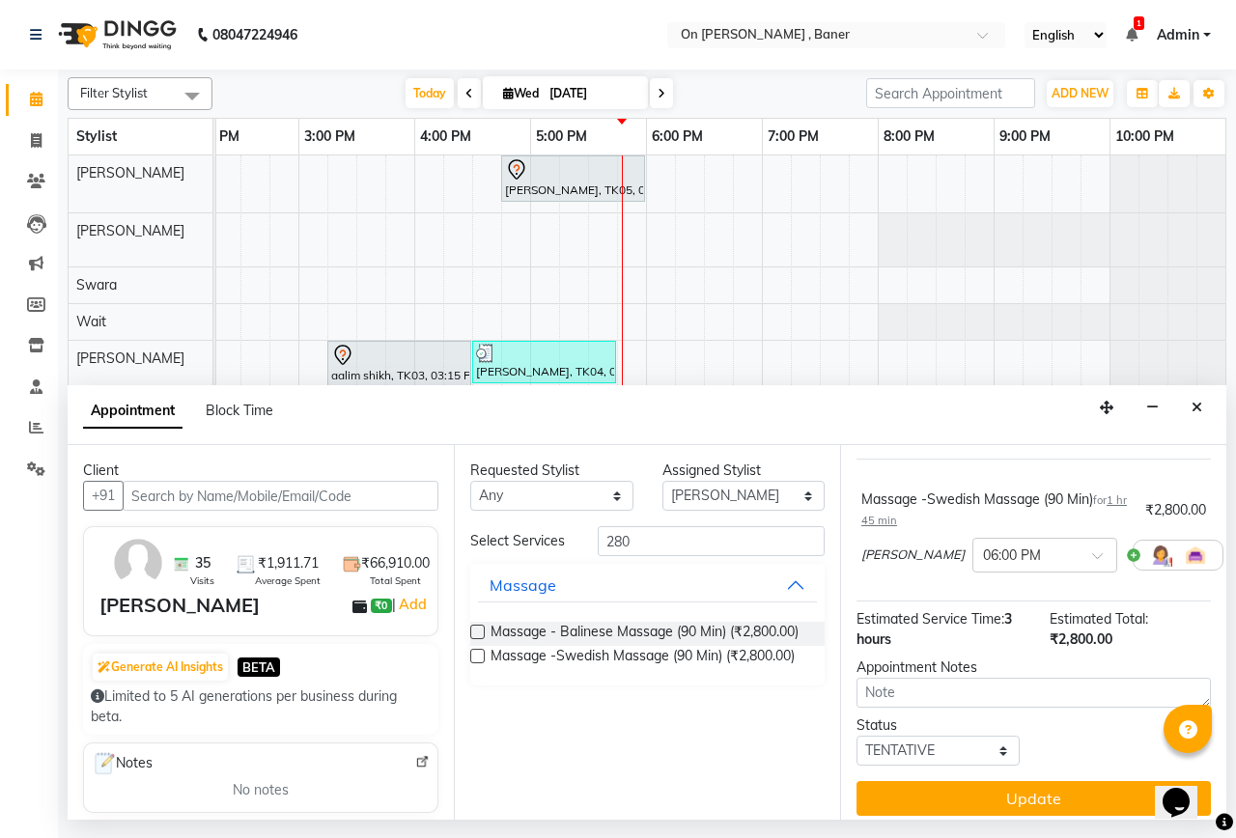
scroll to position [152, 0]
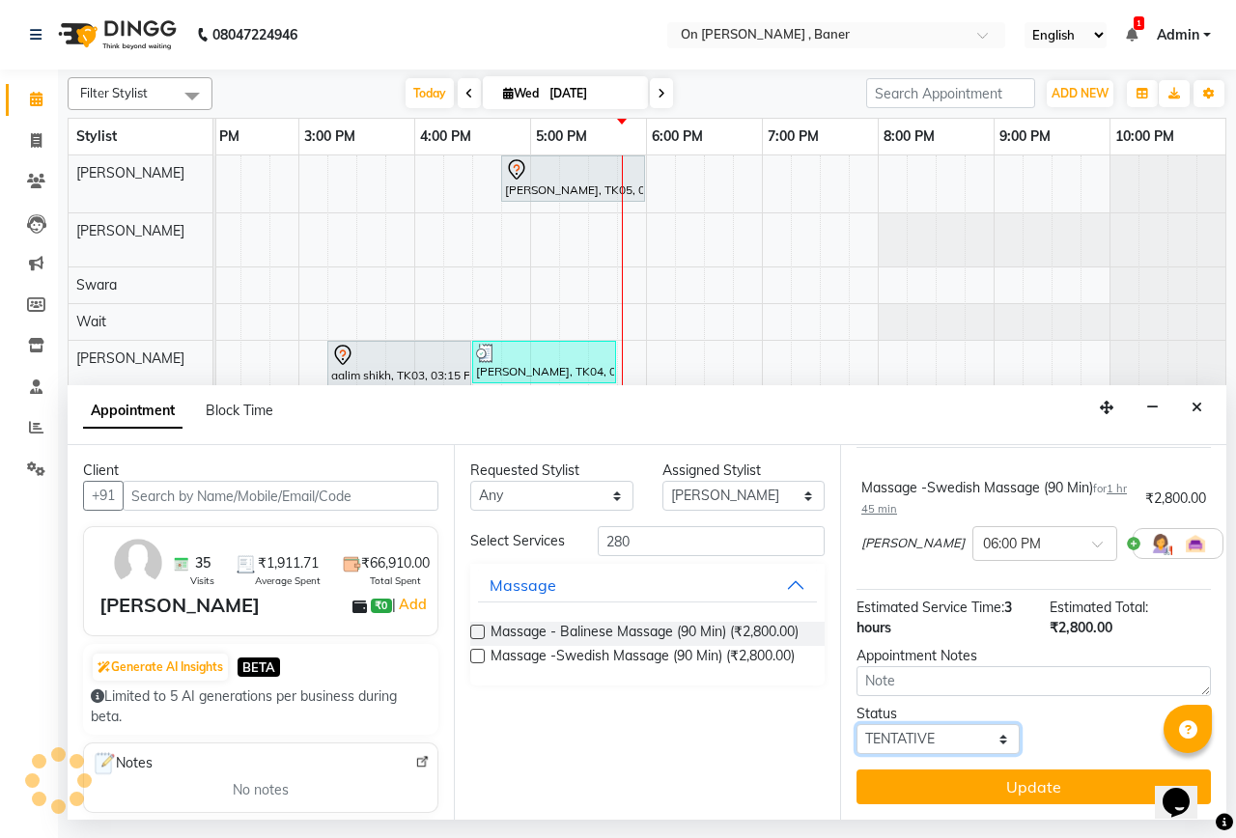
click at [955, 730] on select "Select TENTATIVE CONFIRM CHECK-IN UPCOMING" at bounding box center [938, 739] width 163 height 30
click at [983, 532] on input "text" at bounding box center [1025, 542] width 85 height 20
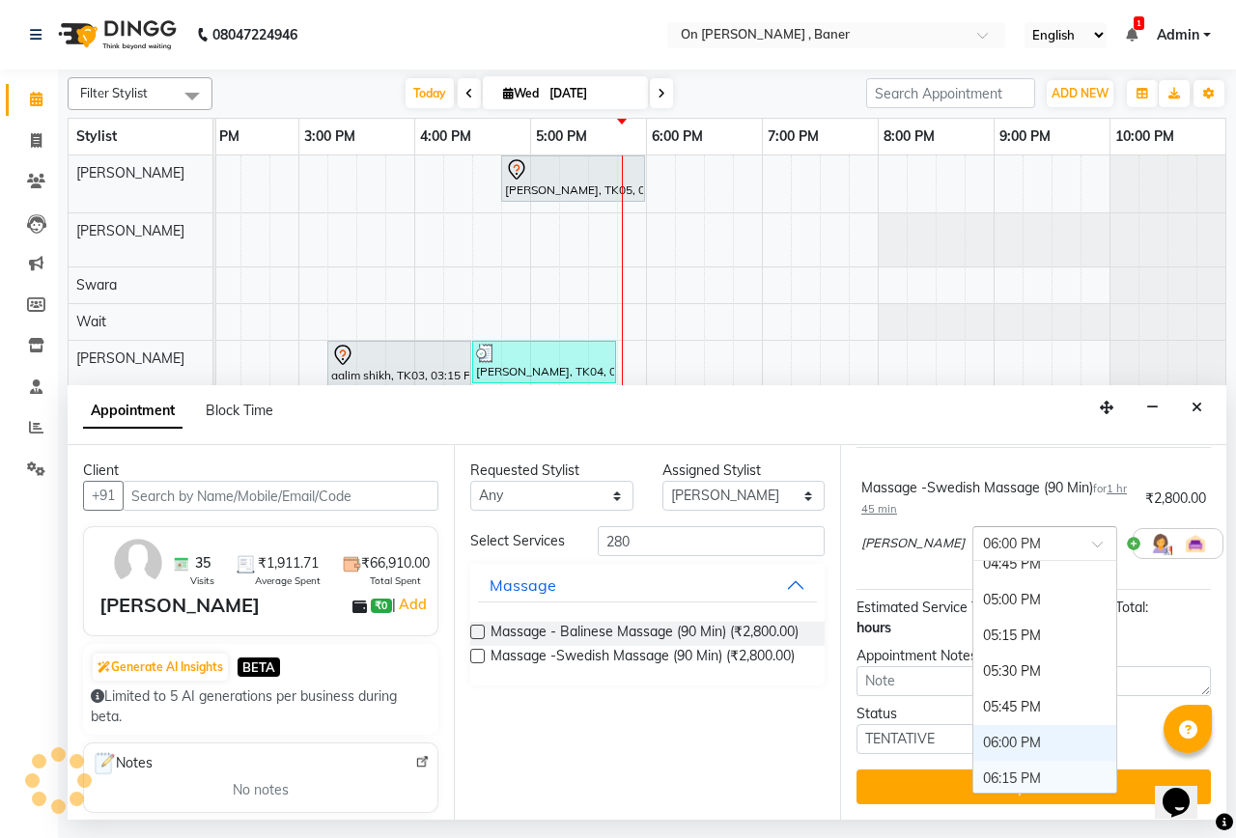
scroll to position [1093, 0]
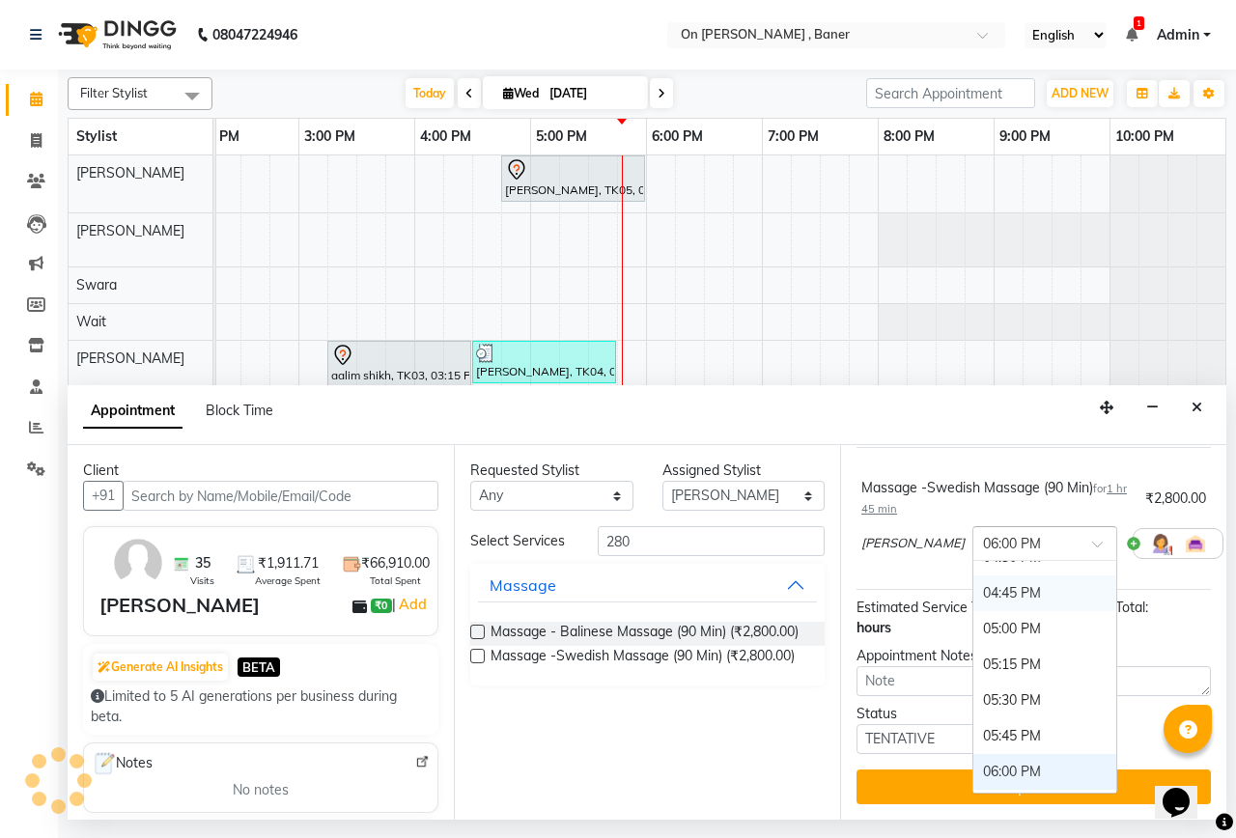
click at [974, 576] on div "04:45 PM" at bounding box center [1045, 594] width 143 height 36
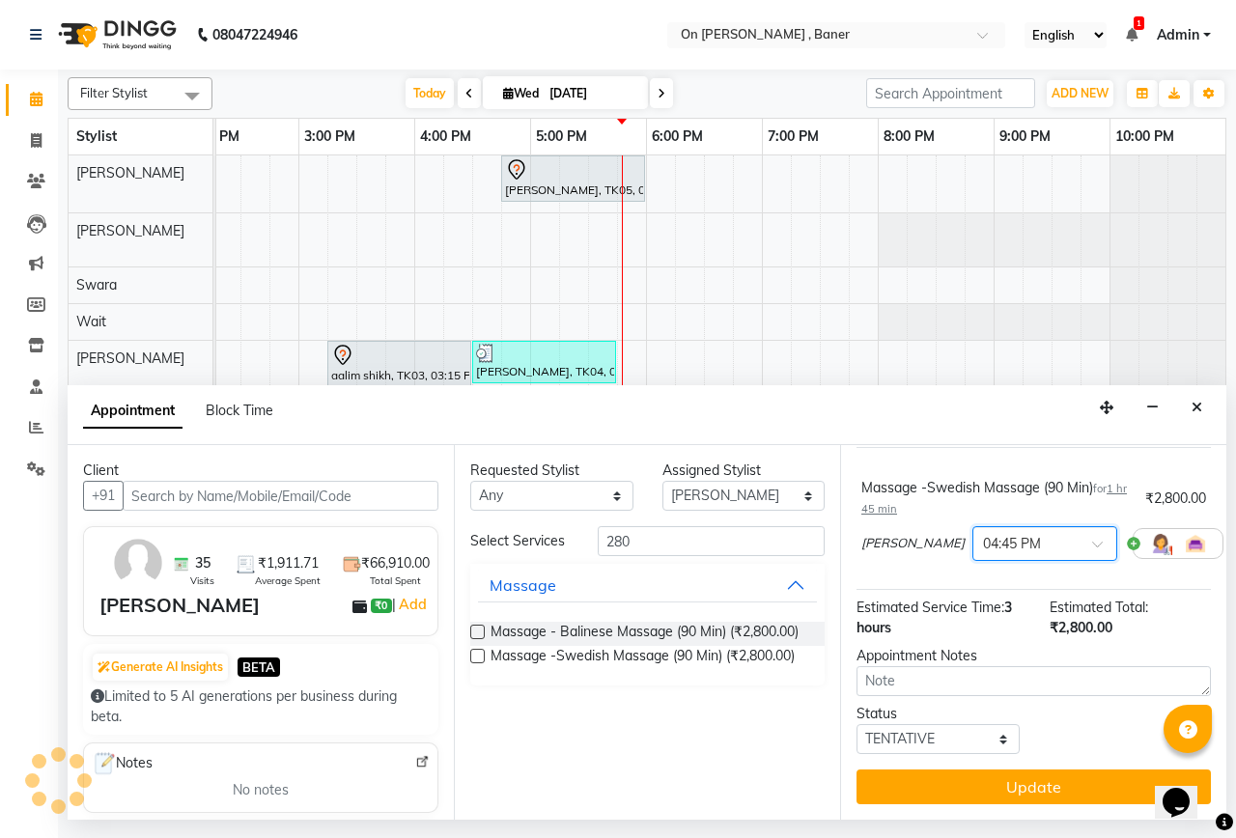
click at [976, 770] on button "Update" at bounding box center [1034, 787] width 355 height 35
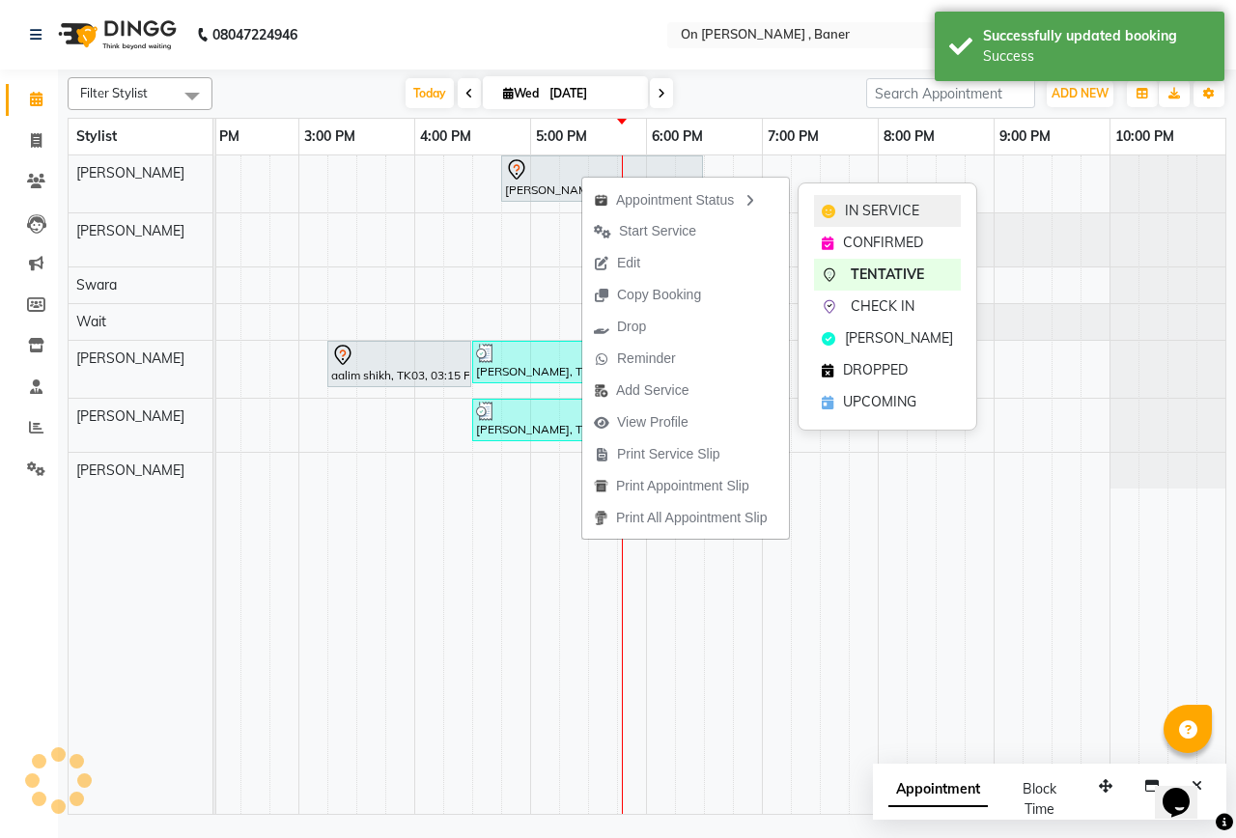
click at [863, 213] on span "IN SERVICE" at bounding box center [882, 211] width 74 height 20
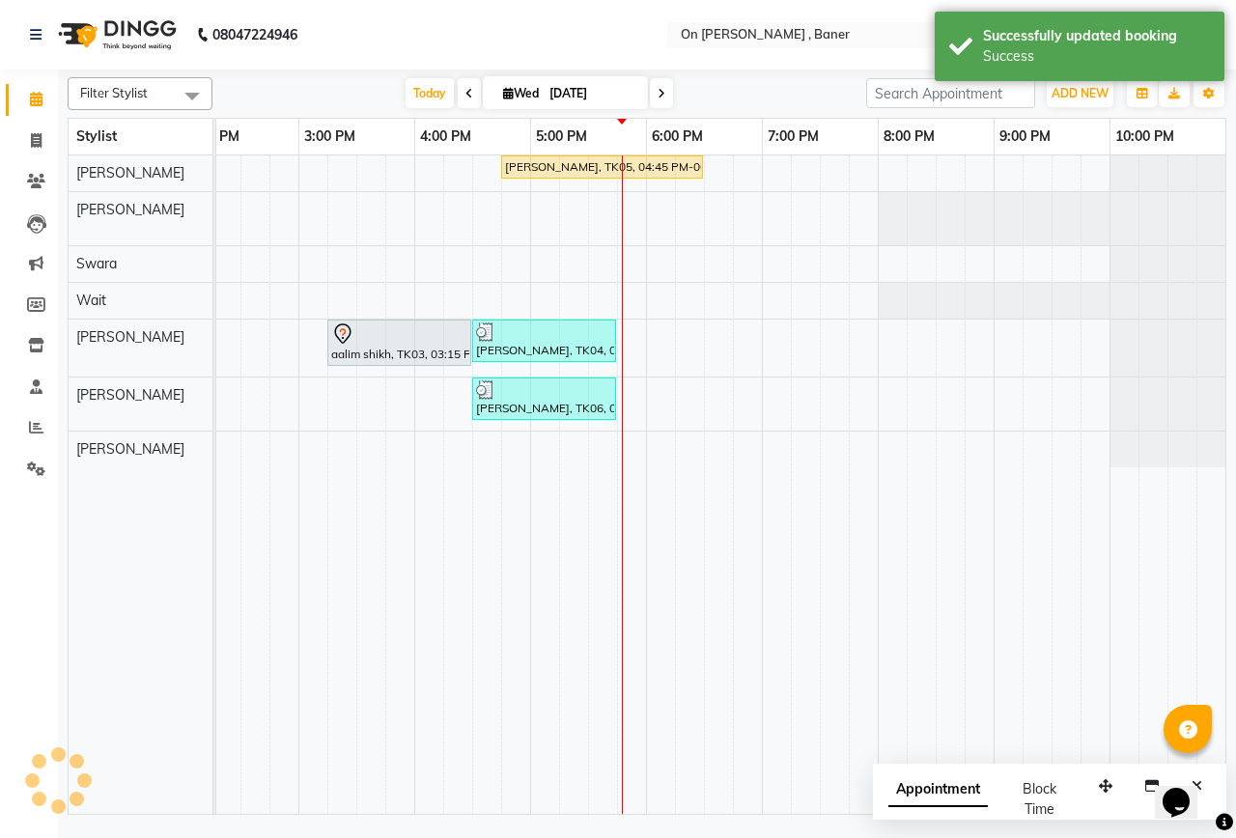
click at [631, 409] on div "[PERSON_NAME], TK05, 04:45 PM-06:30 PM, Massage -Swedish Massage (90 Min) [PERS…" at bounding box center [356, 485] width 1739 height 659
select select "40790"
select select "tentative"
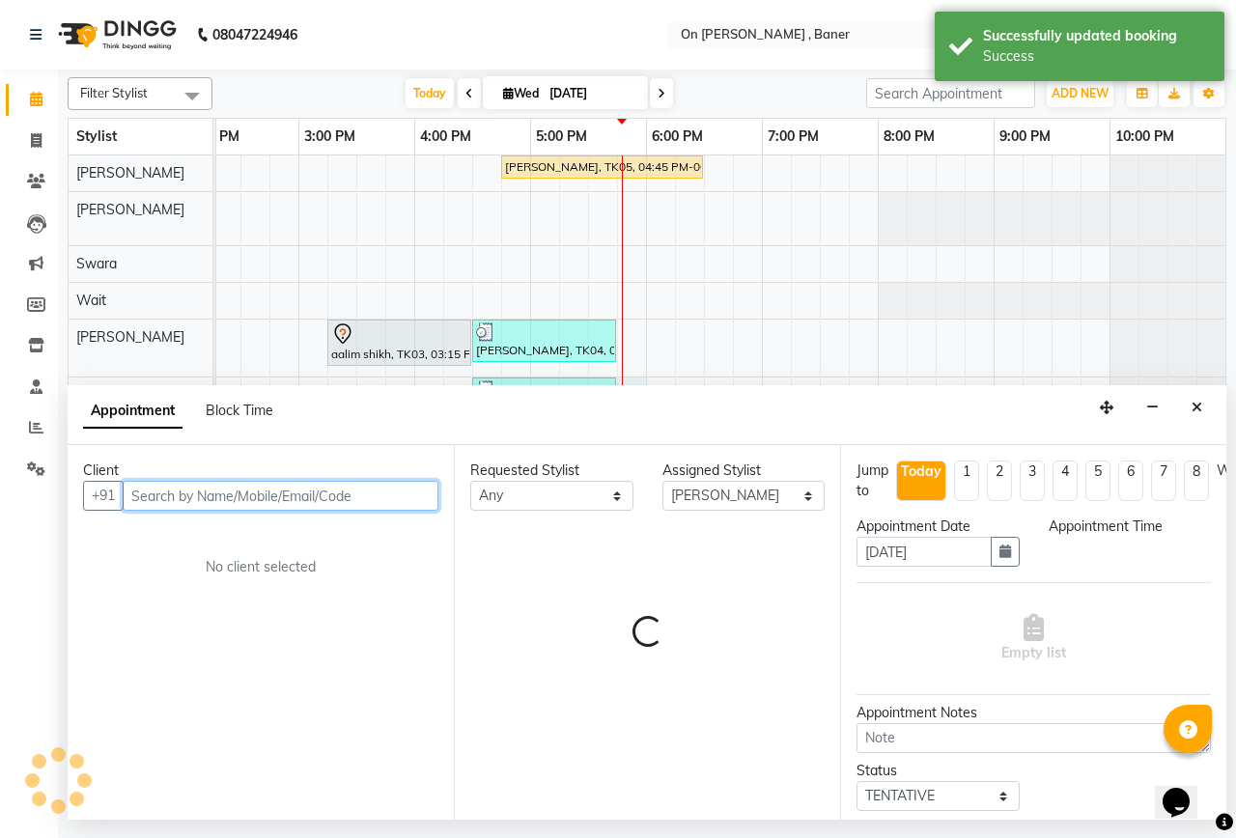
select select "1065"
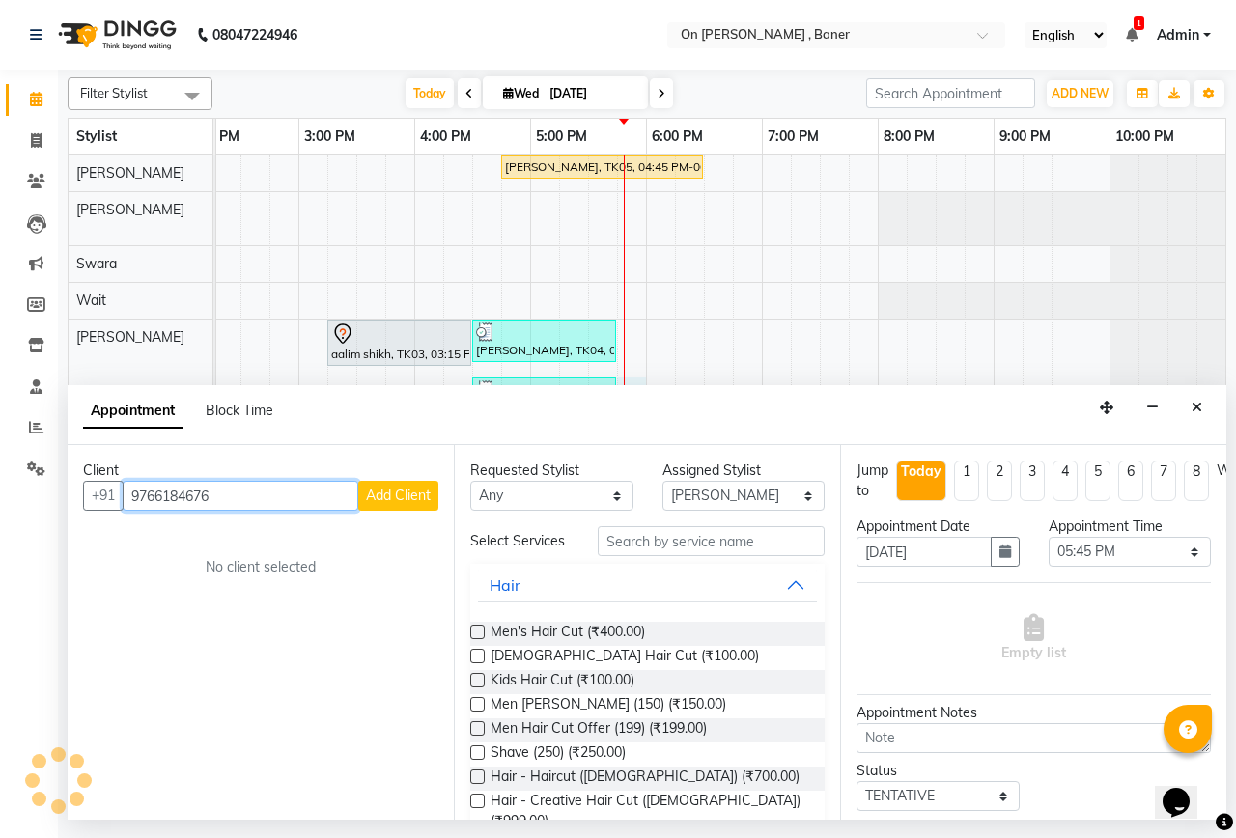
type input "9766184676"
click at [383, 499] on span "Add Client" at bounding box center [398, 495] width 65 height 17
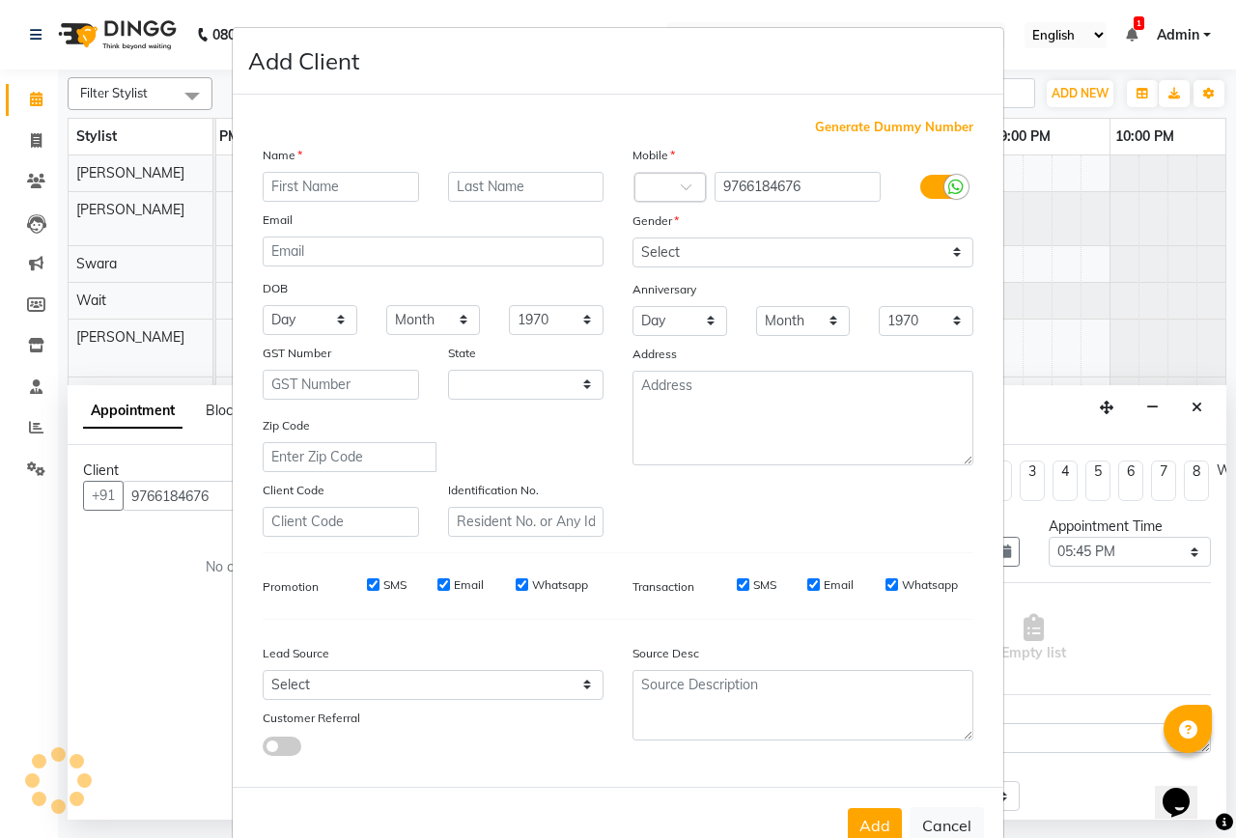
select select "22"
type input "Saurabh"
click at [473, 200] on input "text" at bounding box center [526, 187] width 156 height 30
type input "Shukla"
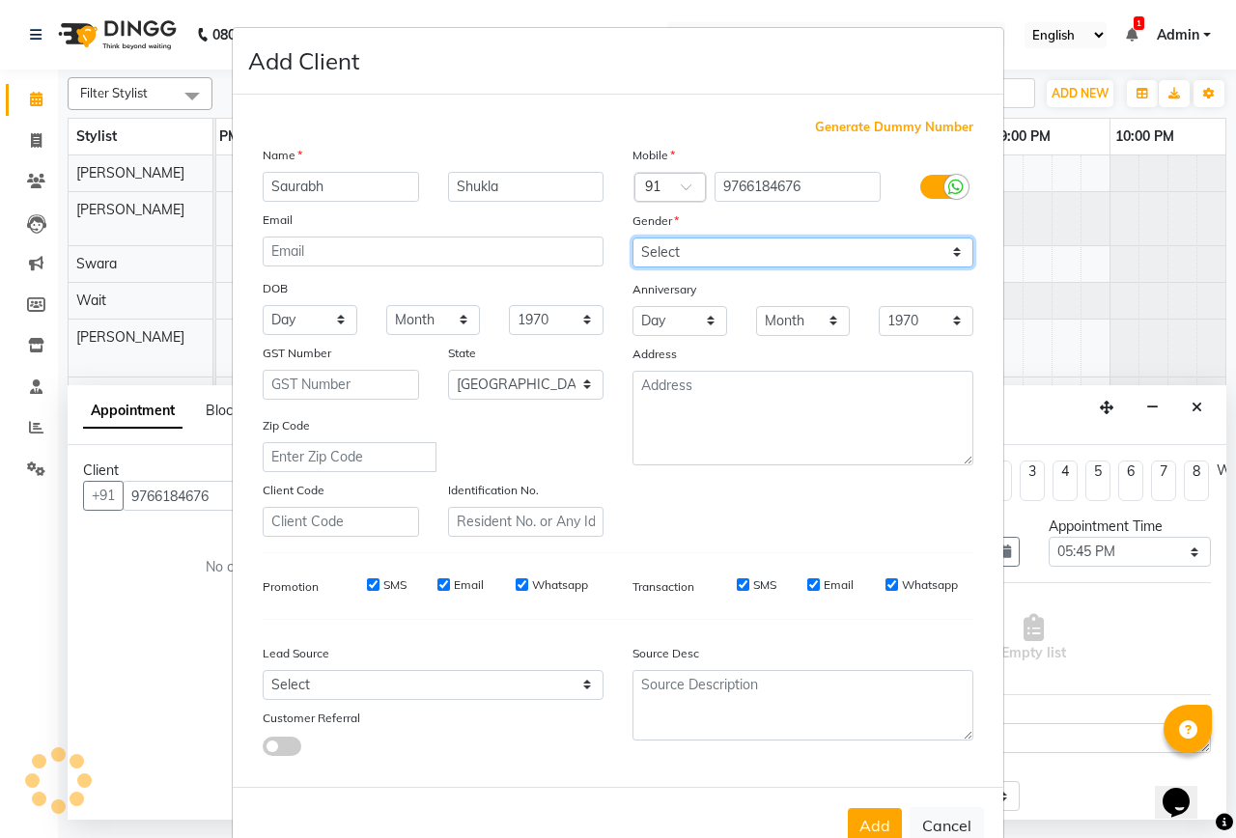
click at [672, 257] on select "Select [DEMOGRAPHIC_DATA] [DEMOGRAPHIC_DATA] Other Prefer Not To Say" at bounding box center [803, 253] width 341 height 30
select select "[DEMOGRAPHIC_DATA]"
click at [633, 238] on select "Select [DEMOGRAPHIC_DATA] [DEMOGRAPHIC_DATA] Other Prefer Not To Say" at bounding box center [803, 253] width 341 height 30
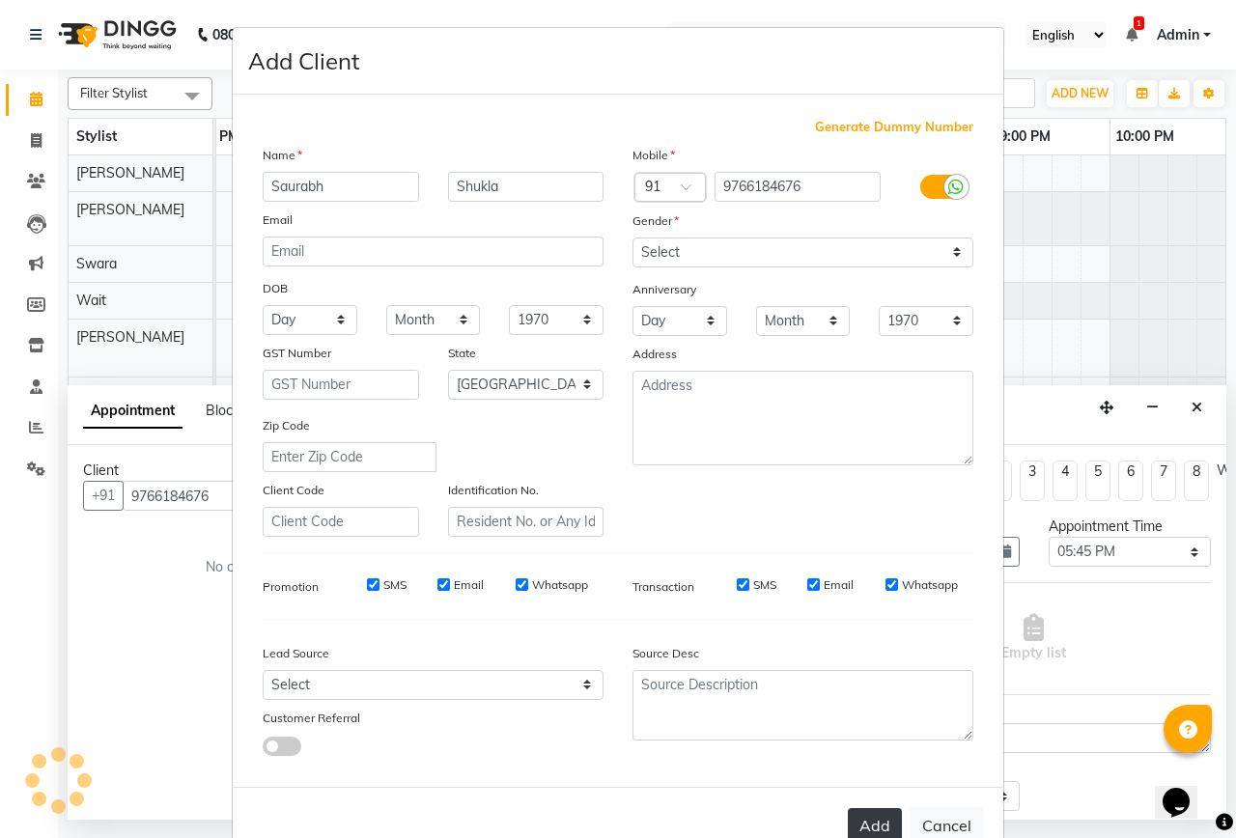
click at [869, 812] on button "Add" at bounding box center [875, 825] width 54 height 35
select select
select select "null"
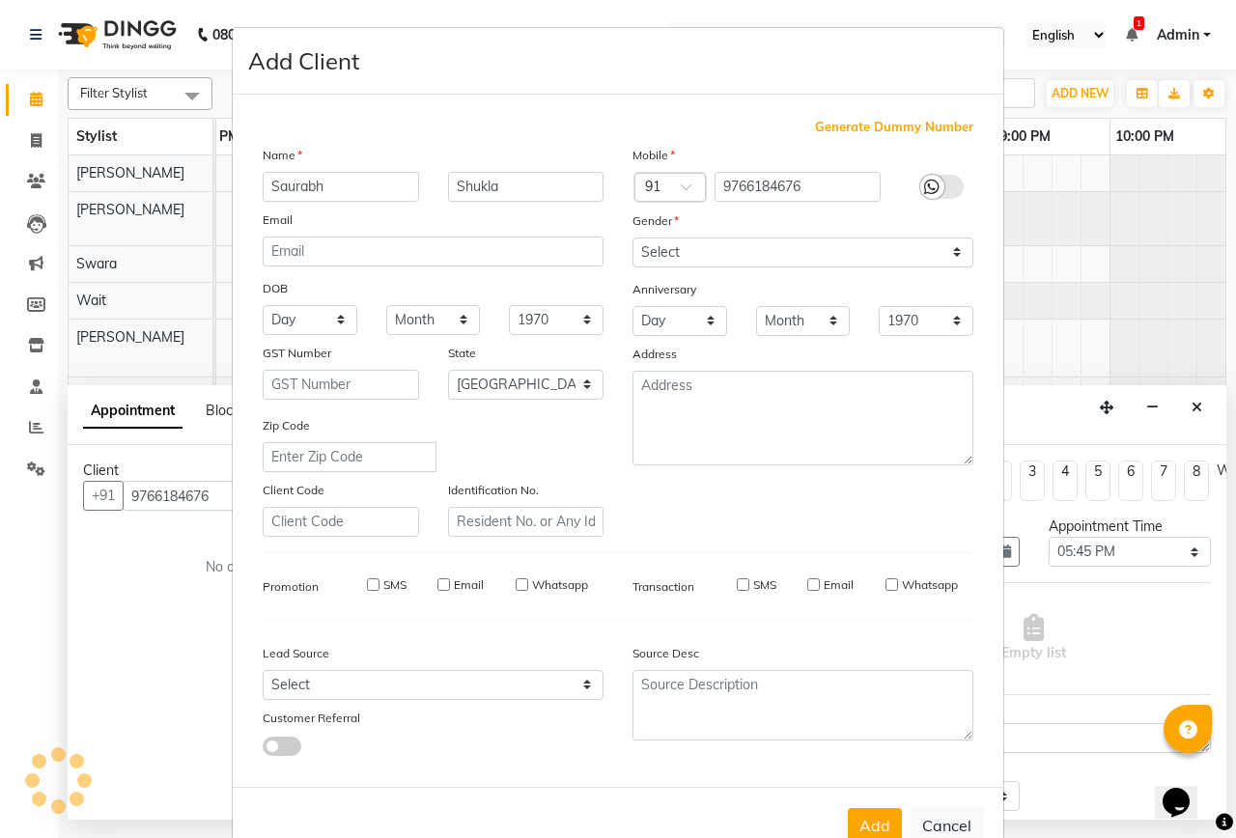
select select
checkbox input "false"
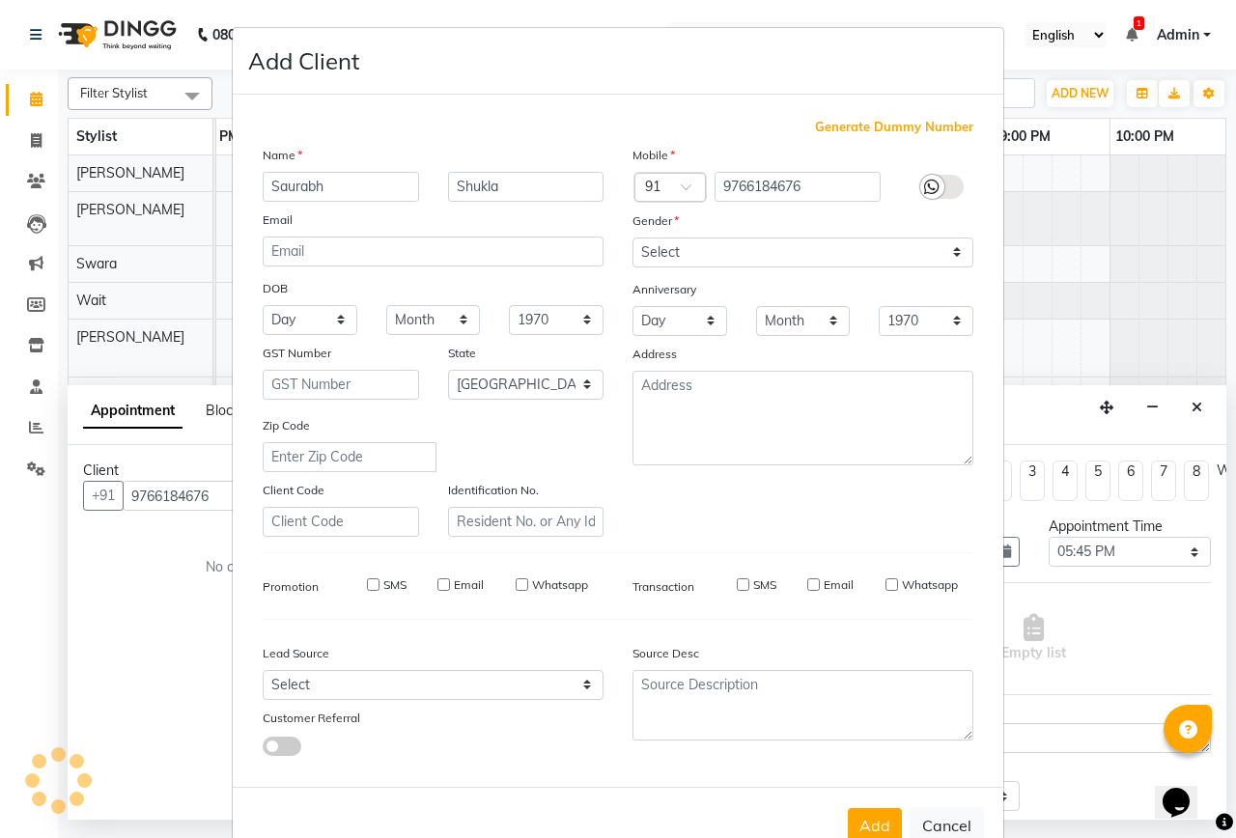
checkbox input "false"
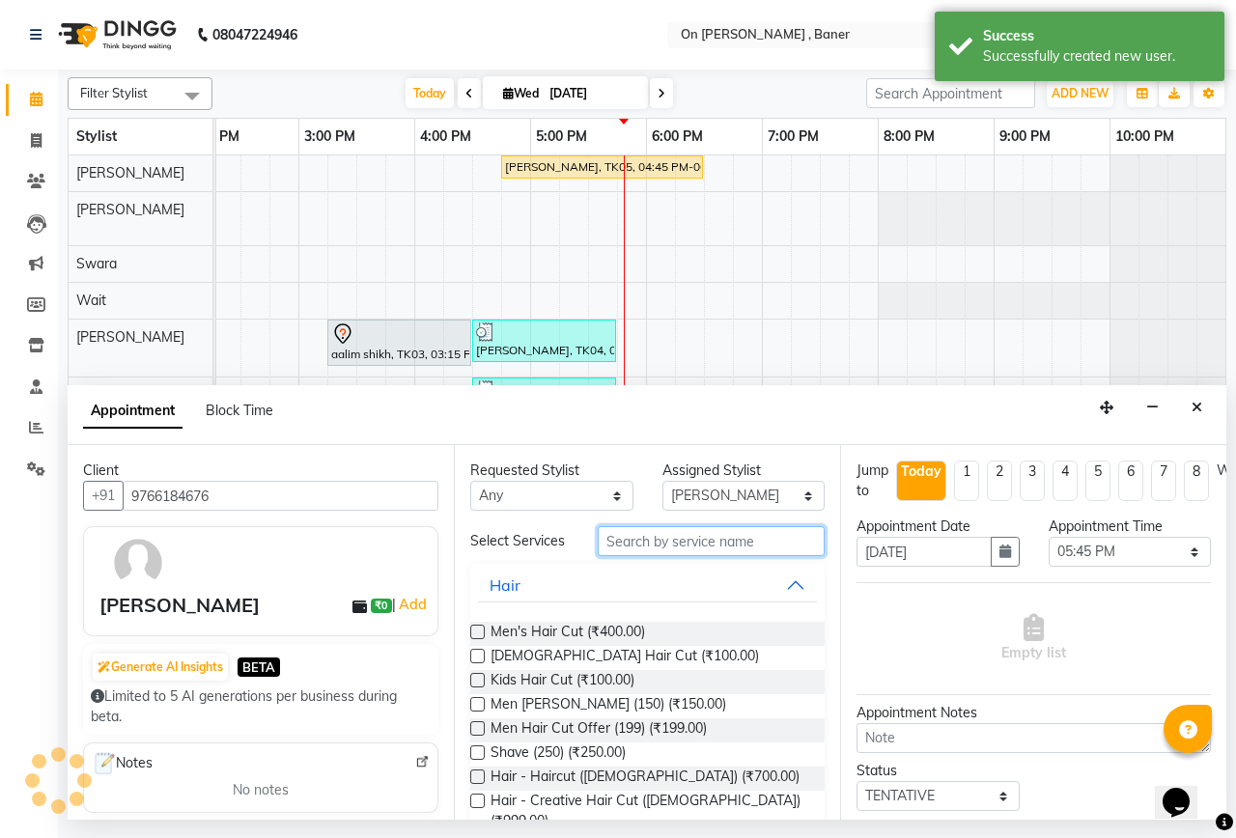
click at [704, 556] on input "text" at bounding box center [711, 541] width 227 height 30
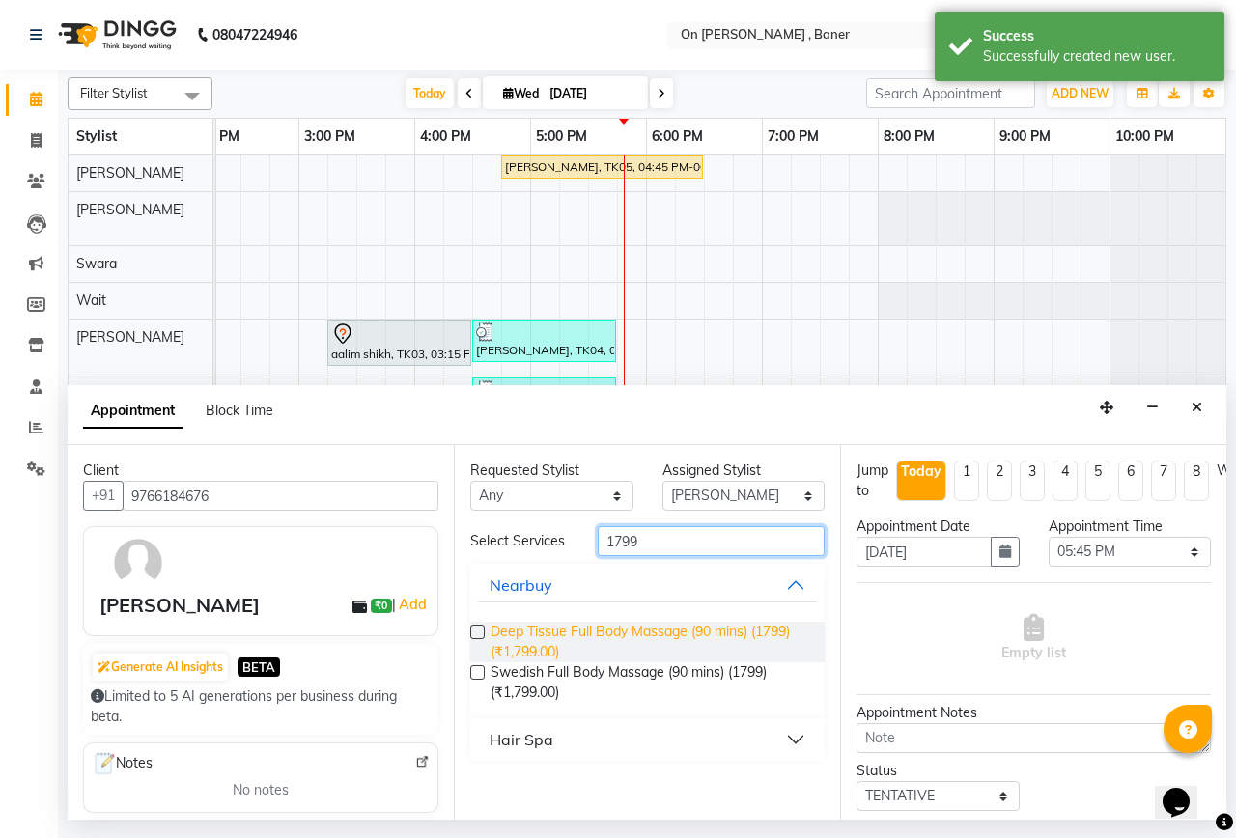
type input "1799"
click at [536, 638] on span "Deep Tissue Full Body Massage (90 mins) (1799) (₹1,799.00)" at bounding box center [650, 642] width 319 height 41
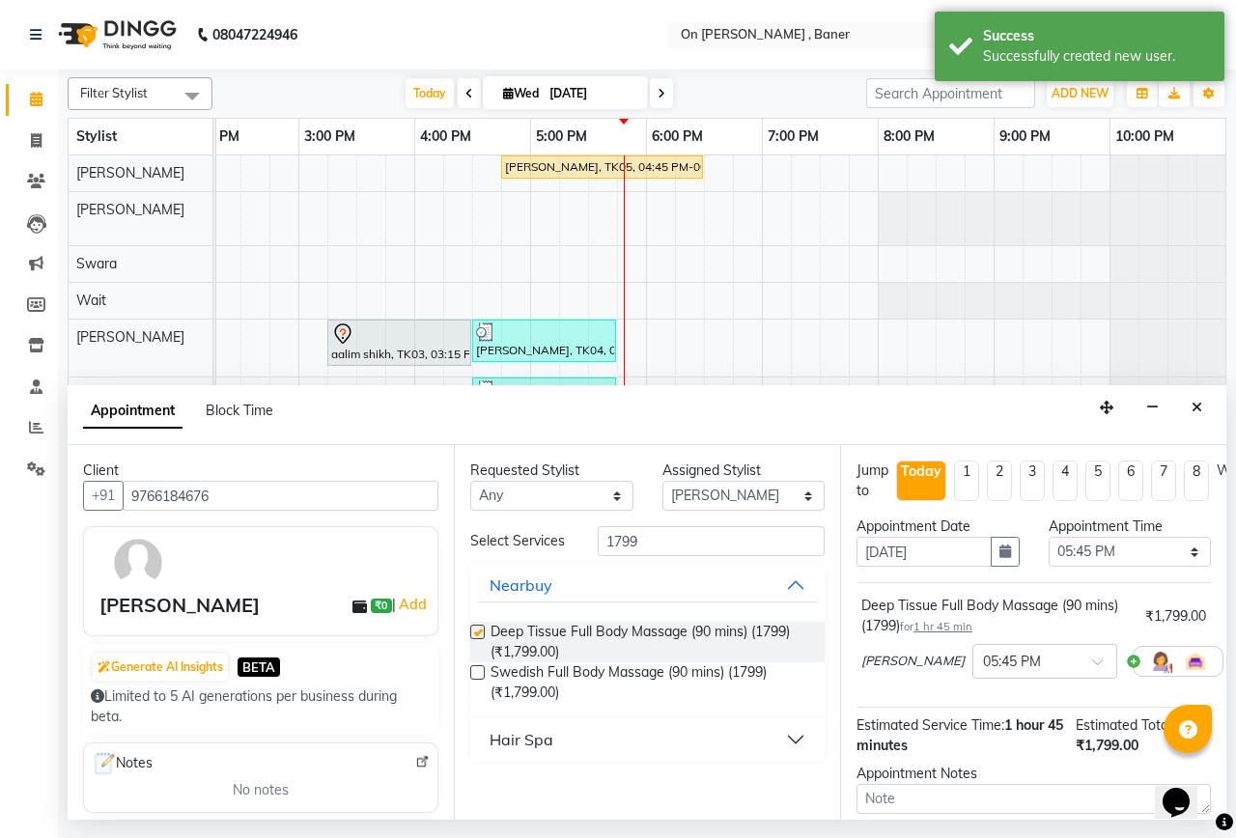
checkbox input "false"
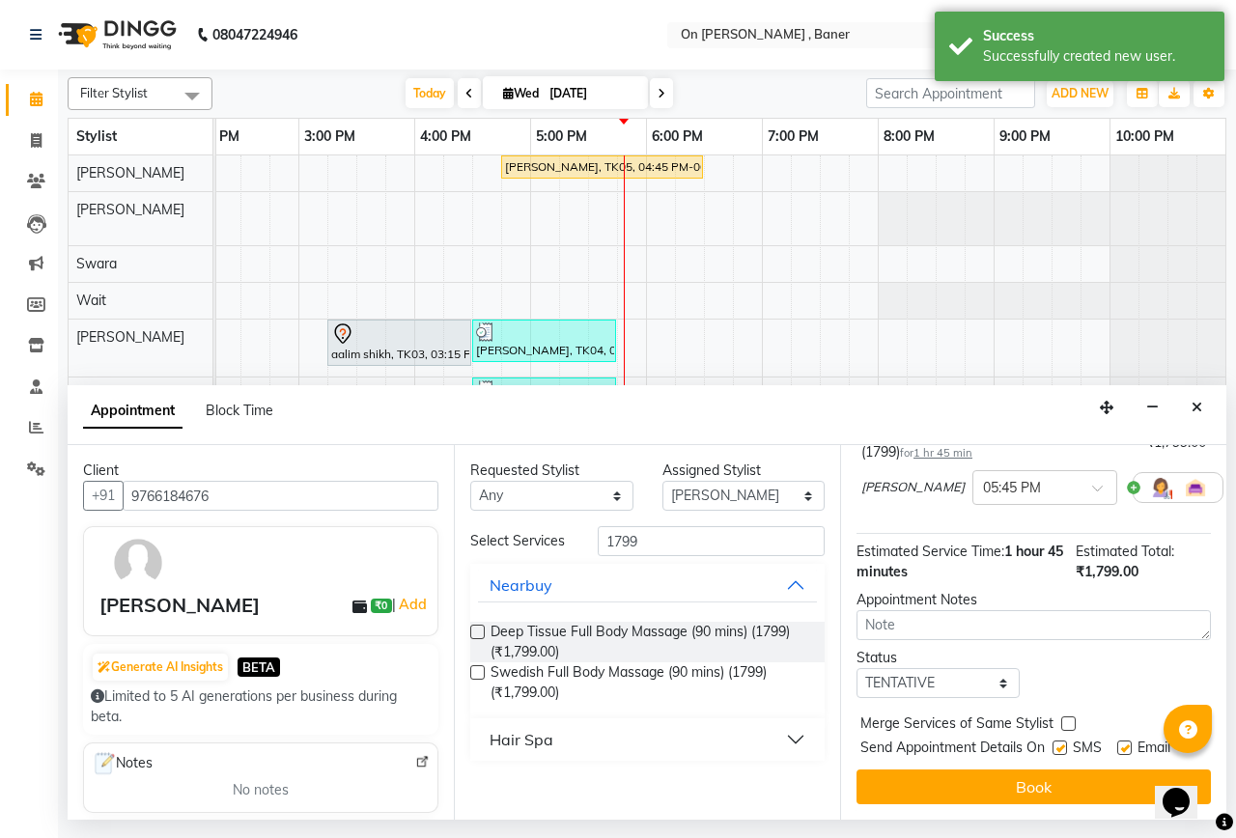
click at [1064, 717] on label at bounding box center [1069, 724] width 14 height 14
click at [1064, 720] on input "checkbox" at bounding box center [1068, 726] width 13 height 13
checkbox input "true"
click at [1063, 741] on label at bounding box center [1060, 748] width 14 height 14
click at [1063, 744] on input "checkbox" at bounding box center [1059, 750] width 13 height 13
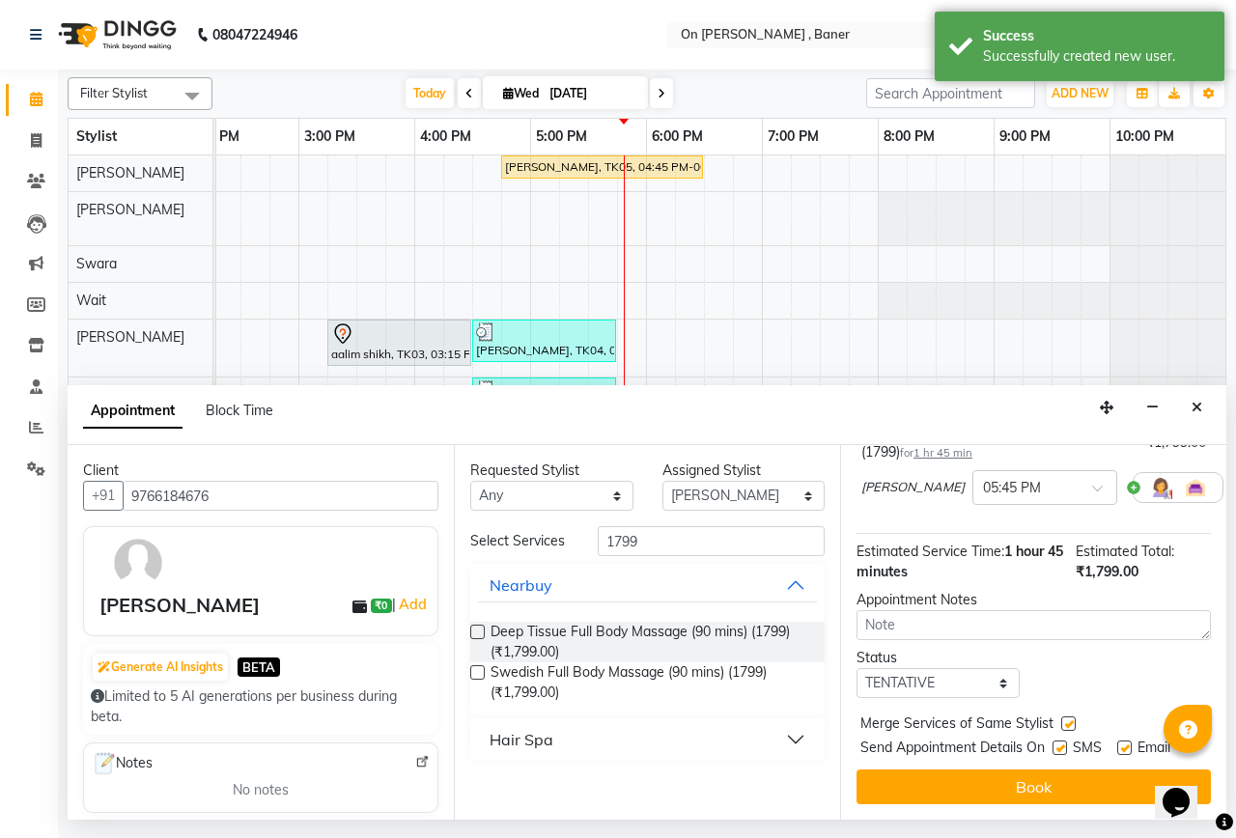
checkbox input "false"
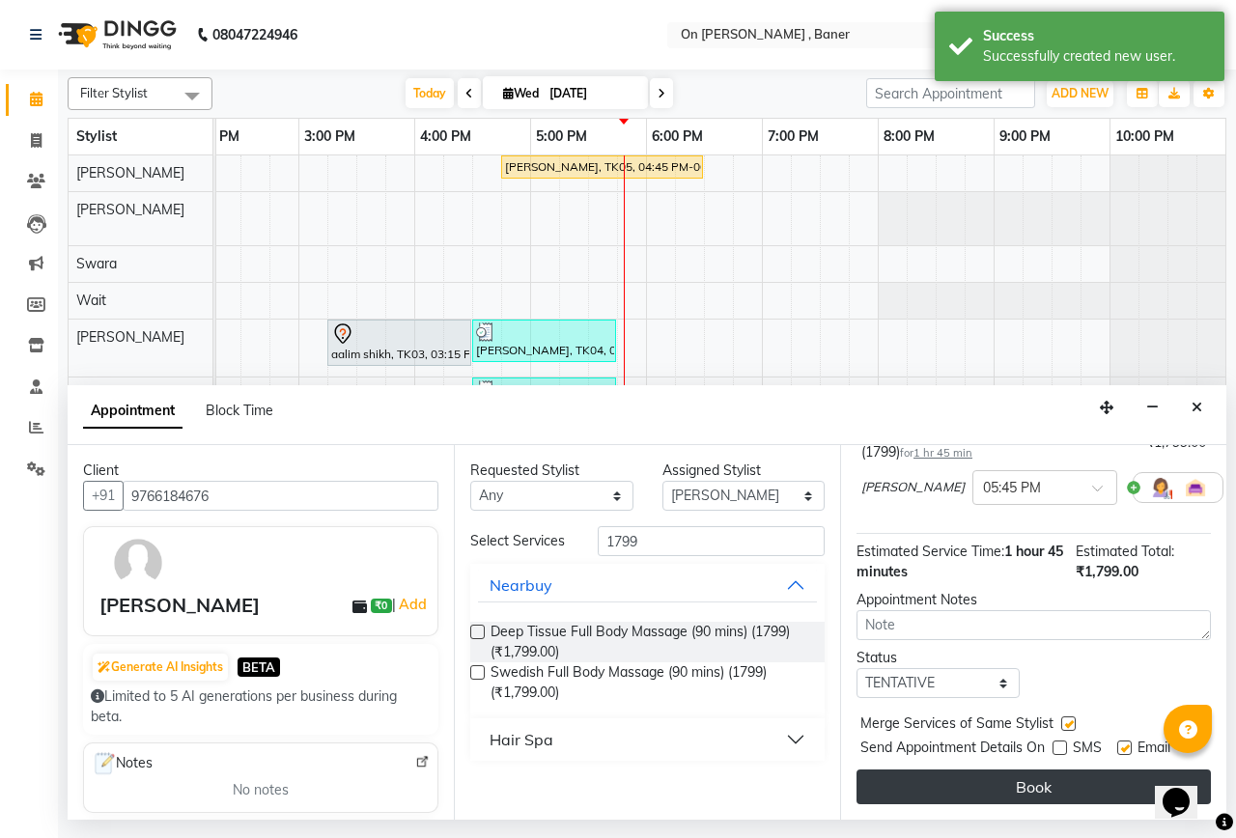
click at [1060, 770] on button "Book" at bounding box center [1034, 787] width 355 height 35
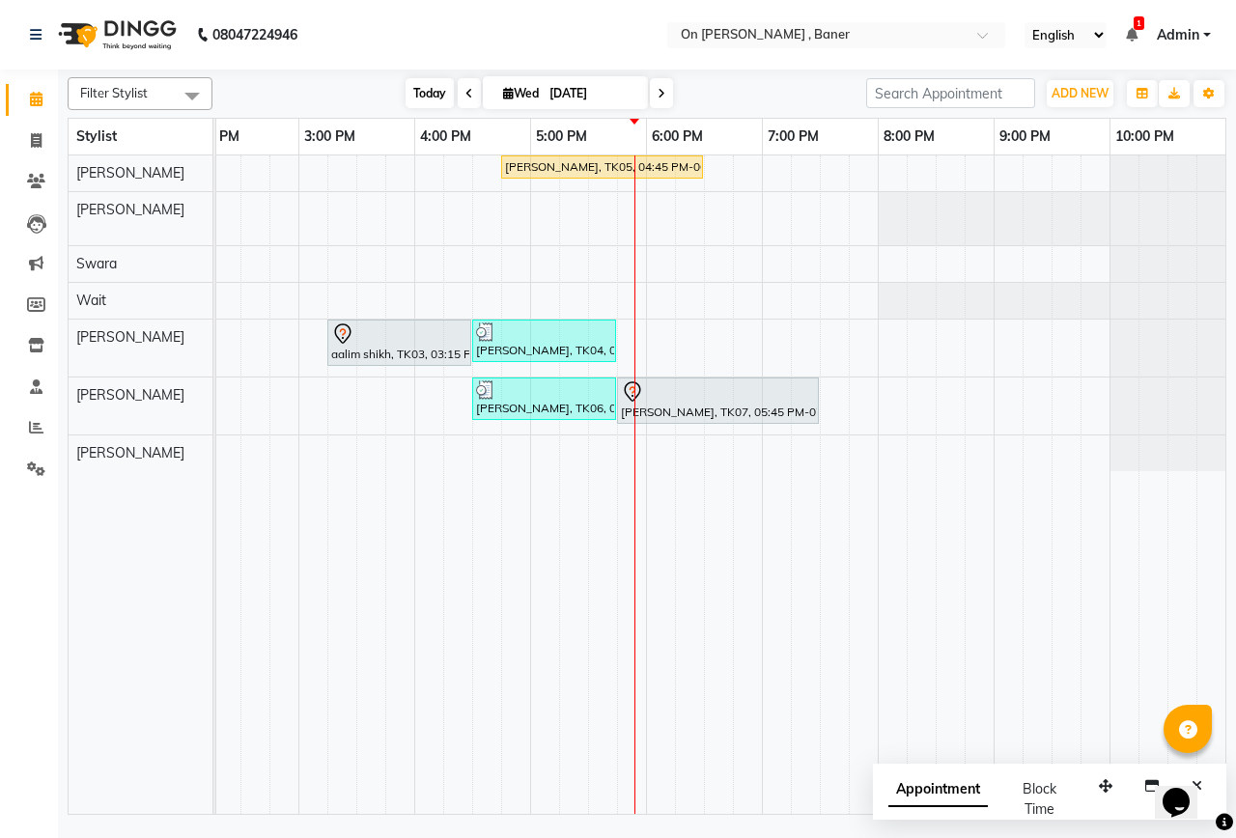
click at [411, 94] on span "Today" at bounding box center [430, 93] width 48 height 30
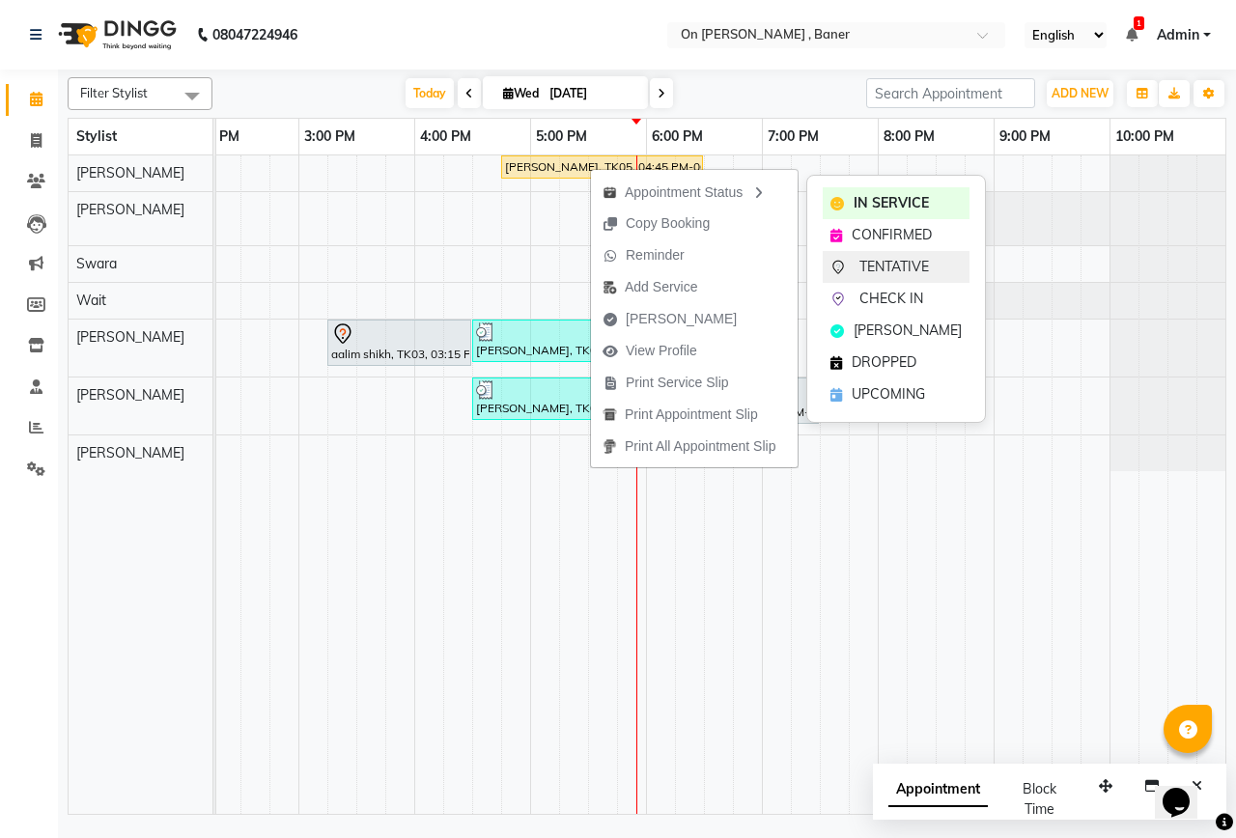
click at [881, 264] on span "TENTATIVE" at bounding box center [895, 267] width 70 height 20
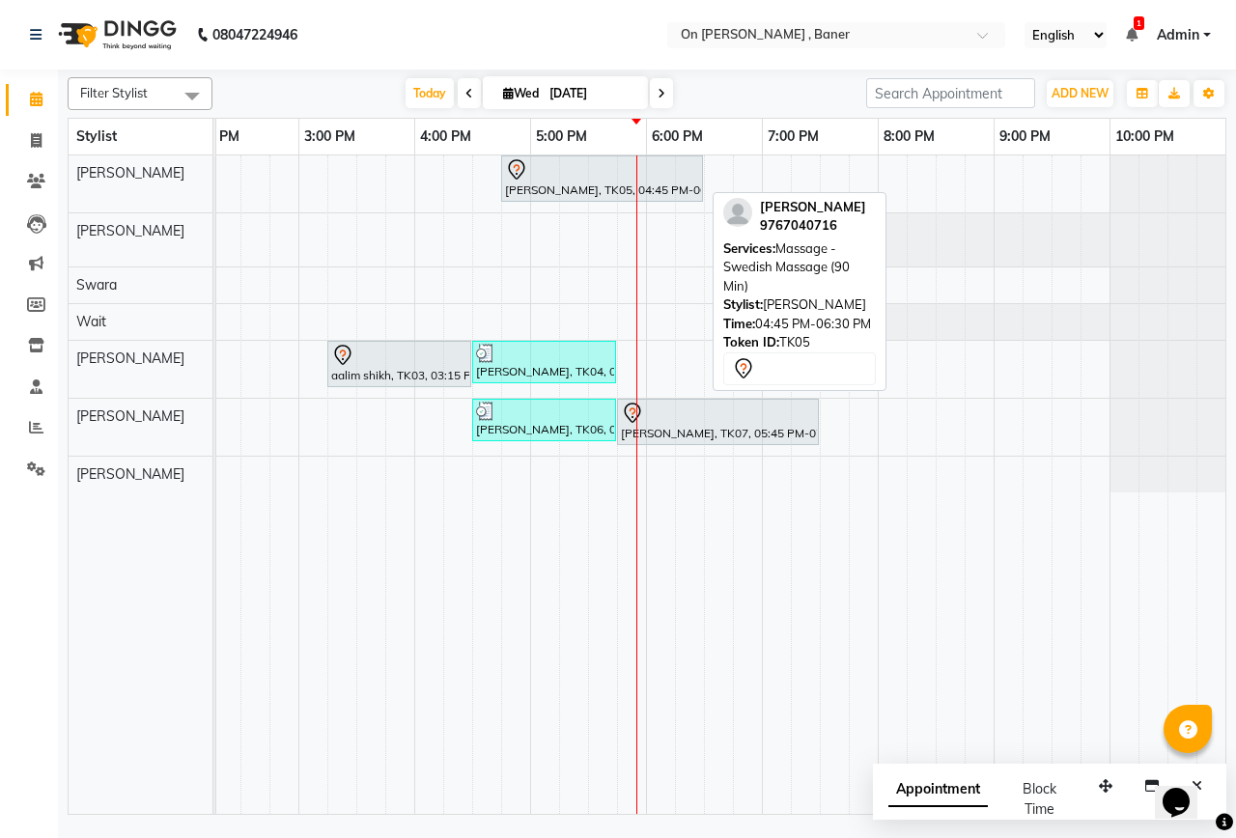
click at [581, 169] on div at bounding box center [602, 169] width 194 height 23
select select "7"
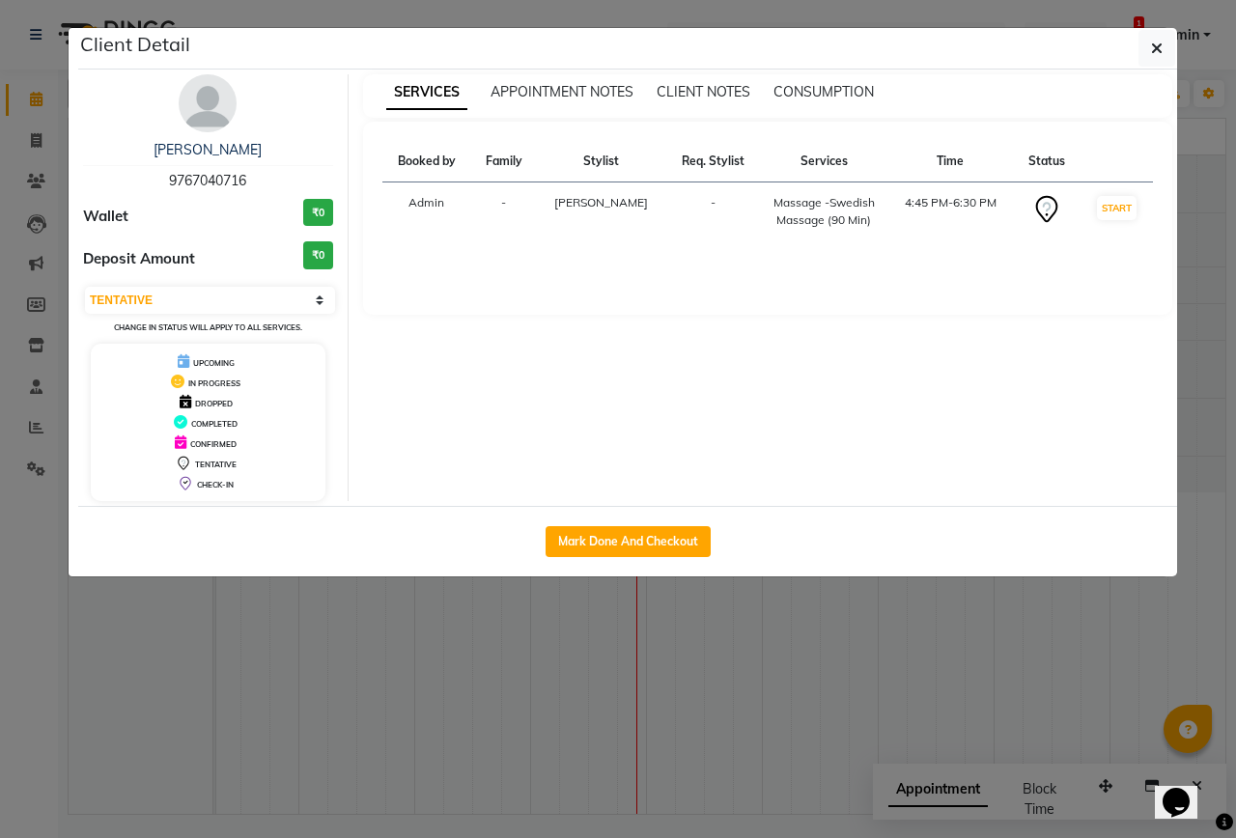
click at [12, 63] on ngb-modal-window "Client Detail [PERSON_NAME] 9767040716 Wallet ₹0 Deposit Amount ₹0 Select IN SE…" at bounding box center [618, 419] width 1236 height 838
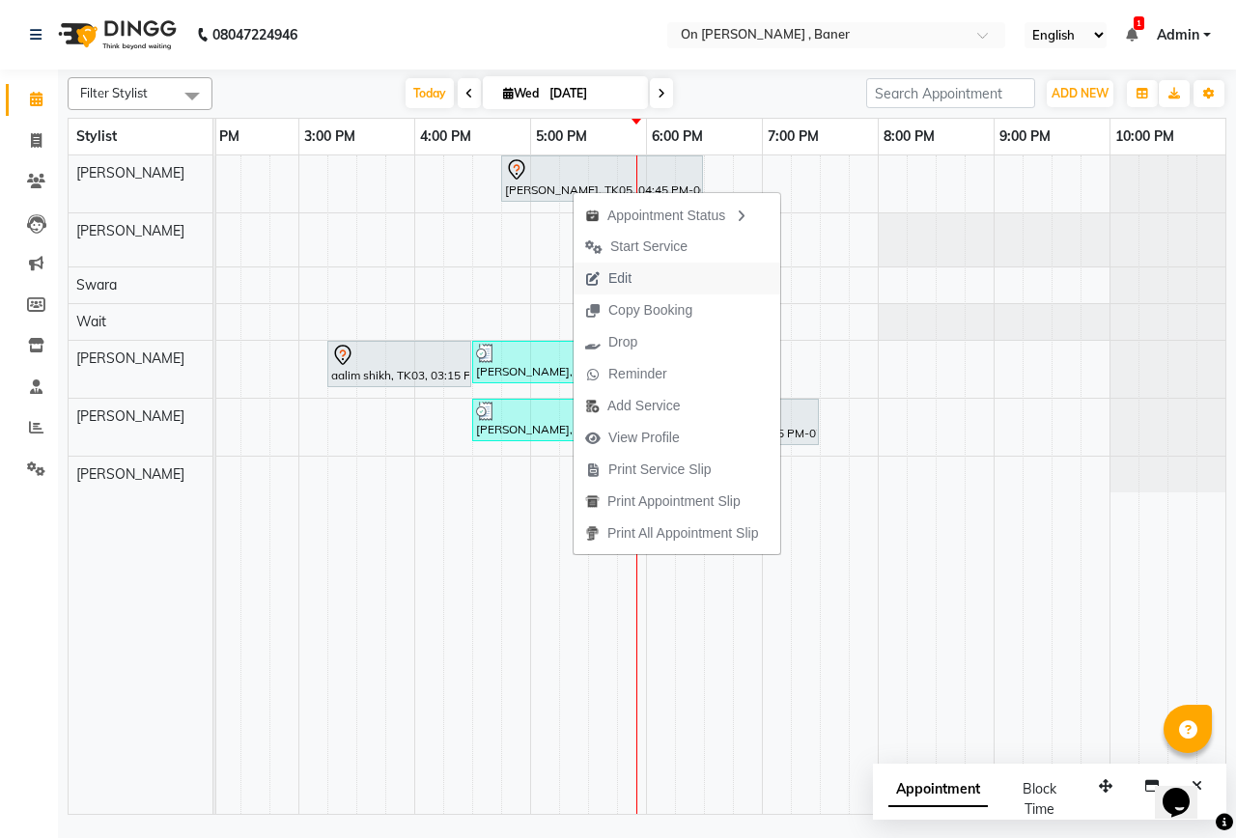
click at [626, 278] on span "Edit" at bounding box center [620, 279] width 23 height 20
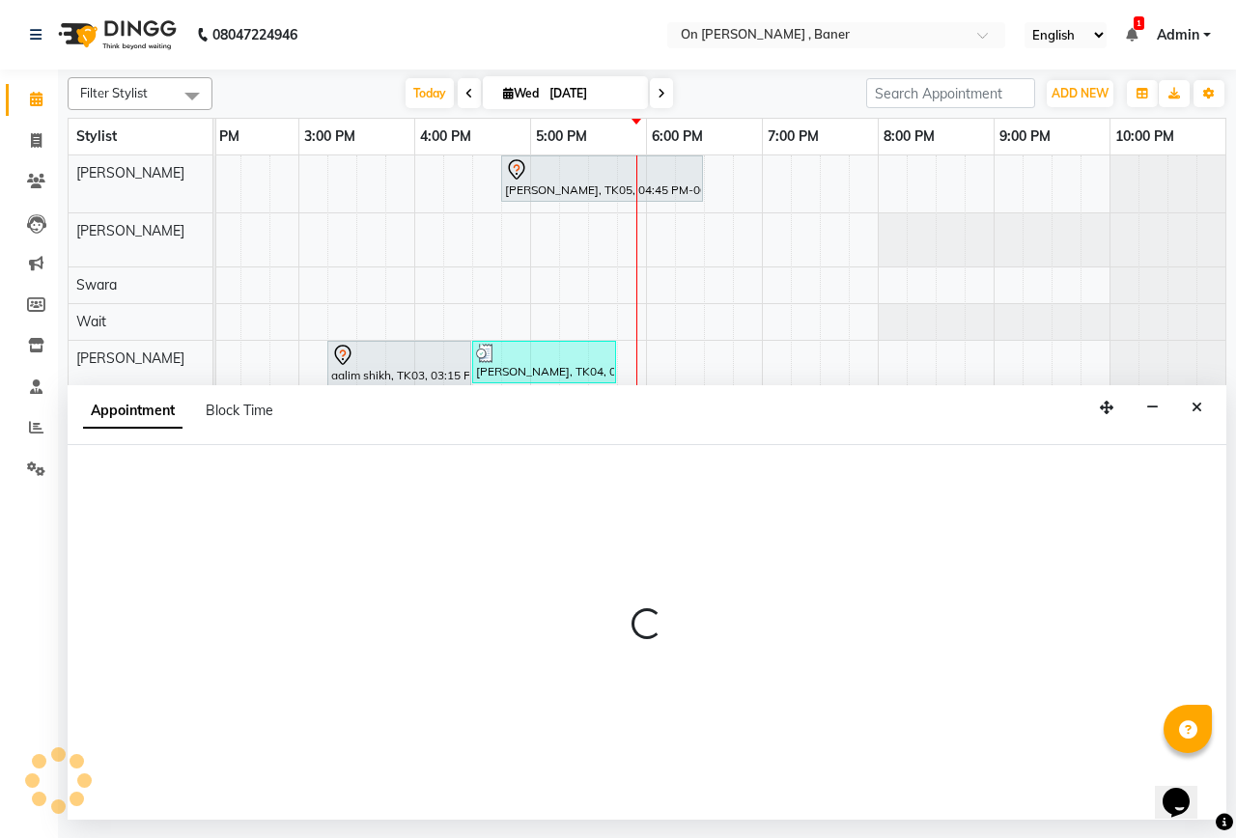
select select "tentative"
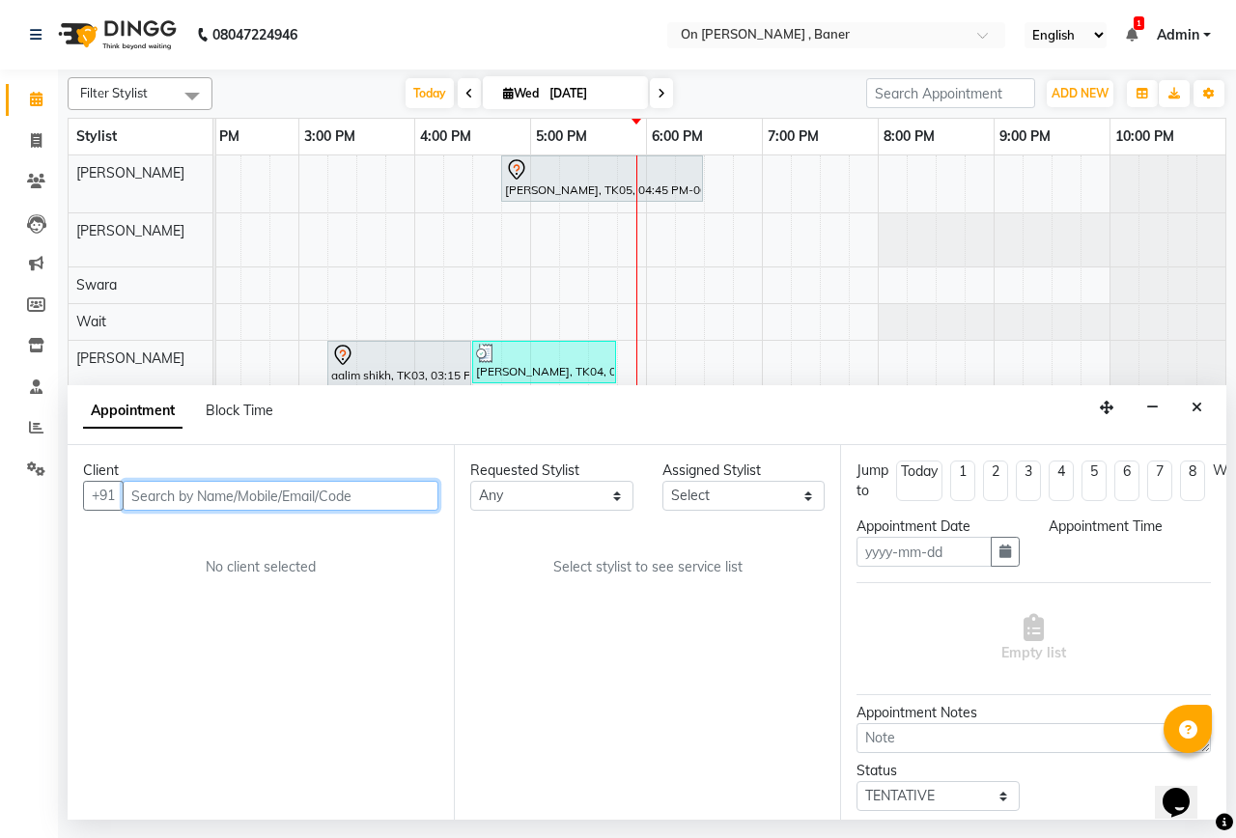
type input "[DATE]"
select select "25558"
select select "1005"
select select "683"
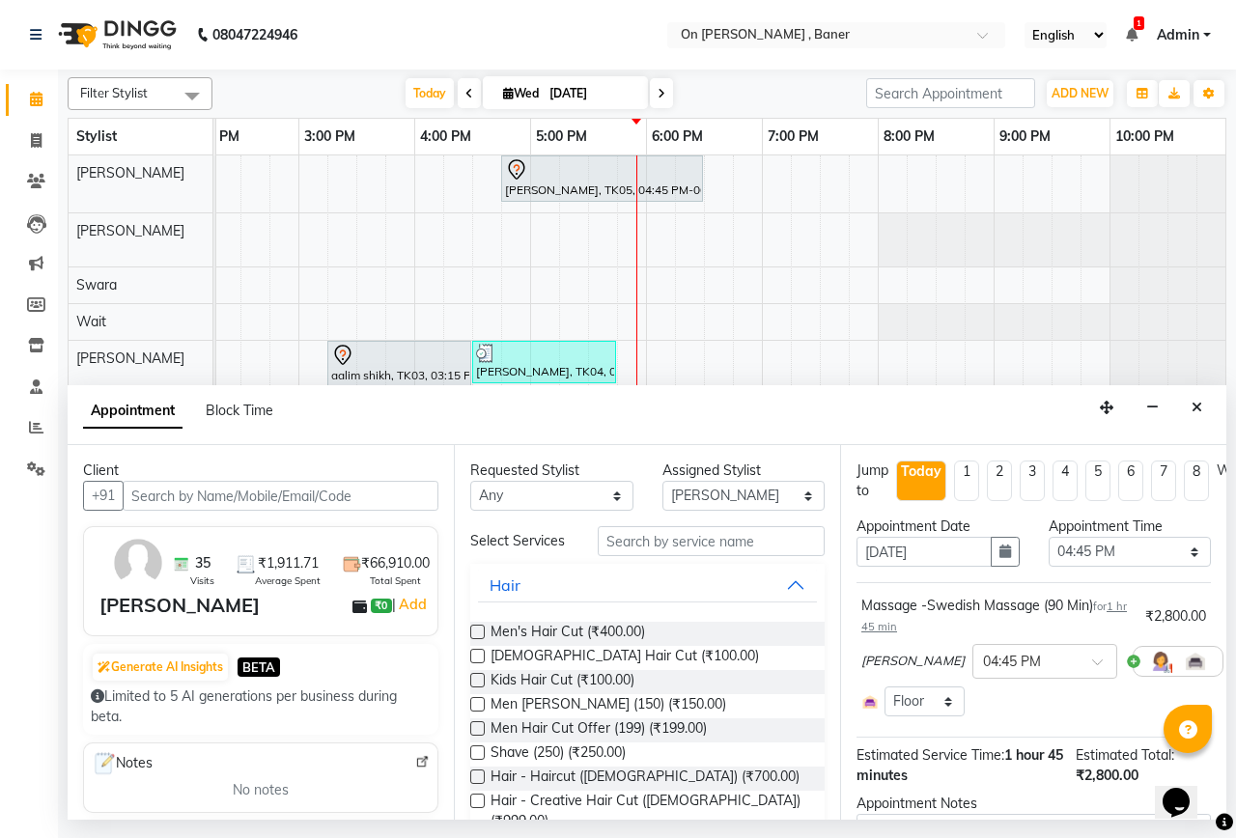
click at [1232, 663] on icon at bounding box center [1238, 662] width 12 height 14
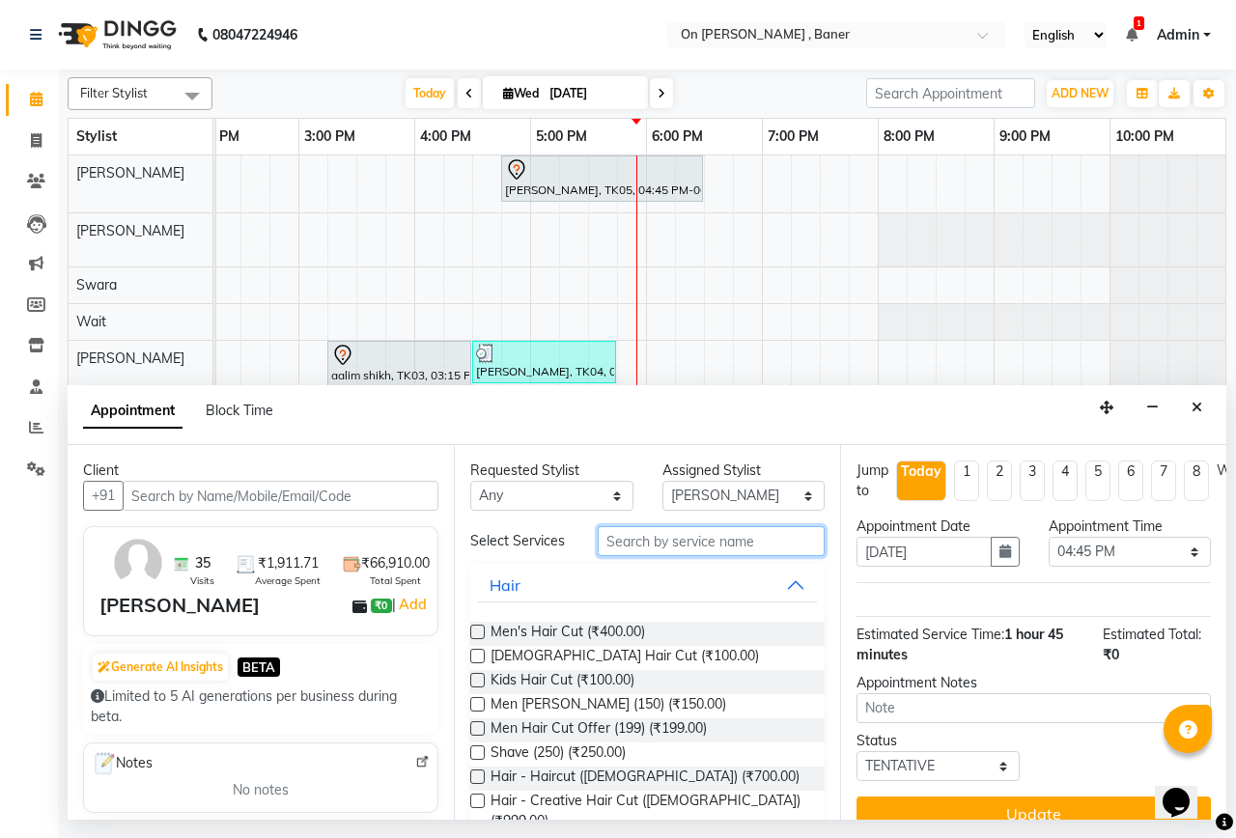
click at [693, 553] on input "text" at bounding box center [711, 541] width 227 height 30
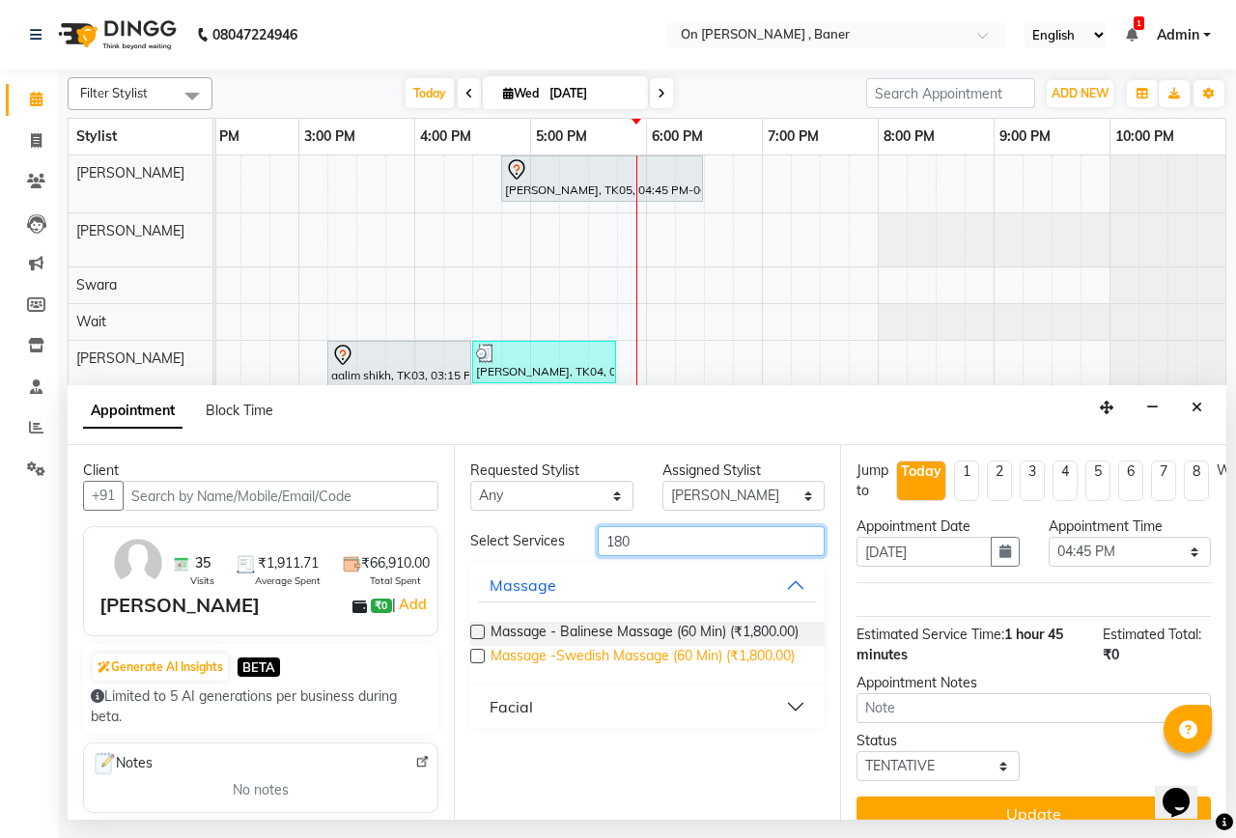
type input "180"
click at [710, 663] on span "Massage -Swedish Massage (60 Min) (₹1,800.00)" at bounding box center [643, 658] width 304 height 24
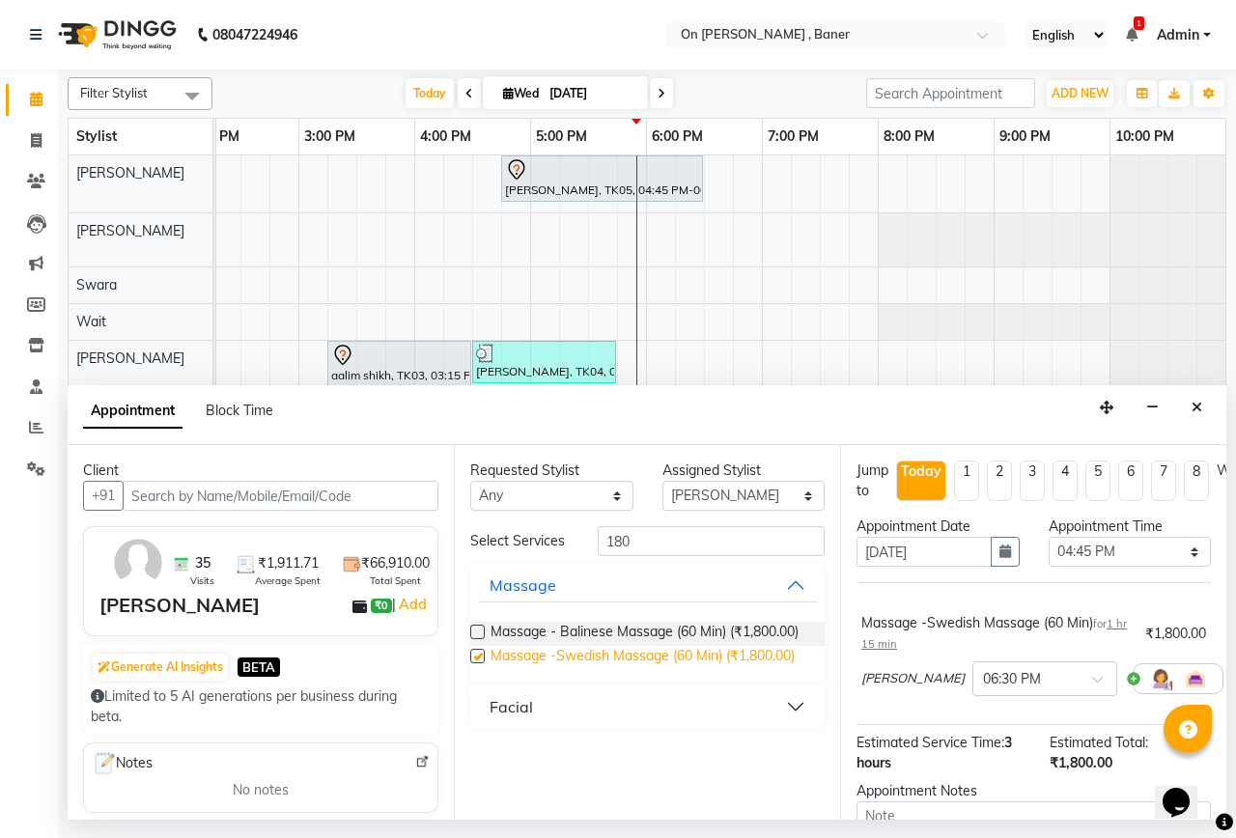
checkbox input "false"
click at [983, 687] on input "text" at bounding box center [1025, 677] width 85 height 20
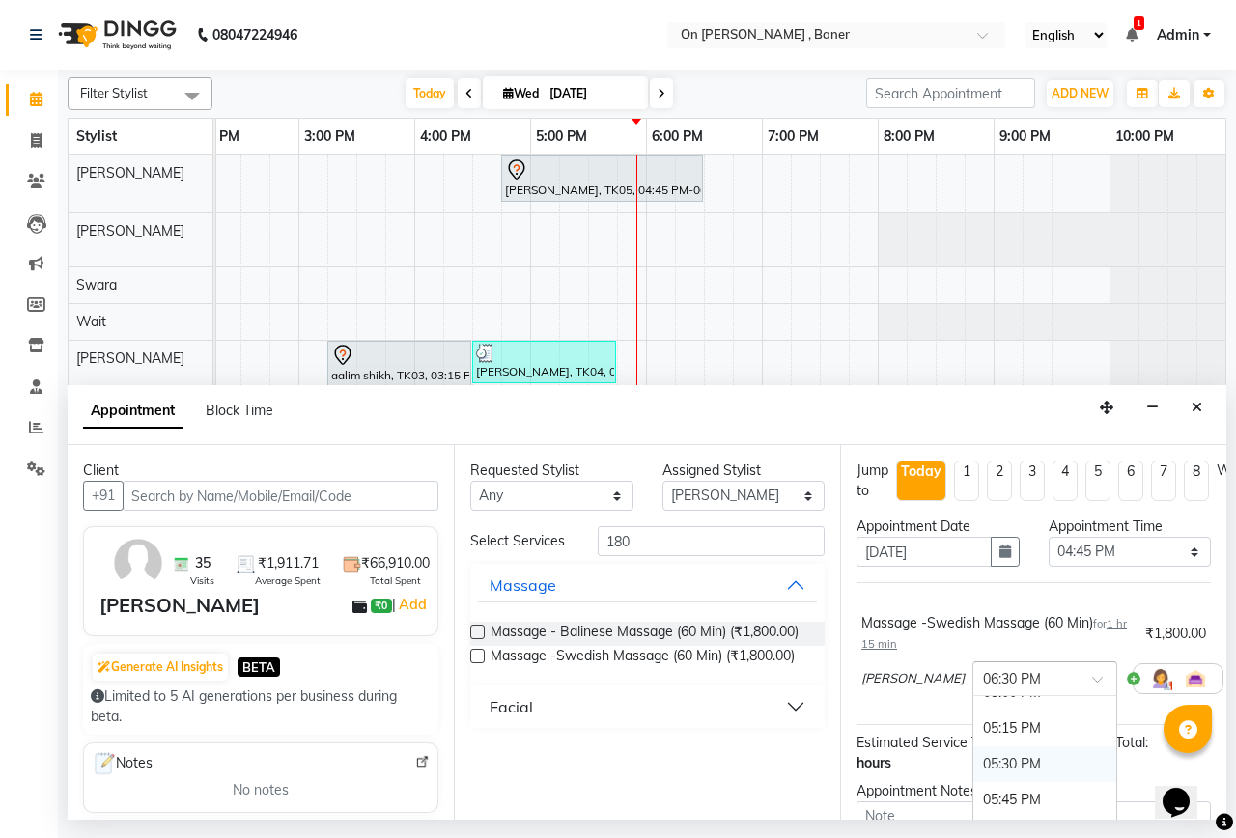
scroll to position [1068, 0]
click at [974, 758] on div "04:45 PM" at bounding box center [1045, 754] width 143 height 36
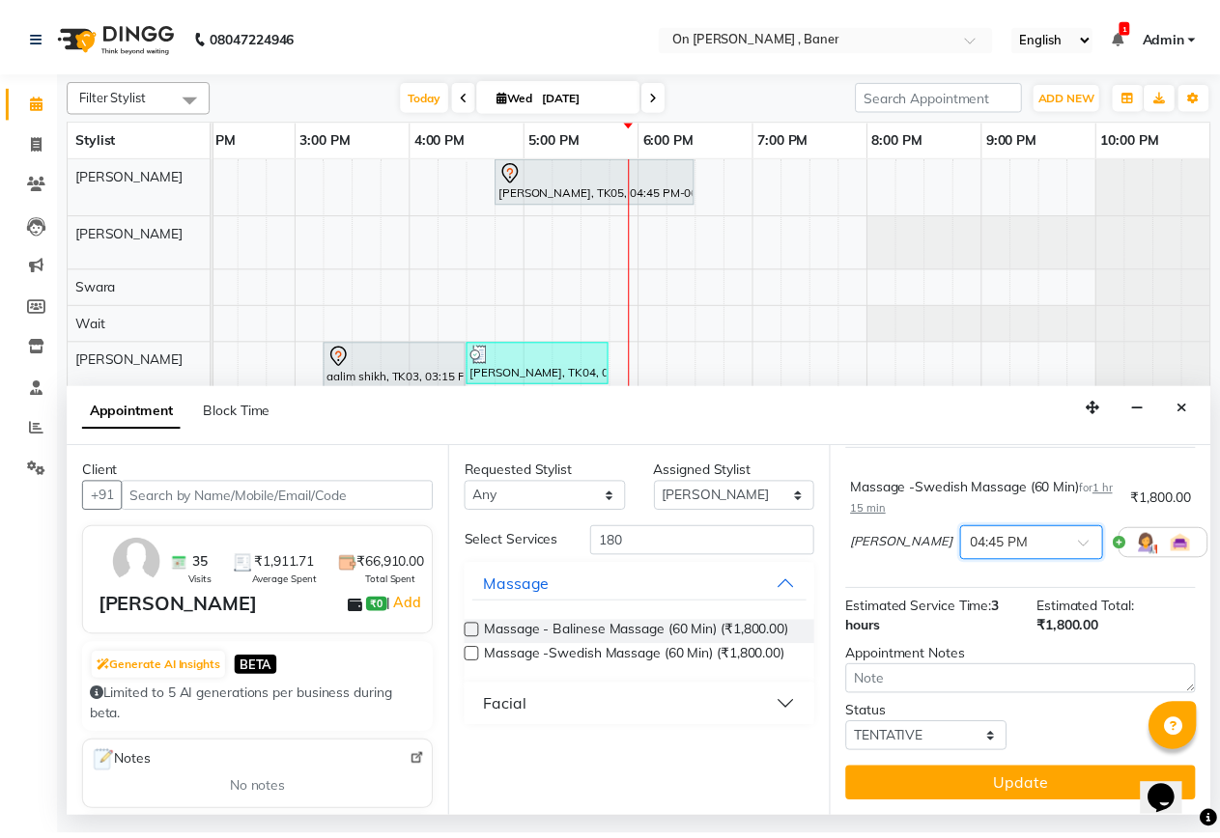
scroll to position [152, 0]
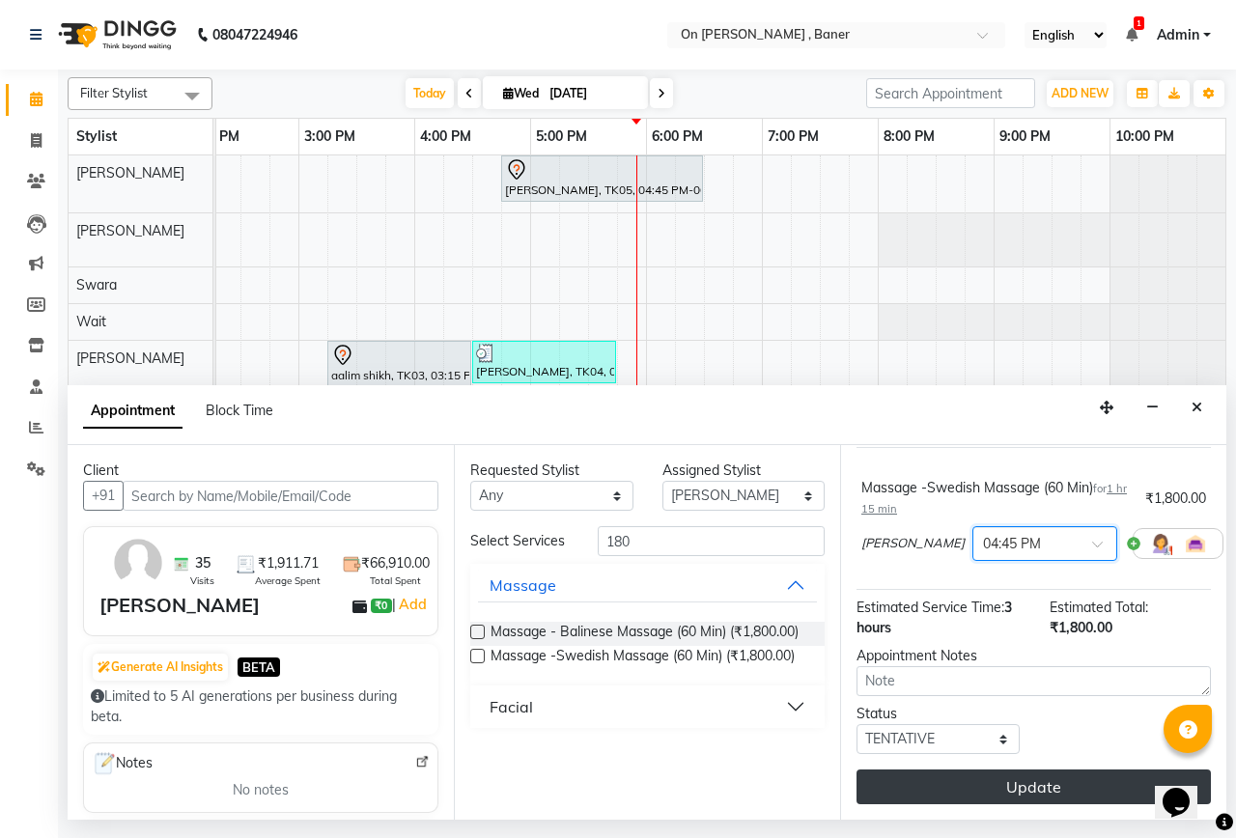
click at [1052, 770] on button "Update" at bounding box center [1034, 787] width 355 height 35
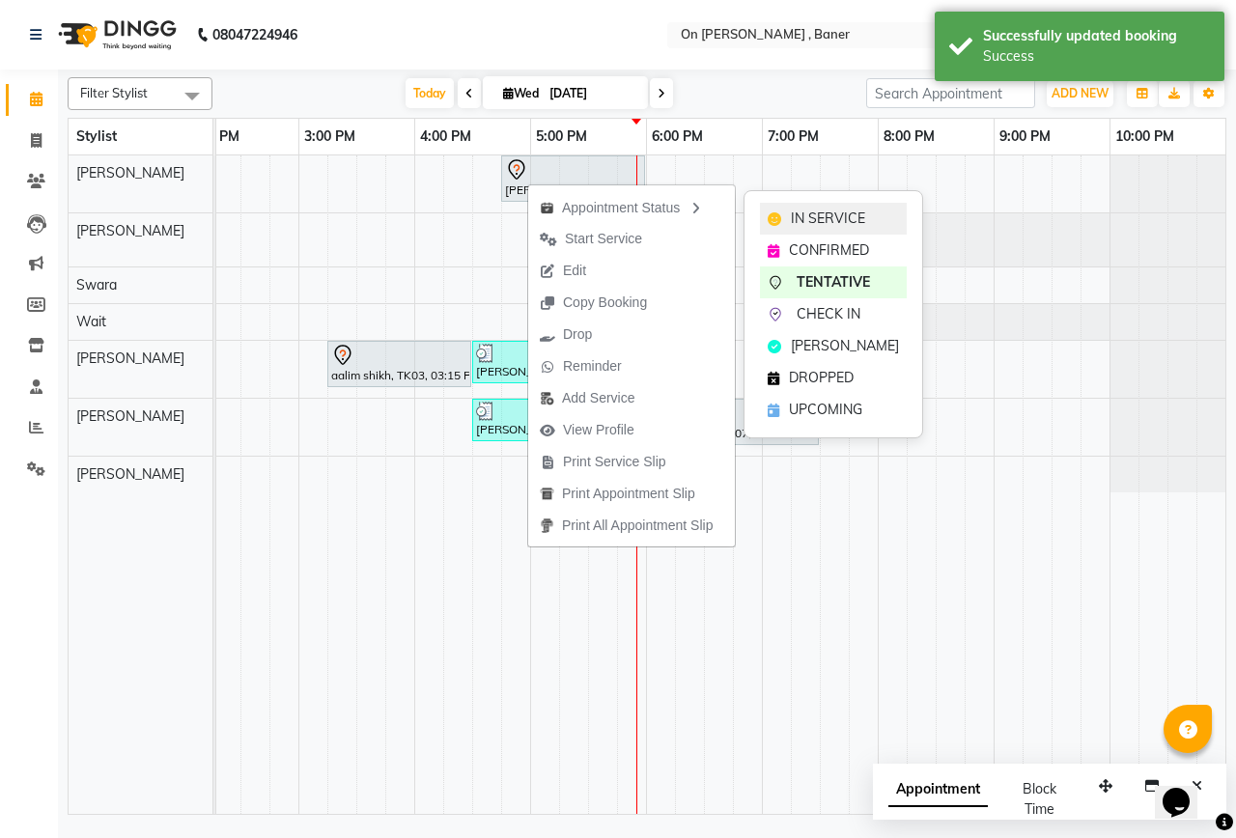
click at [805, 220] on span "IN SERVICE" at bounding box center [828, 219] width 74 height 20
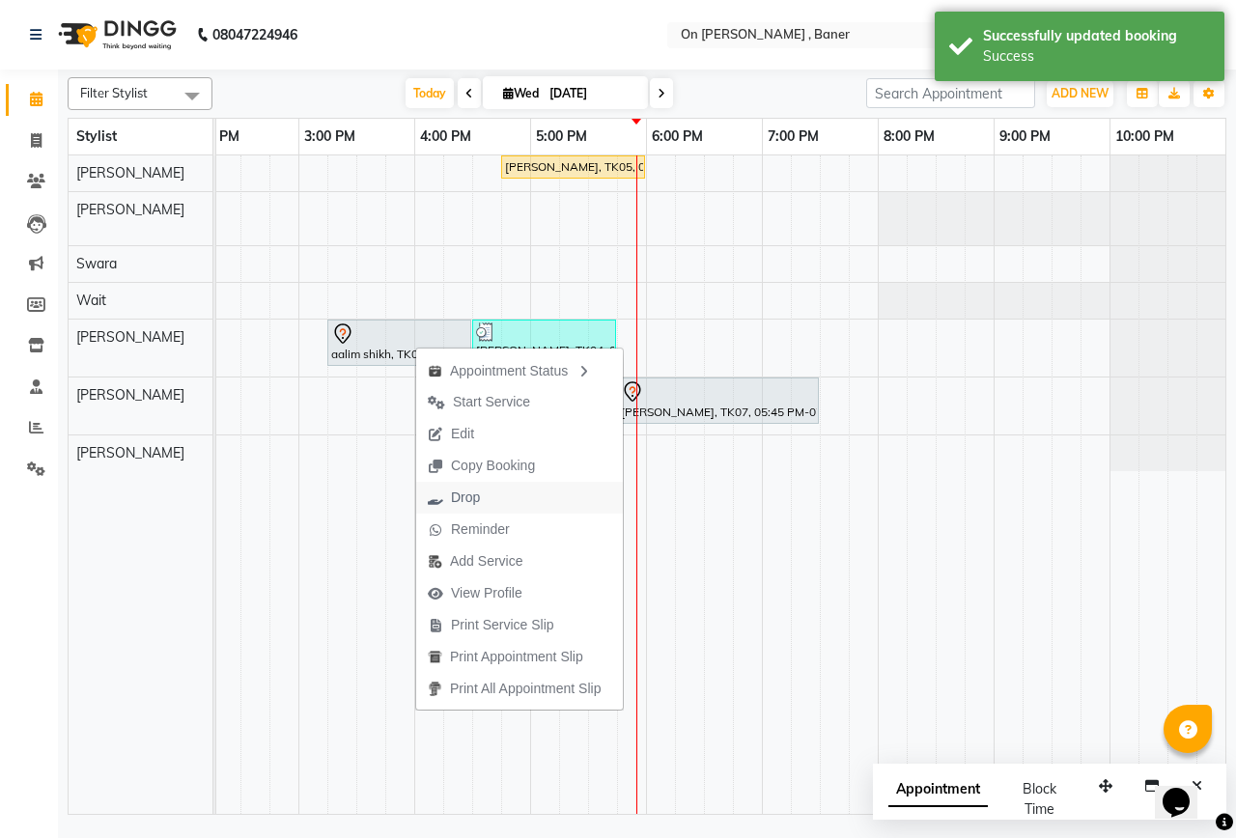
click at [461, 496] on span "Drop" at bounding box center [465, 498] width 29 height 20
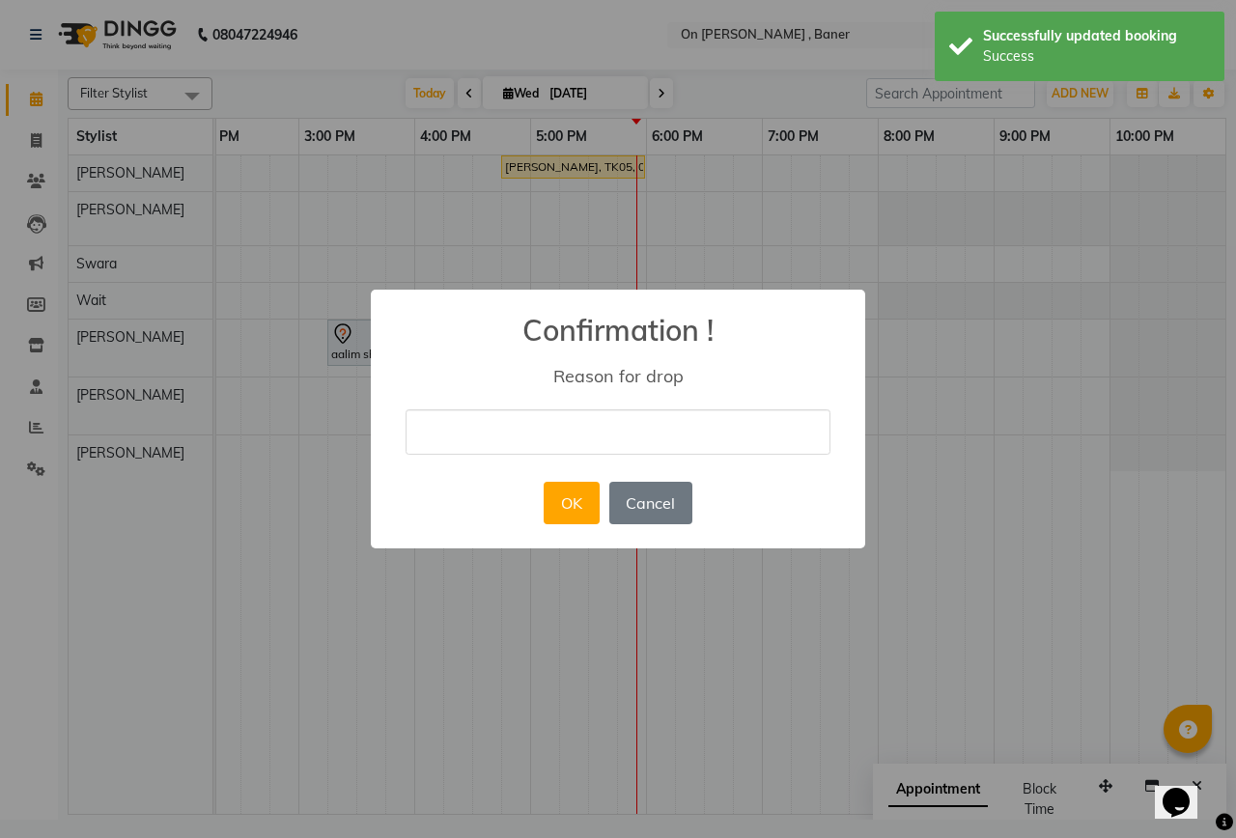
click at [560, 427] on input "text" at bounding box center [618, 432] width 425 height 45
type input "b"
click at [577, 506] on button "OK" at bounding box center [571, 503] width 55 height 43
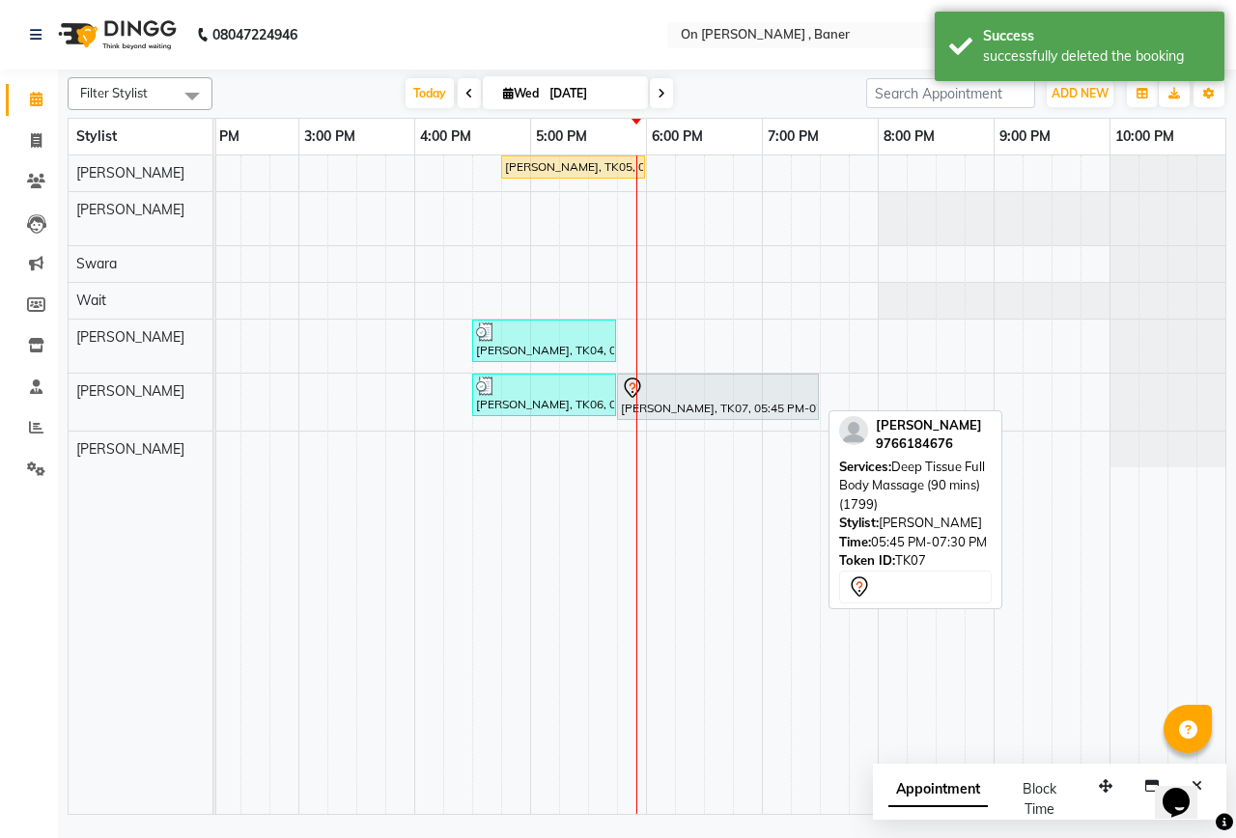
click at [694, 396] on div at bounding box center [718, 388] width 194 height 23
select select "7"
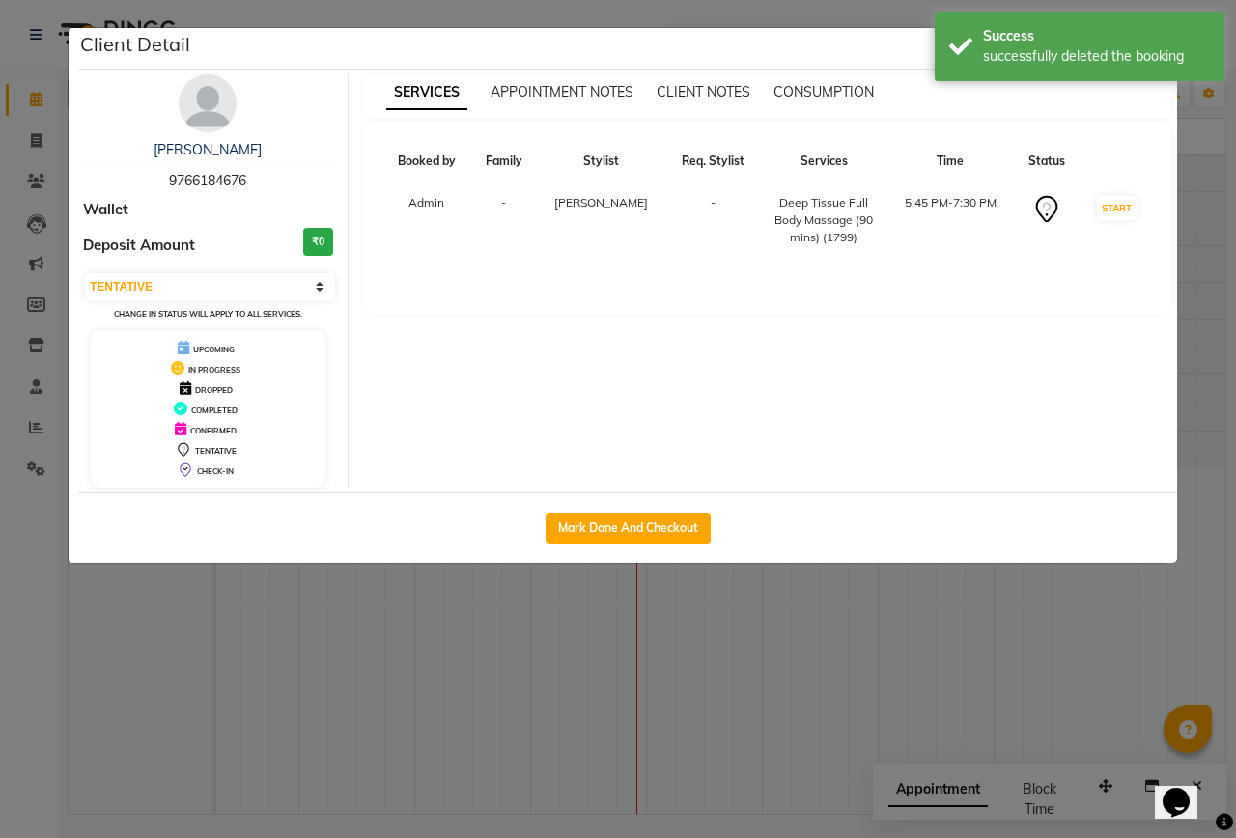
click at [42, 64] on ngb-modal-window "Client Detail [PERSON_NAME] 9766184676 Wallet Deposit Amount ₹0 Select IN SERVI…" at bounding box center [618, 419] width 1236 height 838
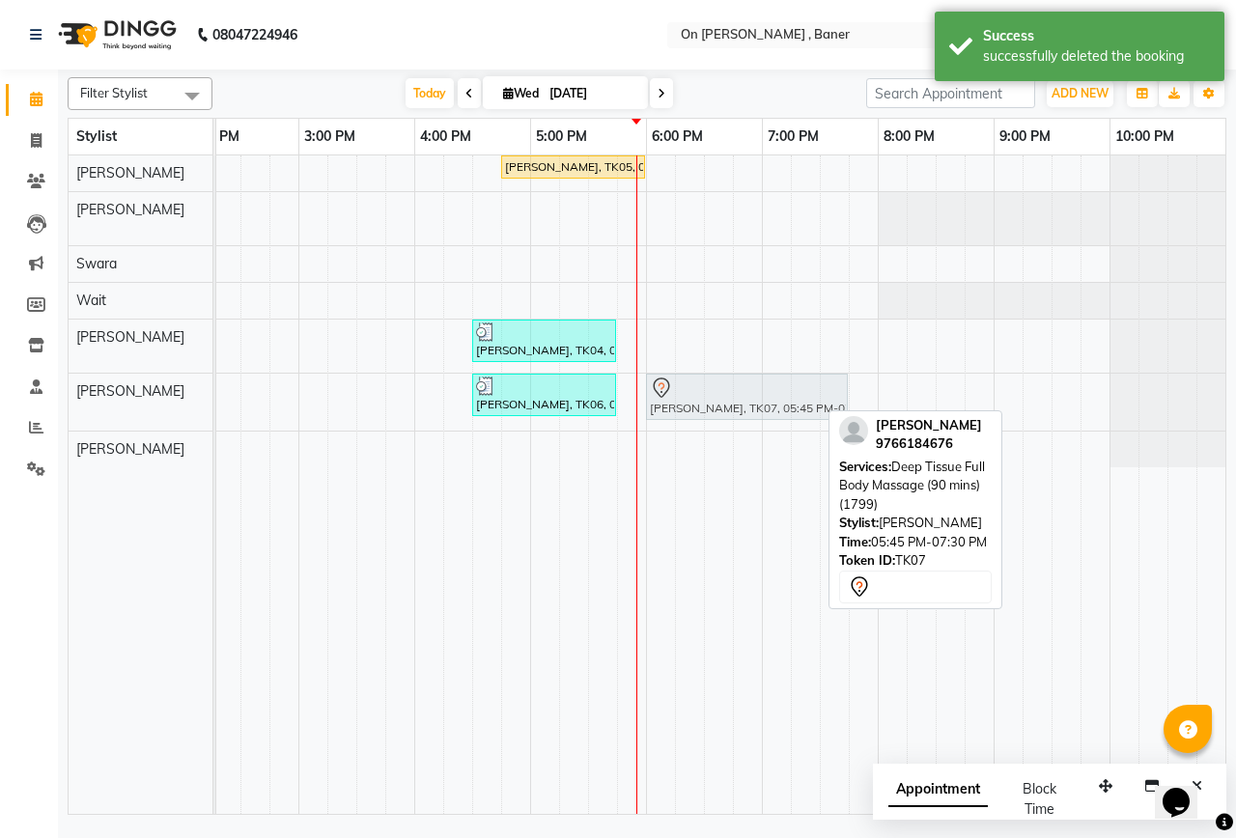
drag, startPoint x: 657, startPoint y: 393, endPoint x: 686, endPoint y: 392, distance: 29.0
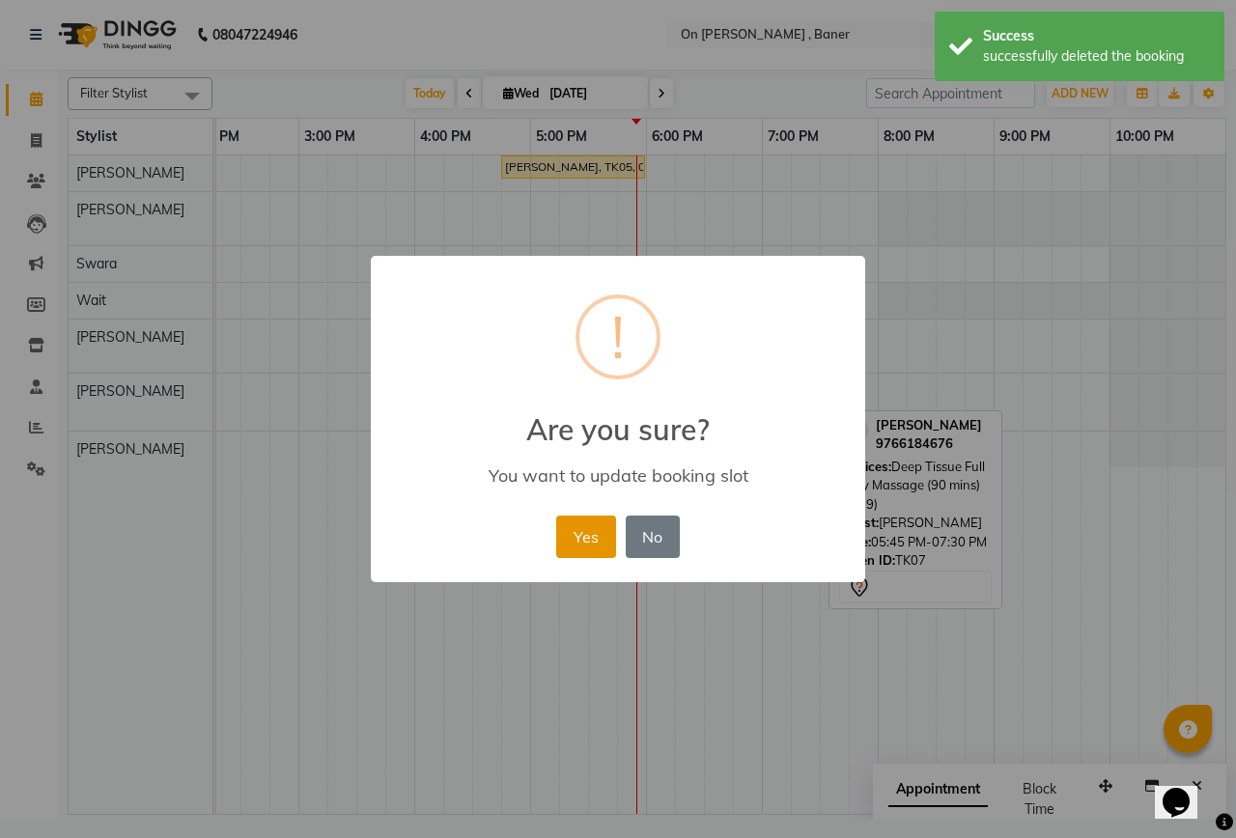
click at [584, 549] on button "Yes" at bounding box center [585, 537] width 59 height 43
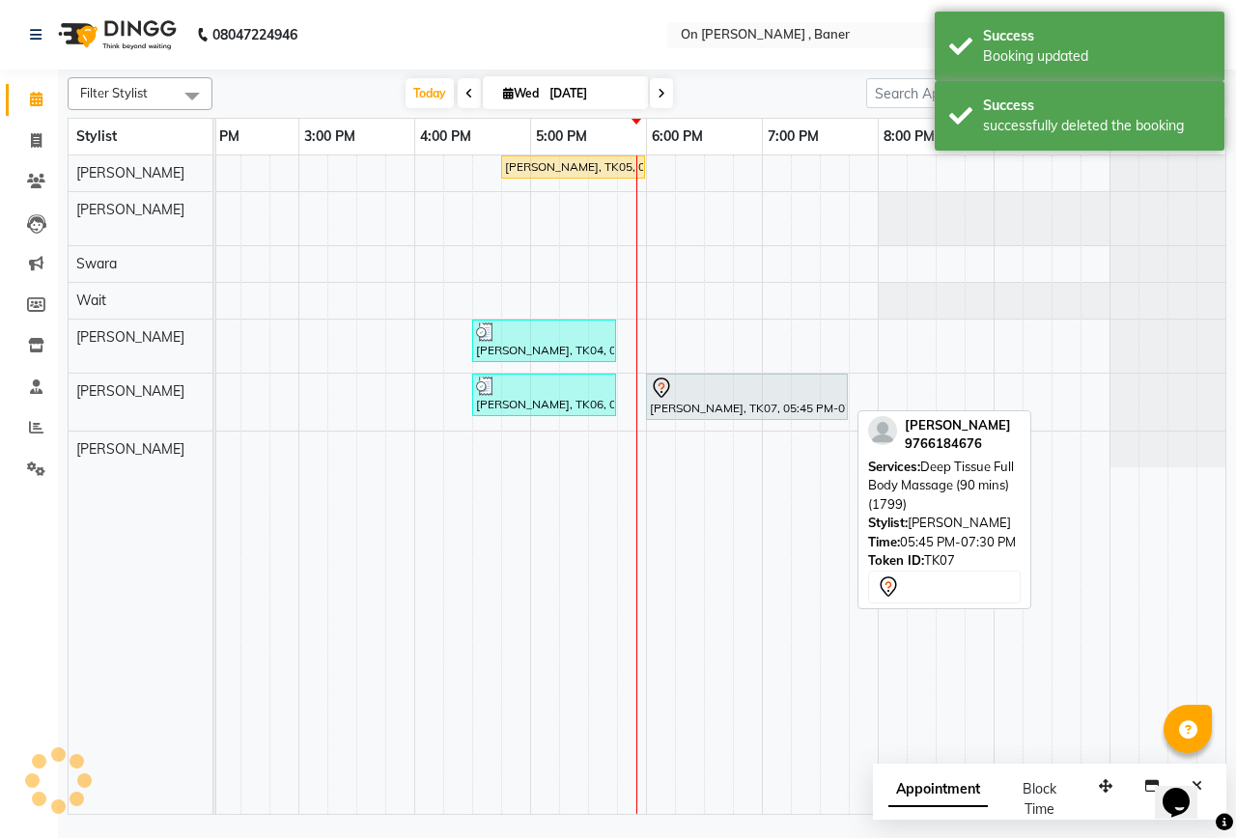
click at [683, 412] on div "[PERSON_NAME], TK07, 05:45 PM-07:30 PM, Deep Tissue Full Body Massage (90 mins)…" at bounding box center [747, 397] width 198 height 41
select select "7"
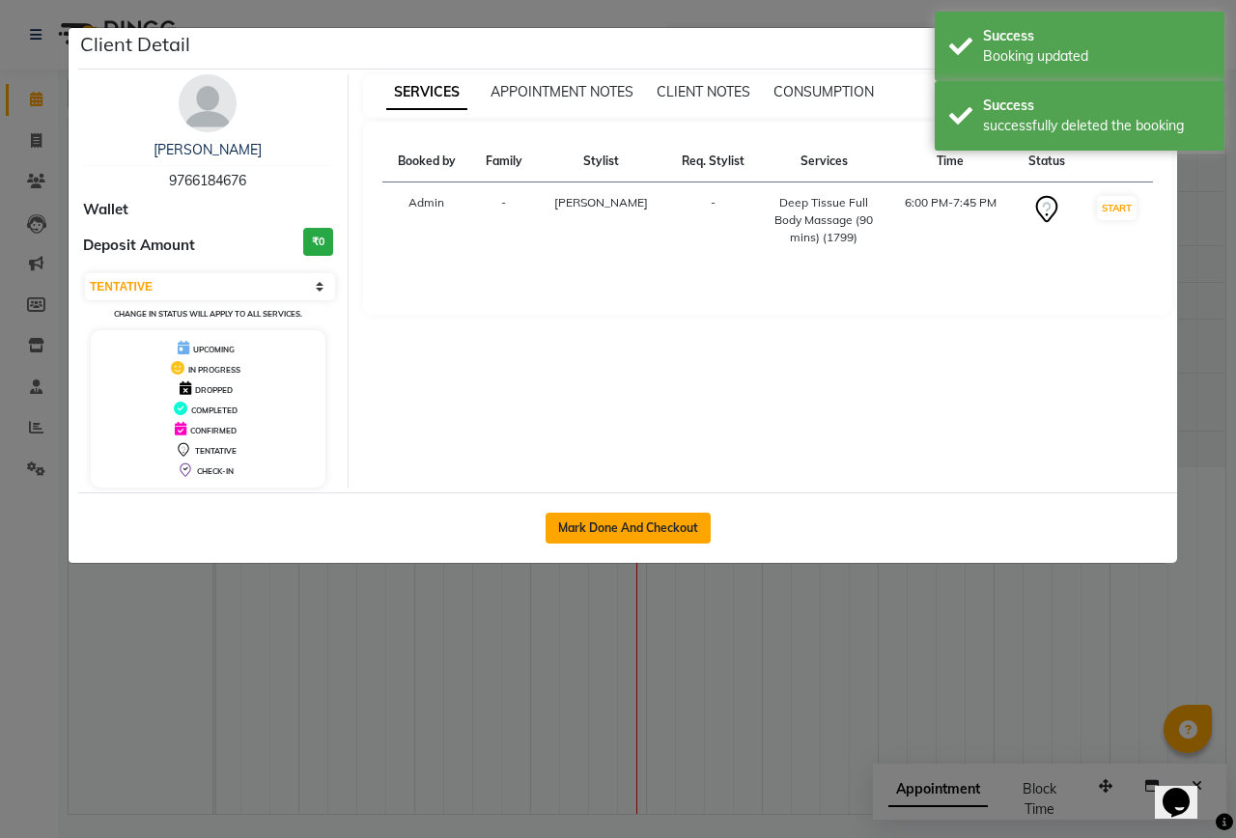
click at [577, 522] on button "Mark Done And Checkout" at bounding box center [628, 528] width 165 height 31
select select "service"
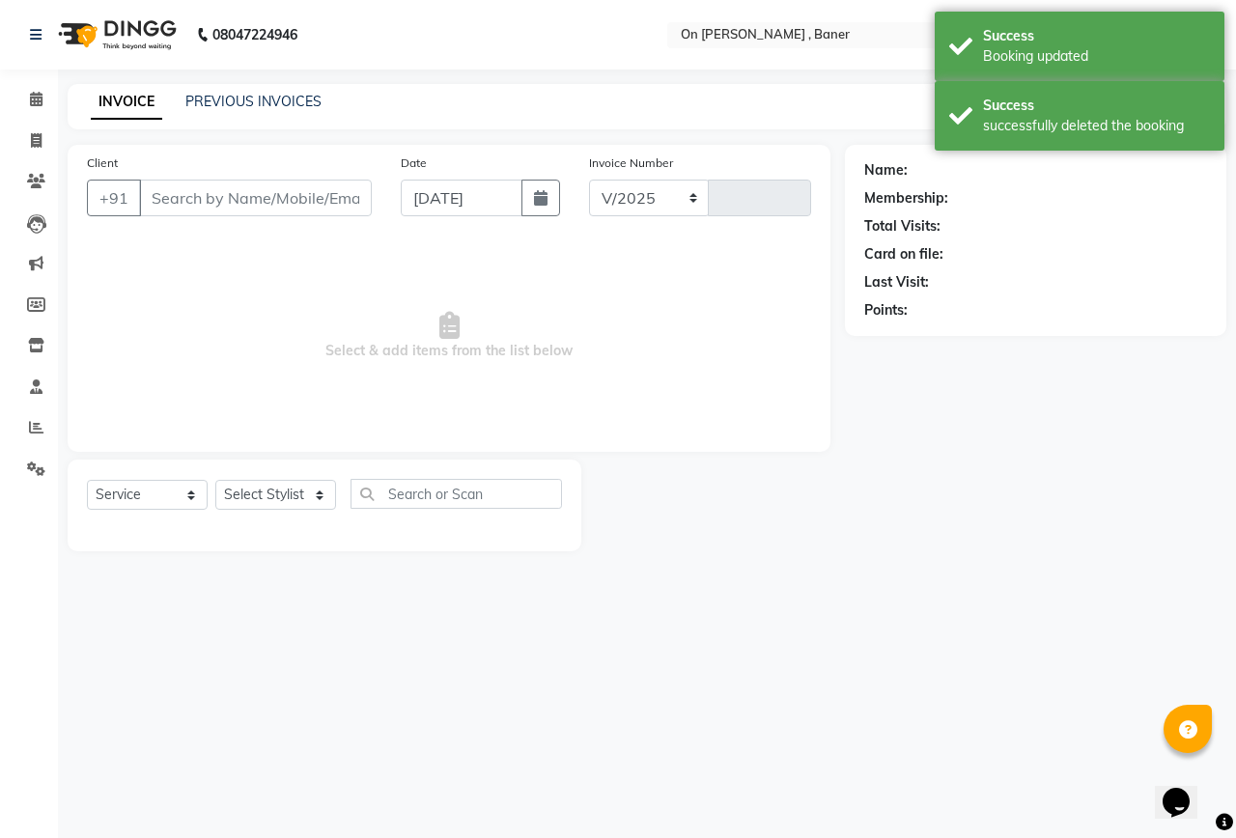
select select "632"
type input "0825"
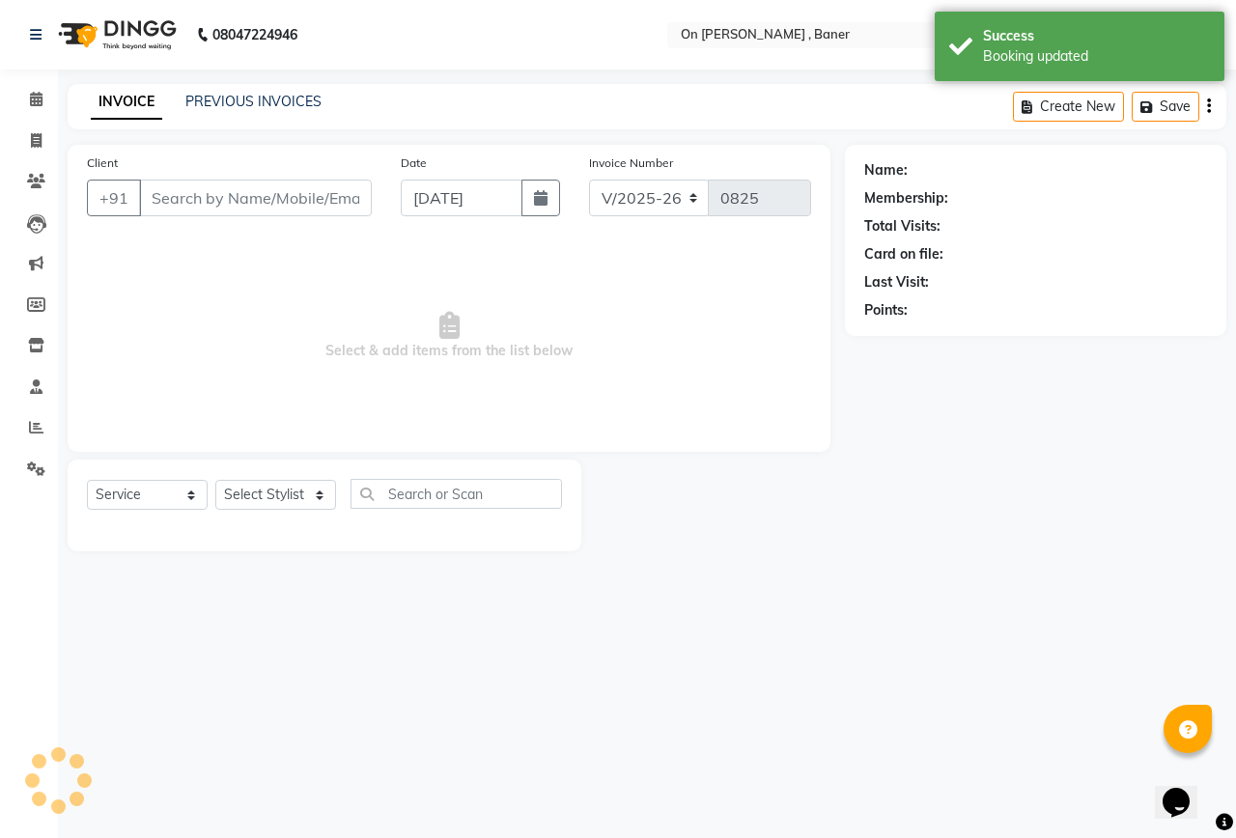
type input "9766184676"
select select "40790"
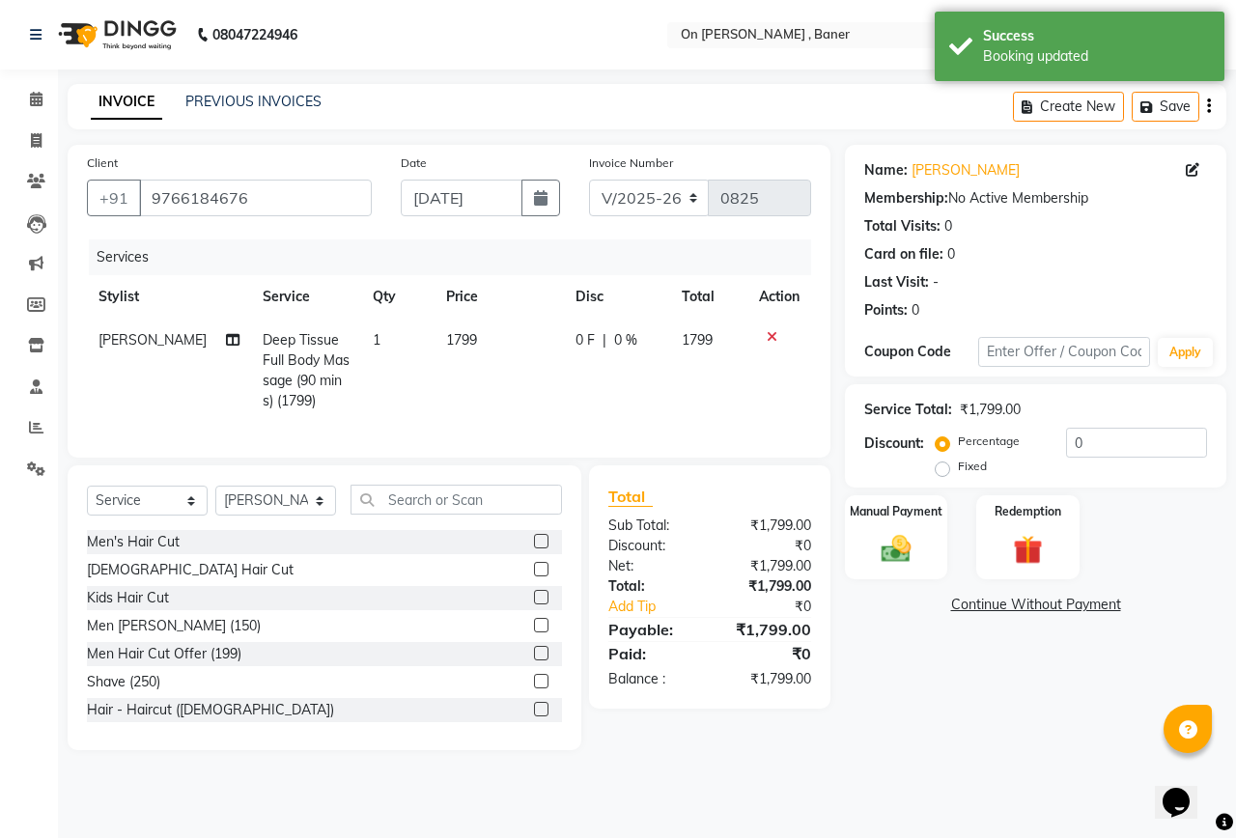
click at [480, 384] on td "1799" at bounding box center [499, 371] width 128 height 104
select select "40790"
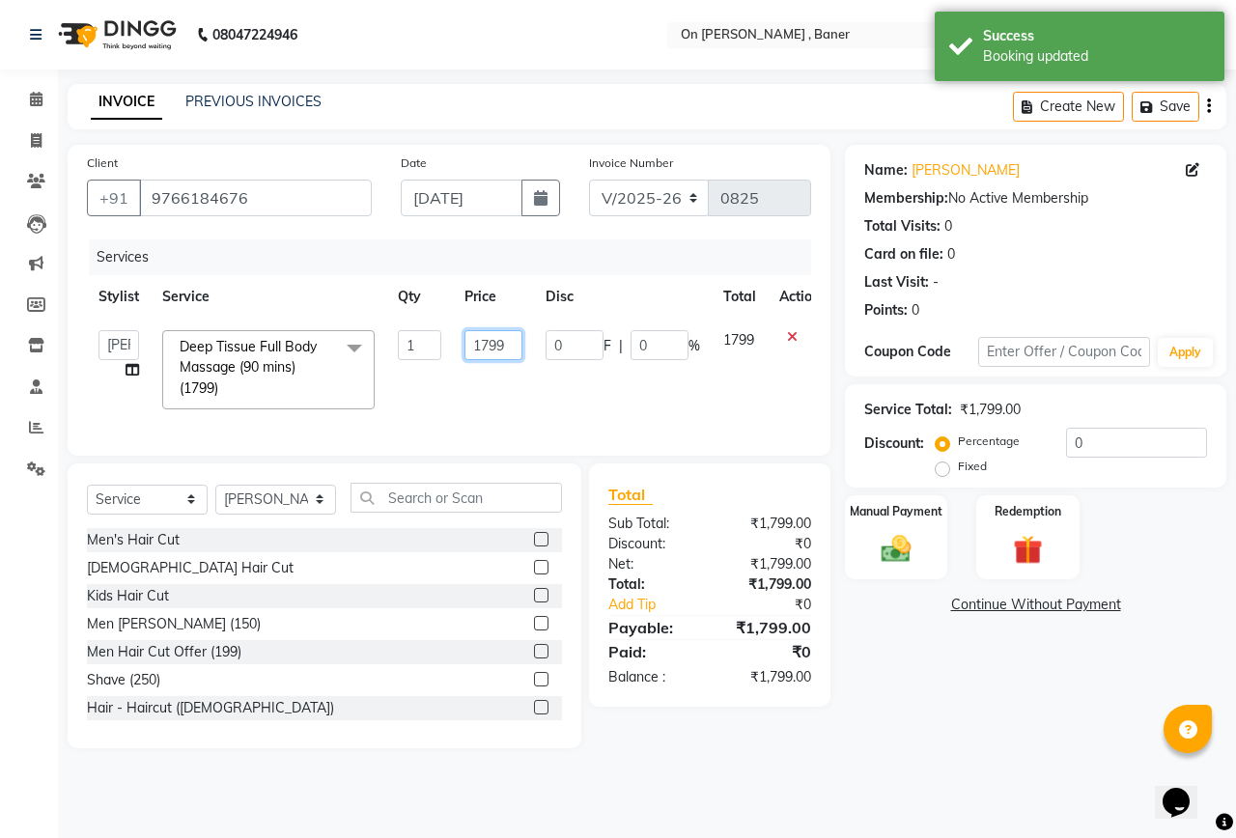
click at [477, 349] on input "1799" at bounding box center [494, 345] width 58 height 30
type input "1800"
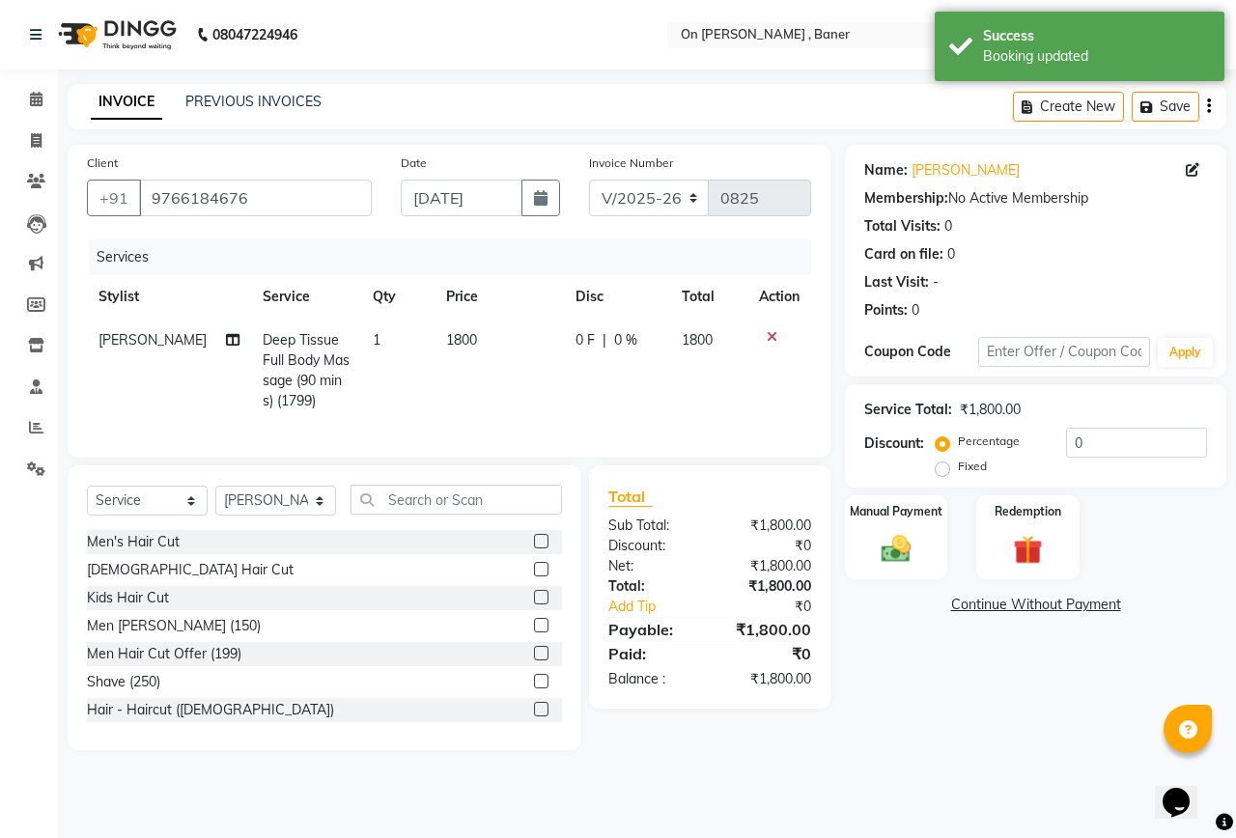
click at [1032, 634] on div "Name: [PERSON_NAME] Membership: No Active Membership Total Visits: 0 Card on fi…" at bounding box center [1043, 448] width 396 height 606
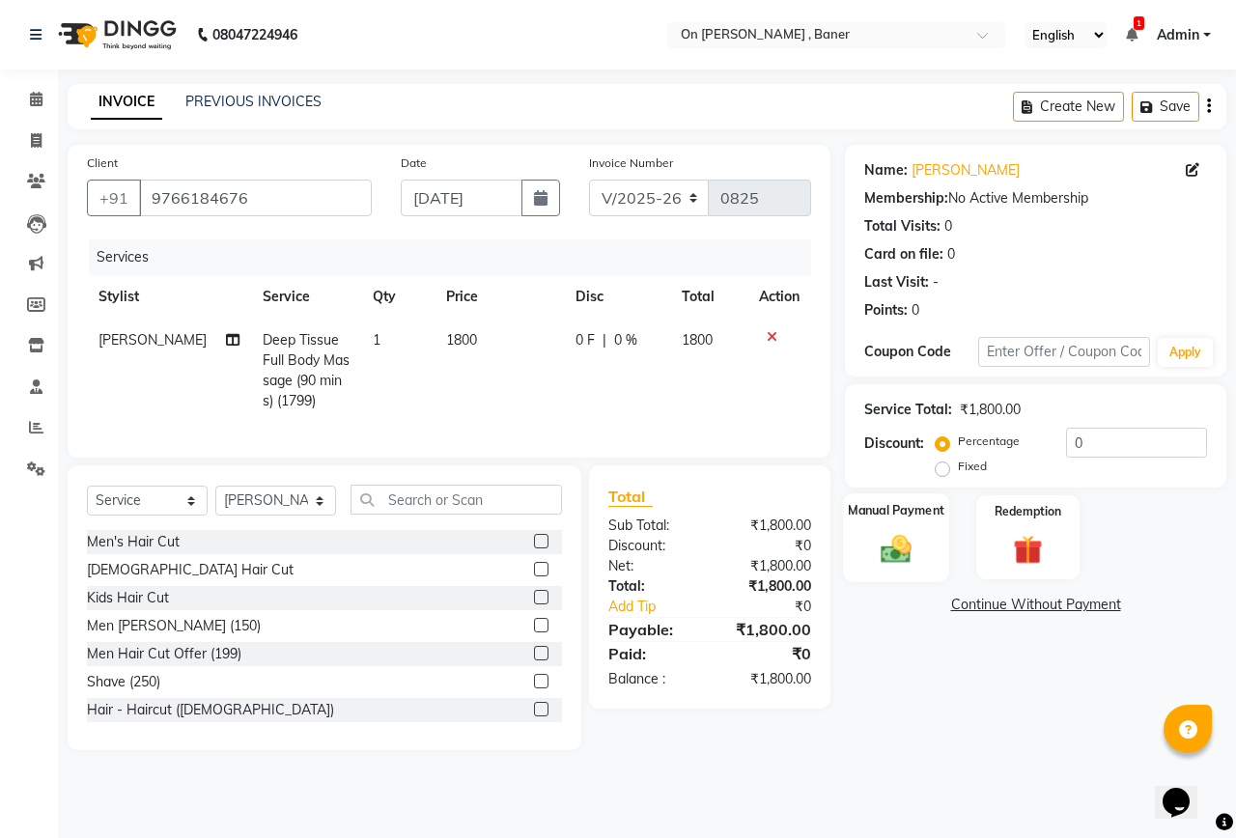
click at [922, 526] on div "Manual Payment" at bounding box center [896, 538] width 107 height 89
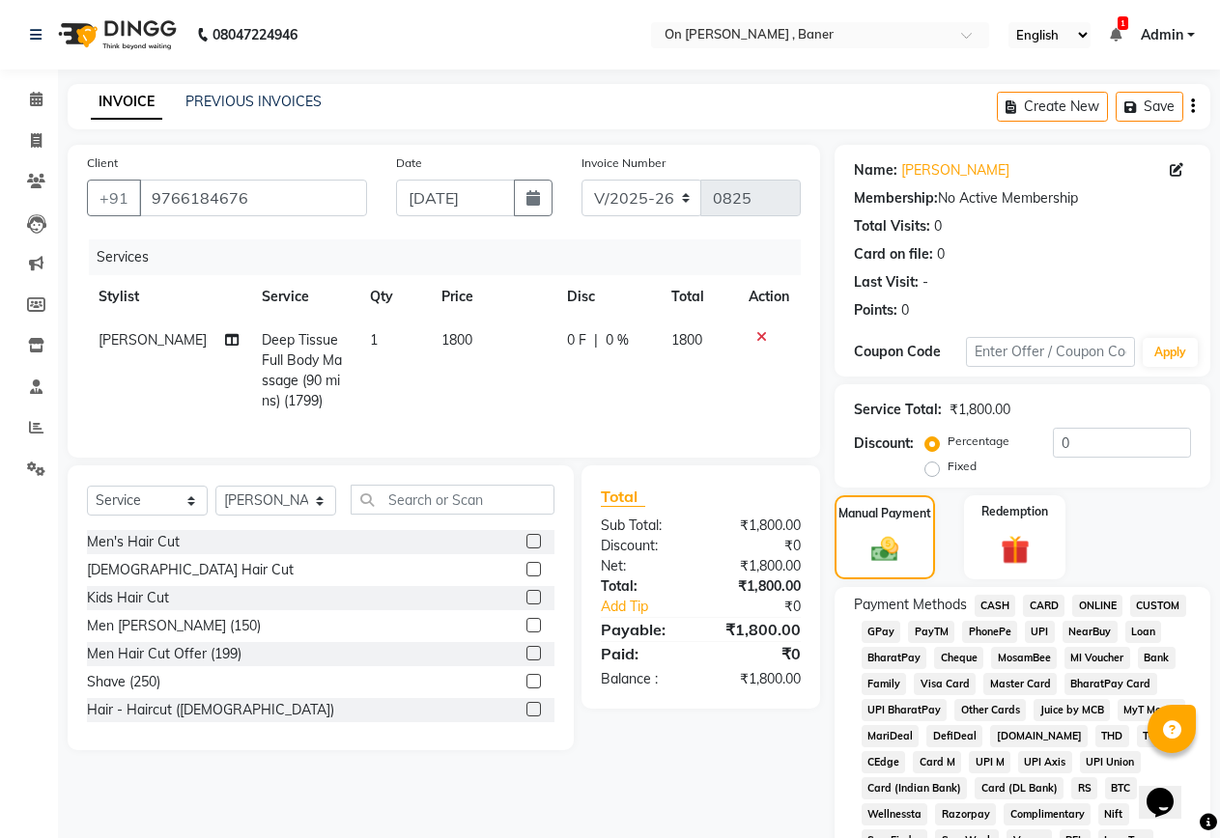
click at [877, 633] on span "GPay" at bounding box center [882, 632] width 40 height 22
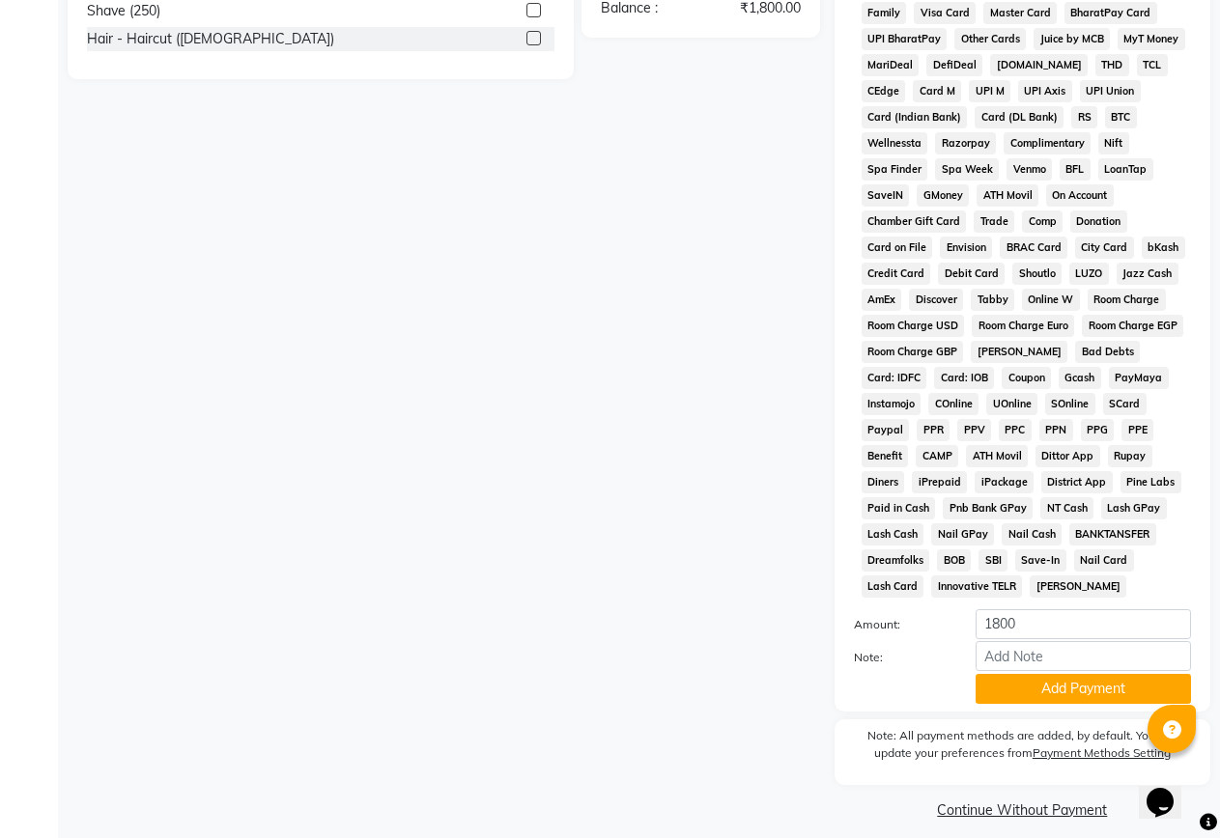
scroll to position [687, 0]
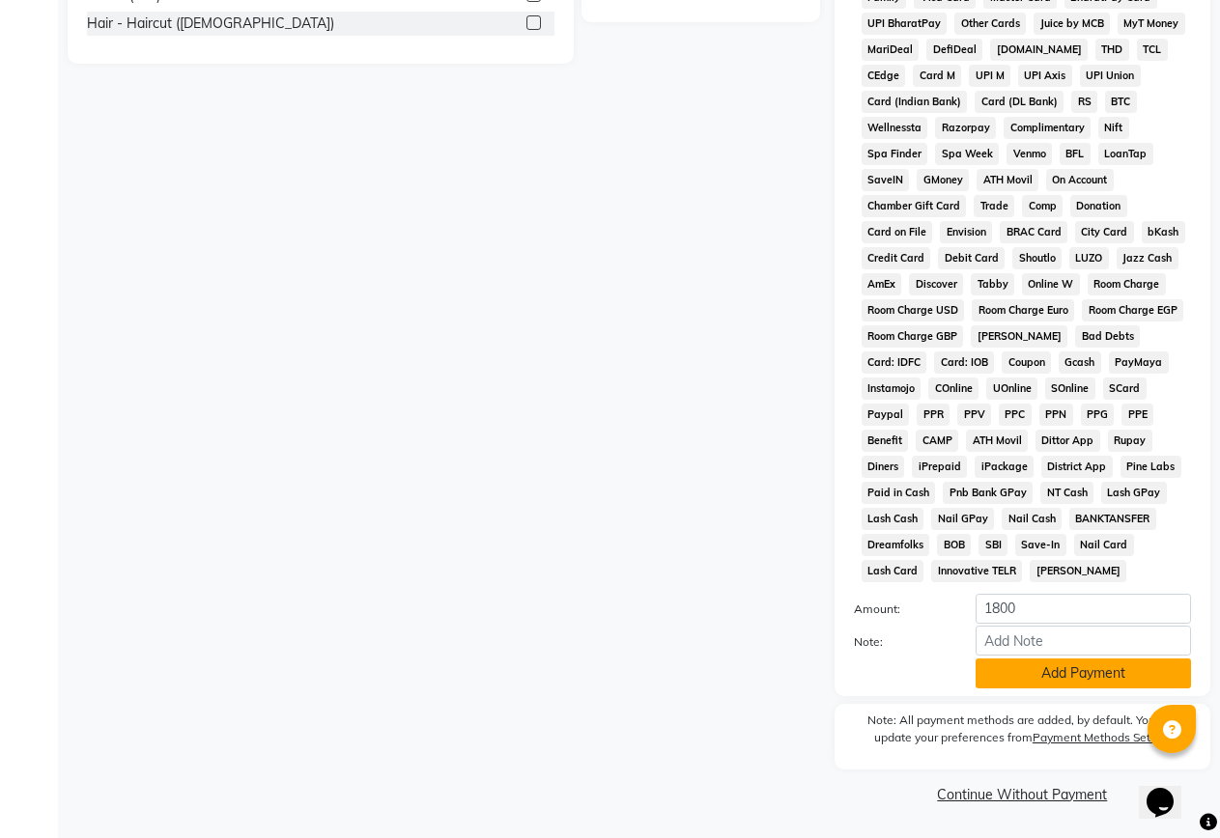
click at [1074, 688] on button "Add Payment" at bounding box center [1083, 674] width 215 height 30
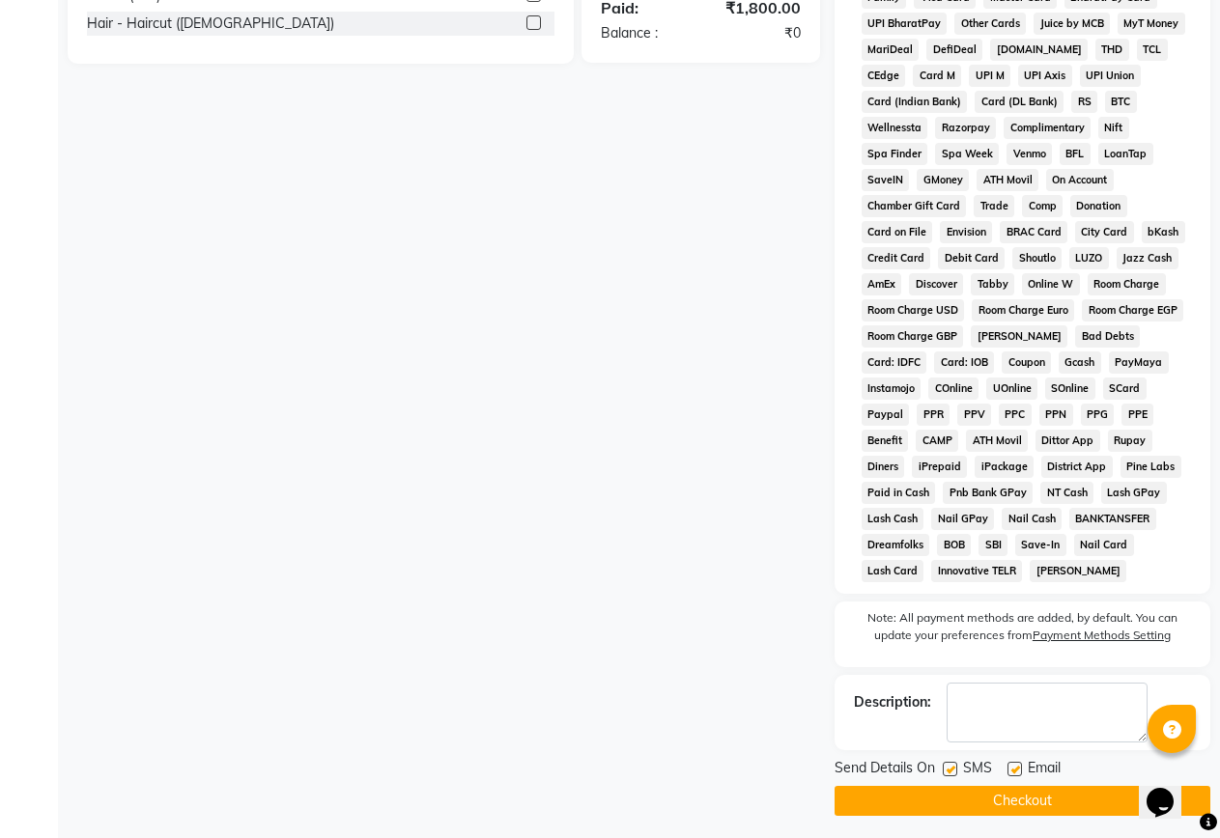
click at [950, 764] on label at bounding box center [950, 769] width 14 height 14
click at [950, 764] on input "checkbox" at bounding box center [949, 770] width 13 height 13
checkbox input "false"
click at [1026, 800] on button "Checkout" at bounding box center [1023, 801] width 376 height 30
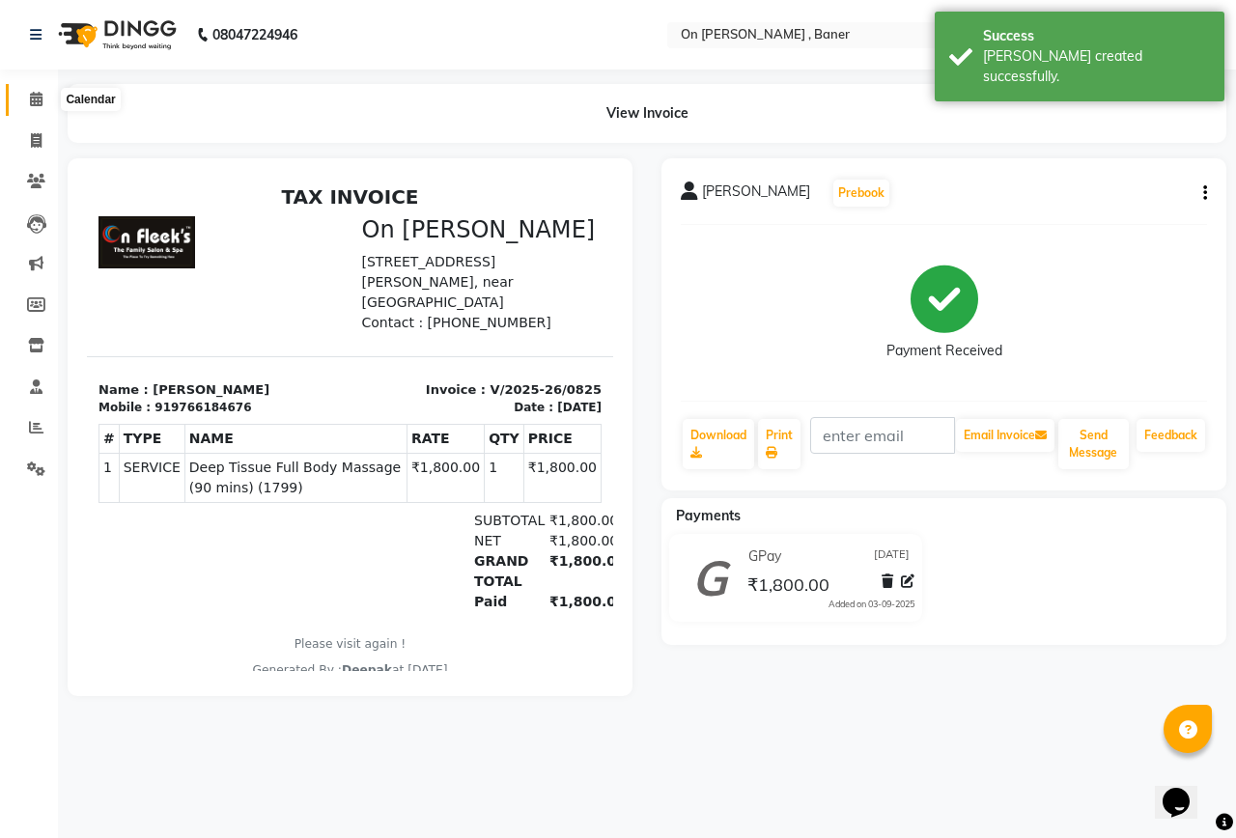
click at [43, 101] on icon at bounding box center [36, 99] width 13 height 14
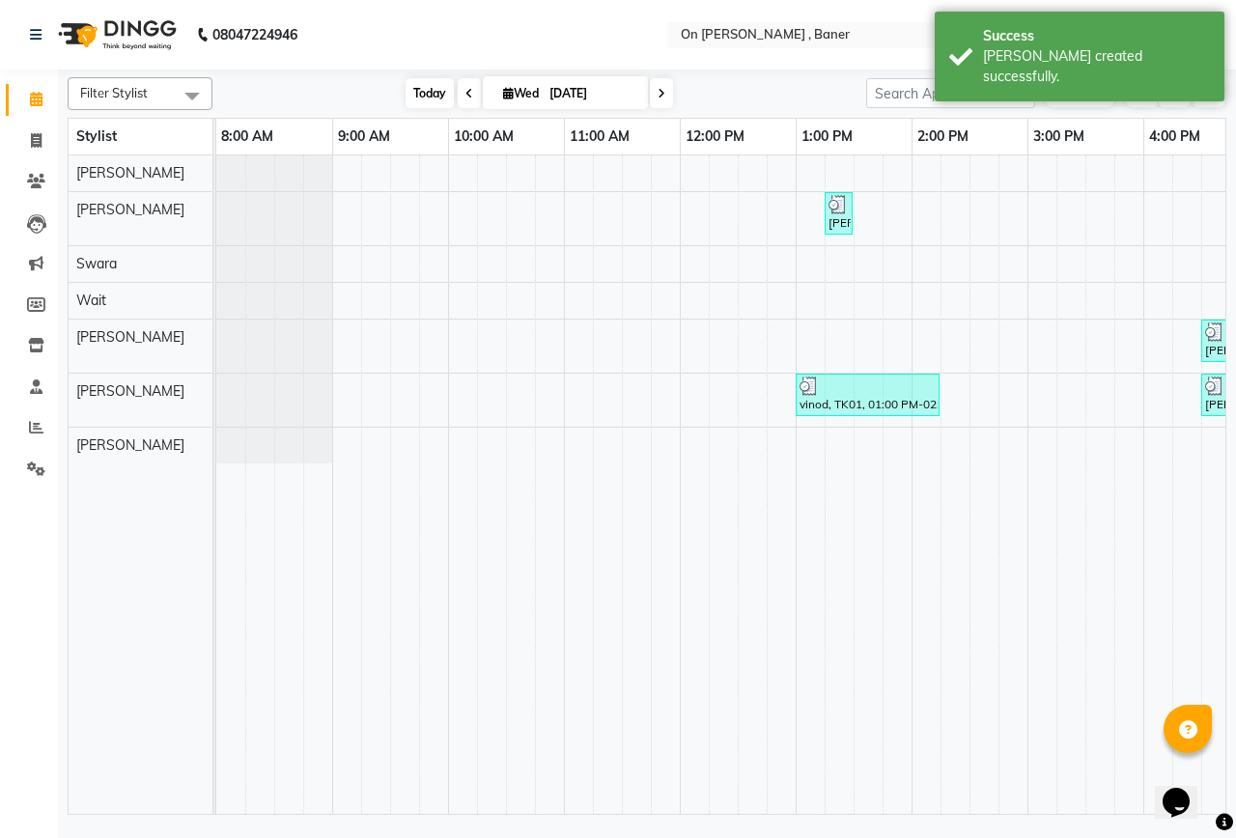
click at [412, 95] on span "Today" at bounding box center [430, 93] width 48 height 30
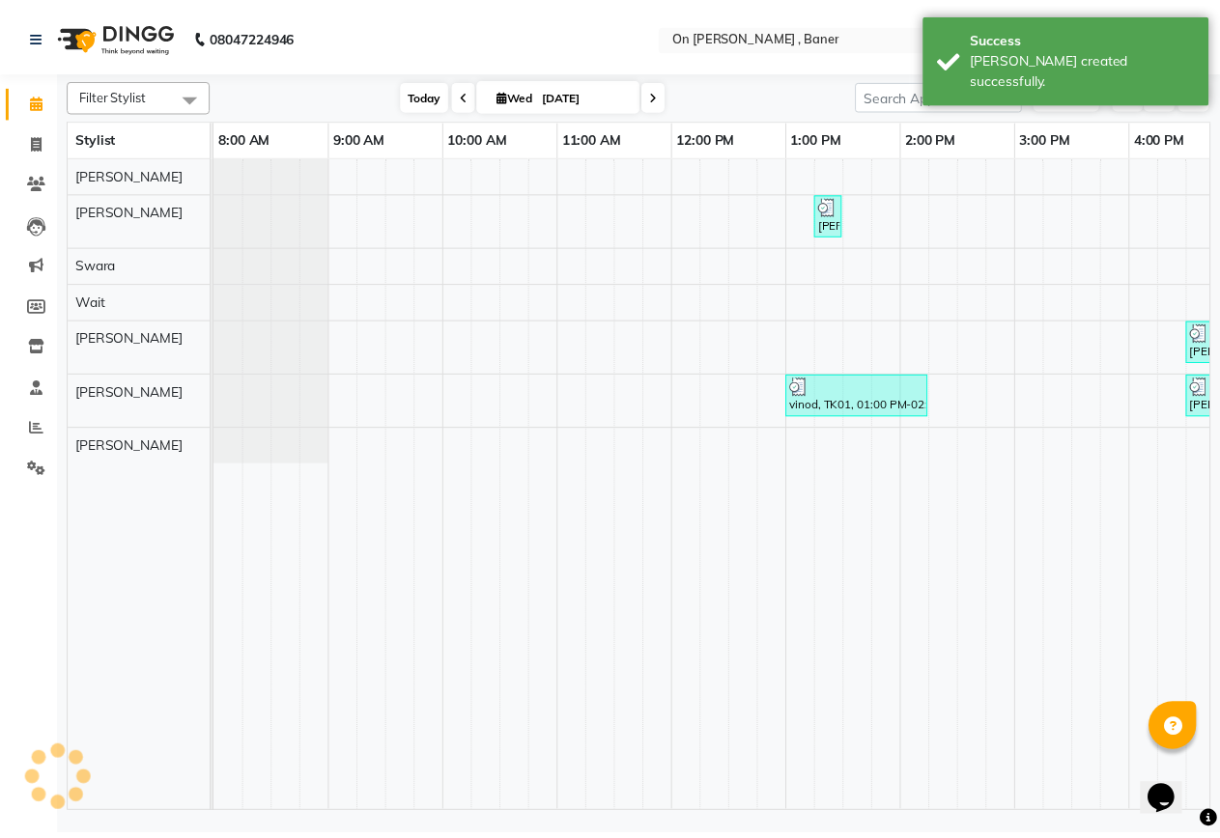
scroll to position [0, 729]
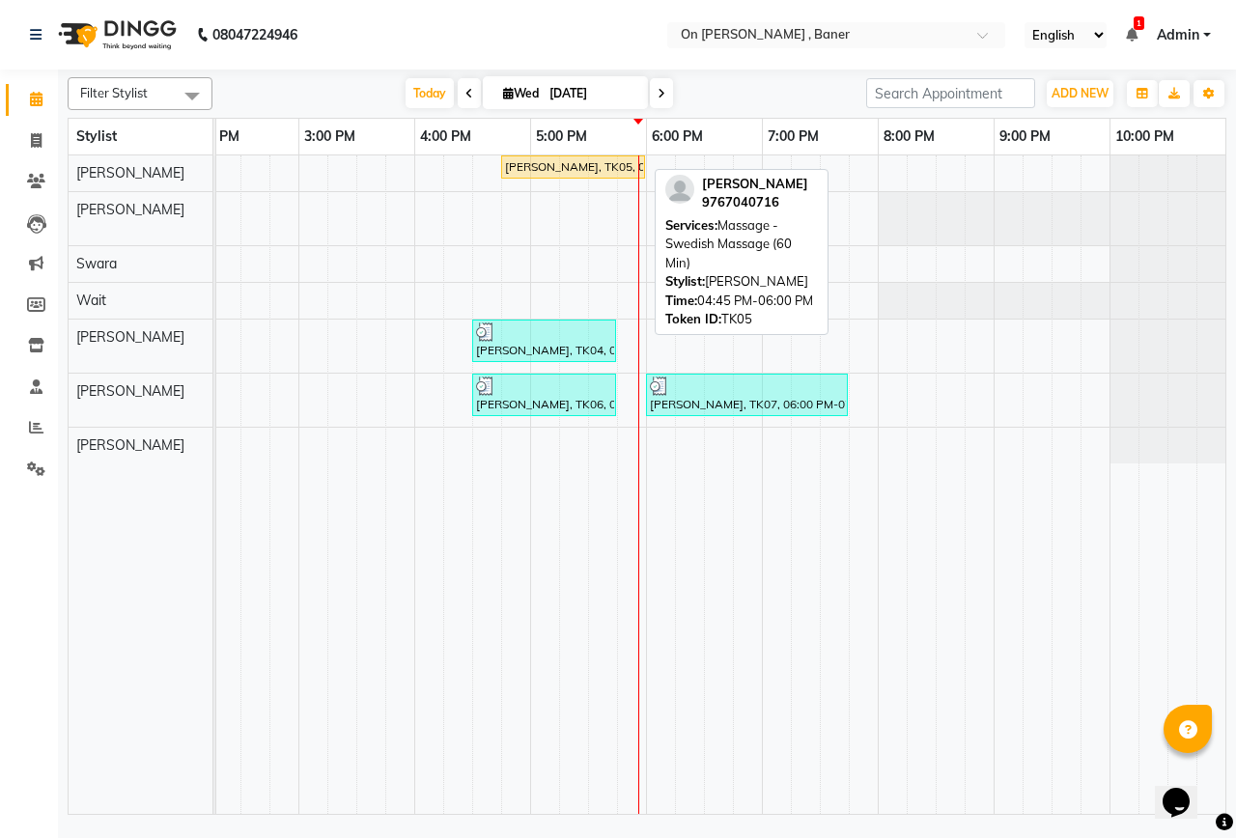
click at [582, 164] on div "[PERSON_NAME], TK05, 04:45 PM-06:00 PM, Massage -Swedish Massage (60 Min)" at bounding box center [573, 166] width 140 height 17
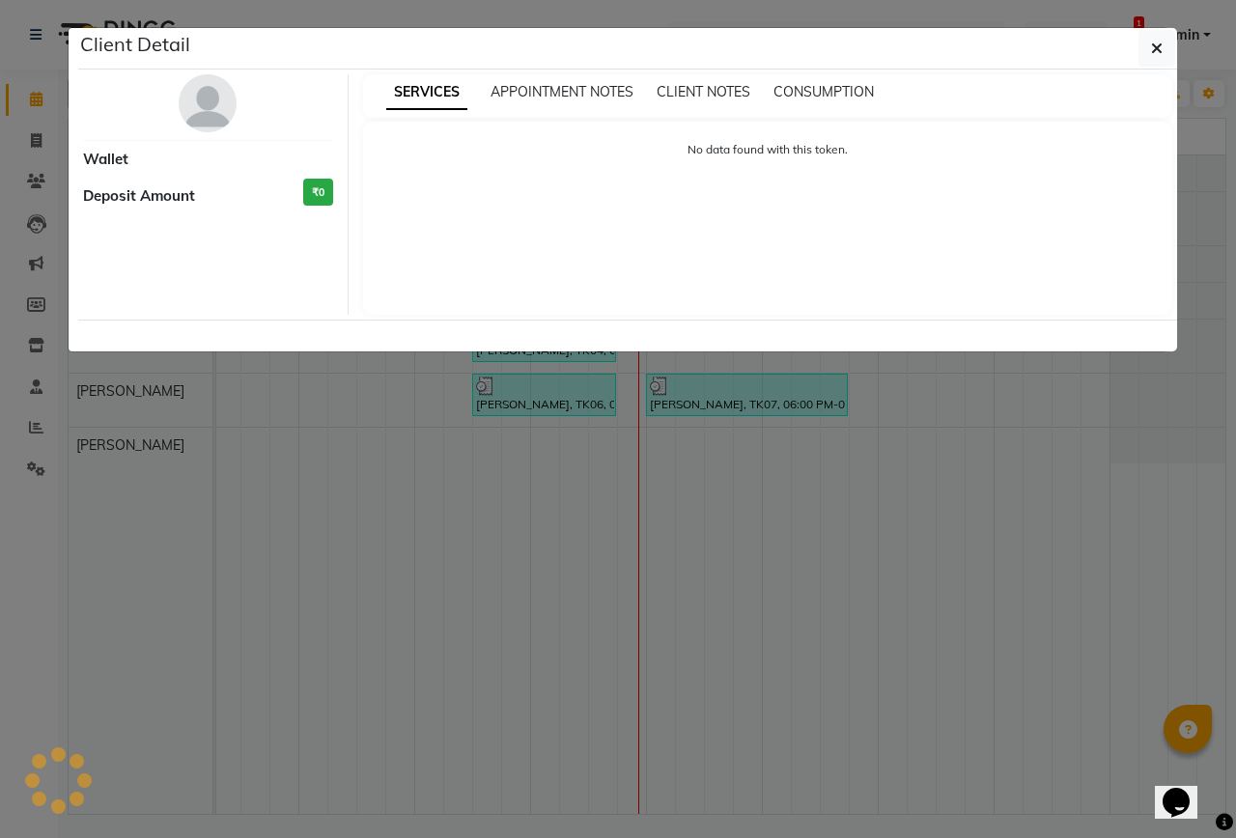
select select "1"
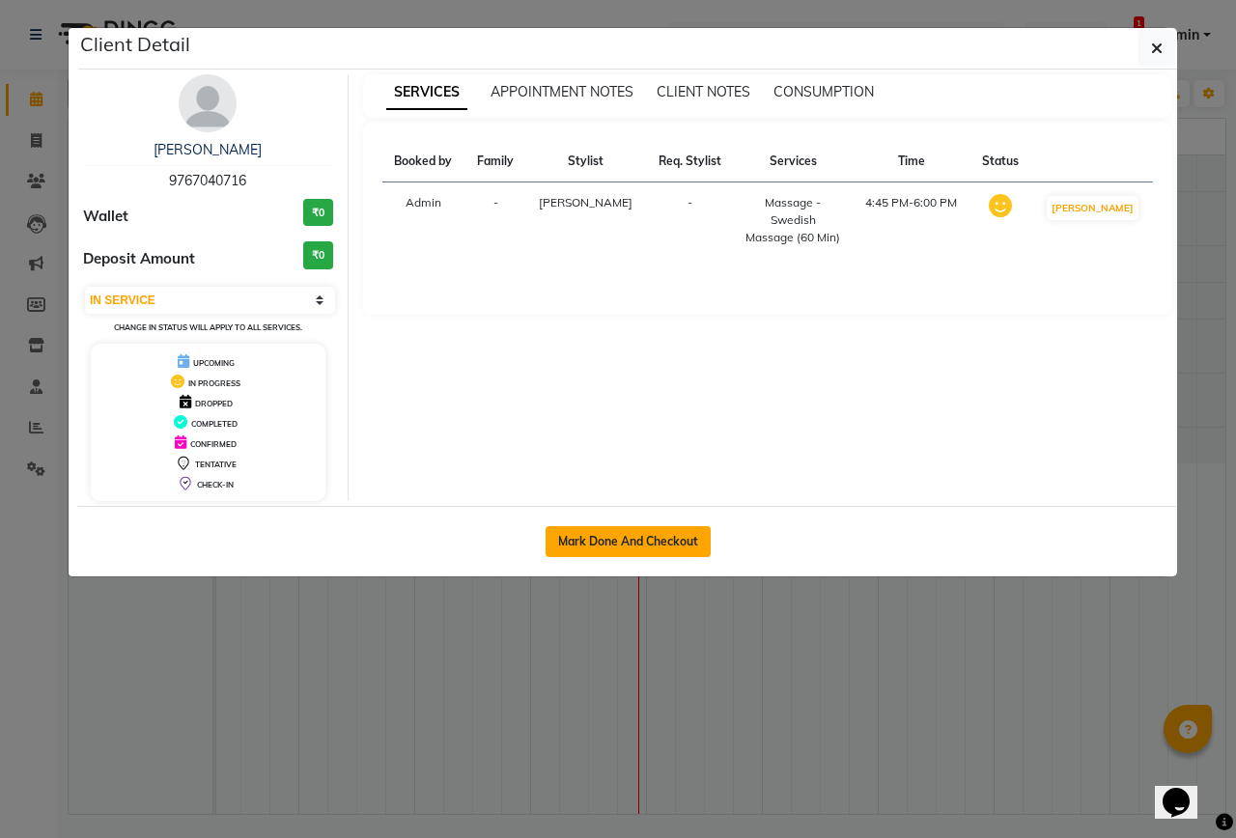
click at [667, 535] on button "Mark Done And Checkout" at bounding box center [628, 541] width 165 height 31
select select "service"
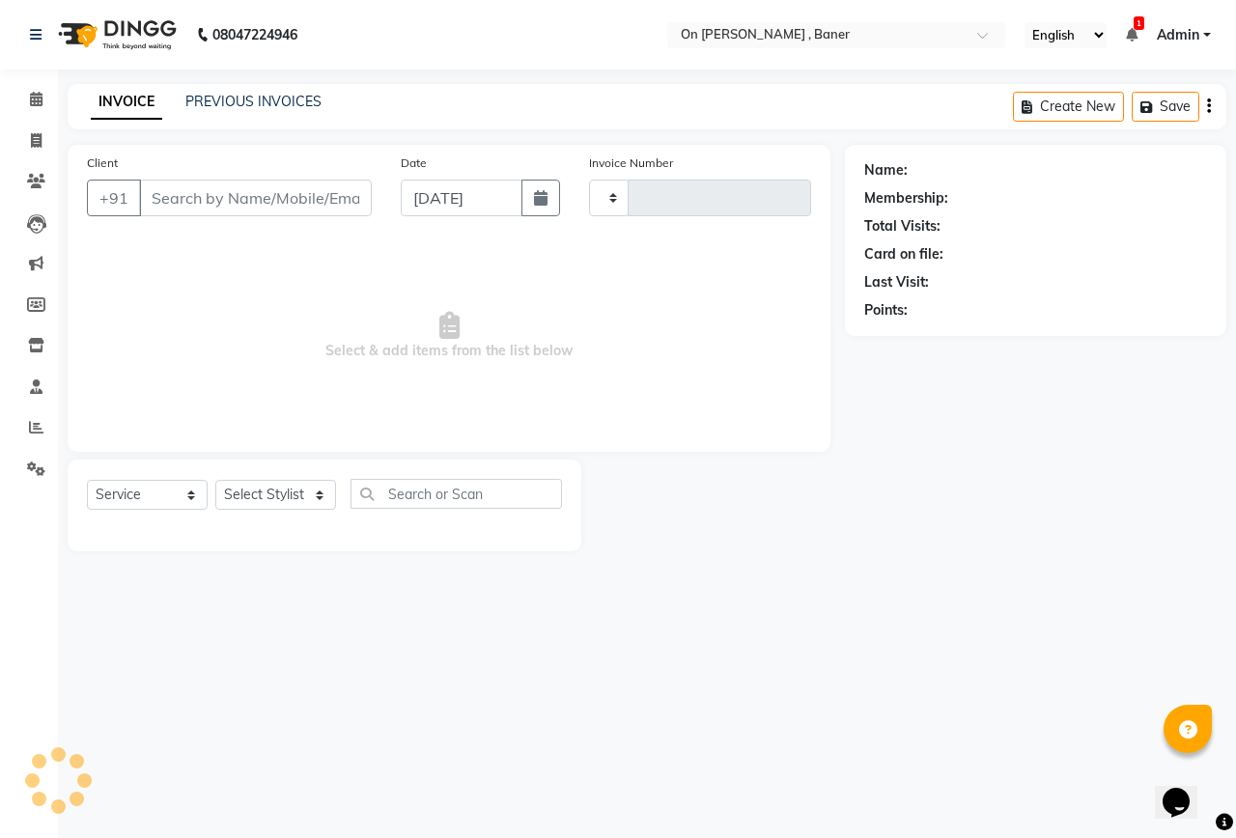
select select "3"
type input "0826"
select select "632"
type input "9767040716"
select select "25558"
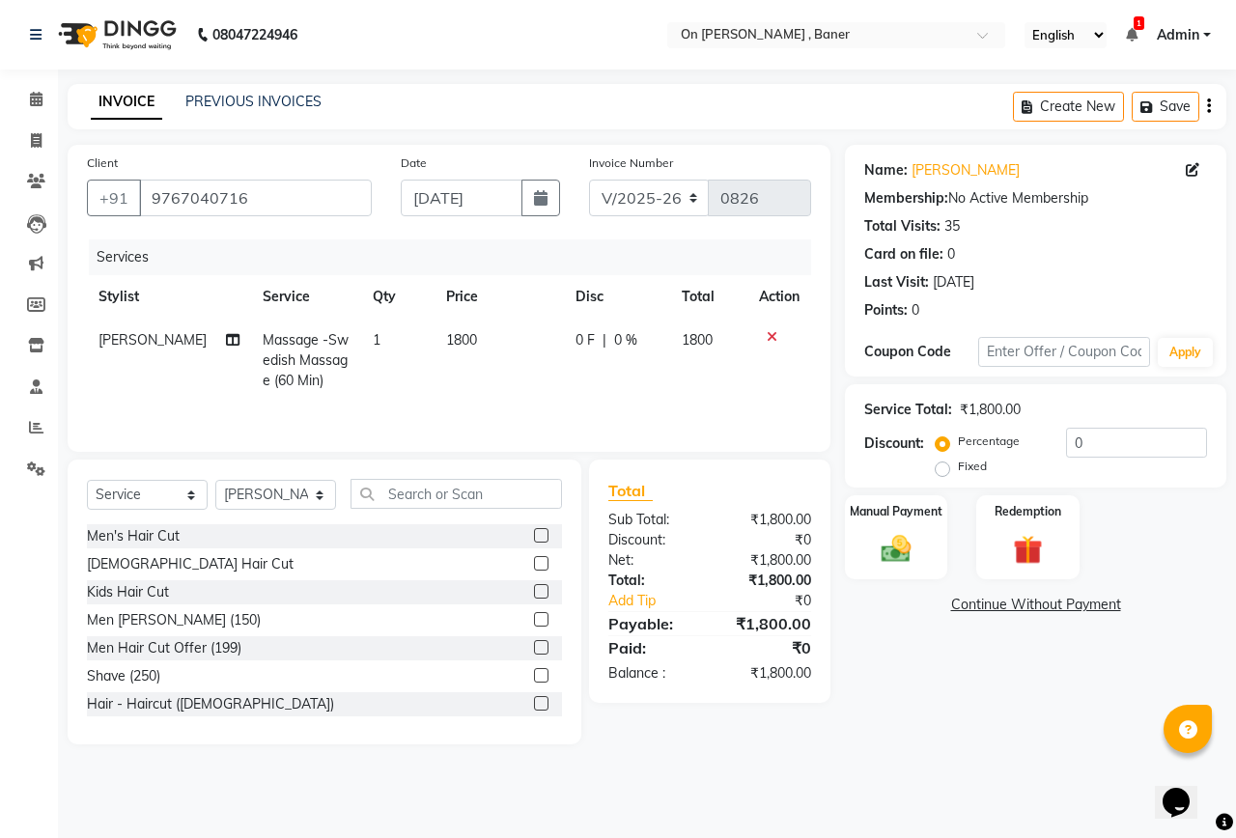
click at [453, 342] on span "1800" at bounding box center [461, 339] width 31 height 17
select select "25558"
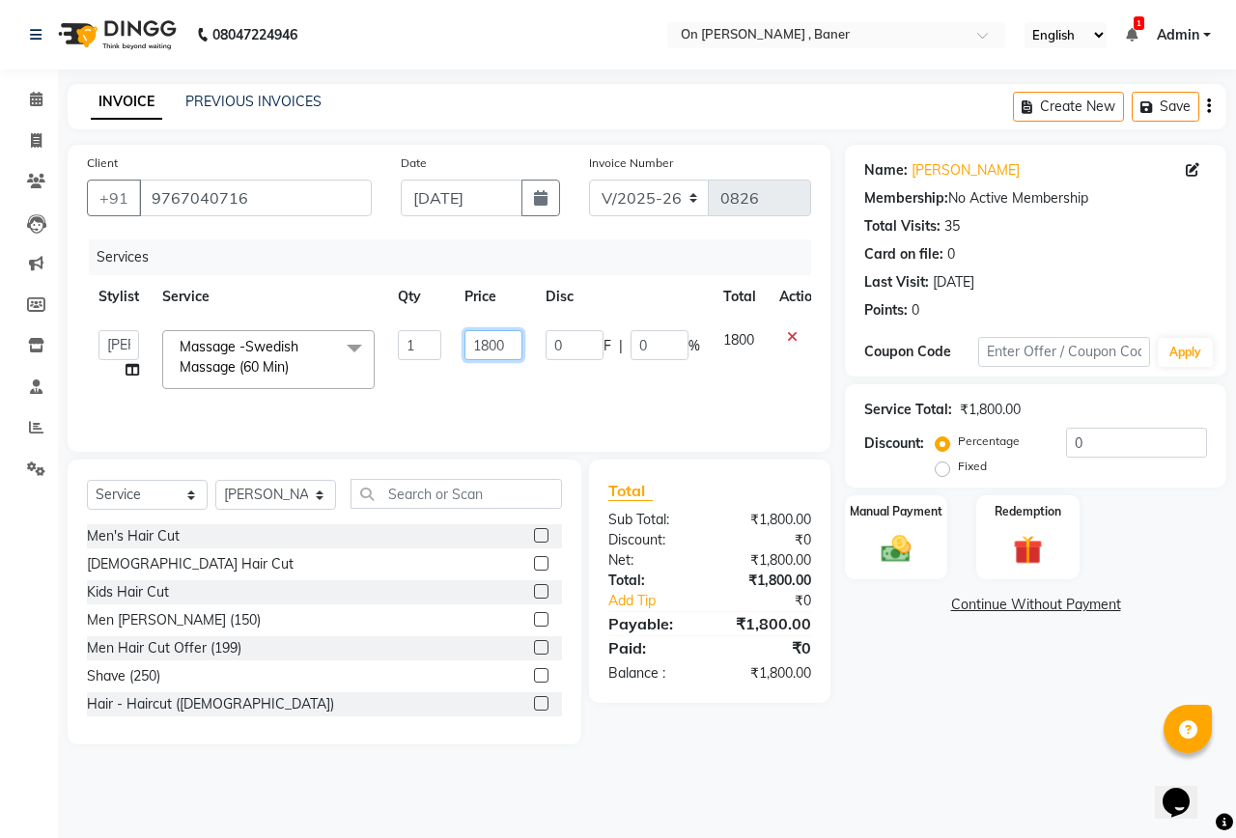
click at [476, 348] on input "1800" at bounding box center [494, 345] width 58 height 30
type input "1260"
click at [889, 641] on div "Name: [PERSON_NAME] Membership: No Active Membership Total Visits: 35 Card on f…" at bounding box center [1043, 445] width 396 height 600
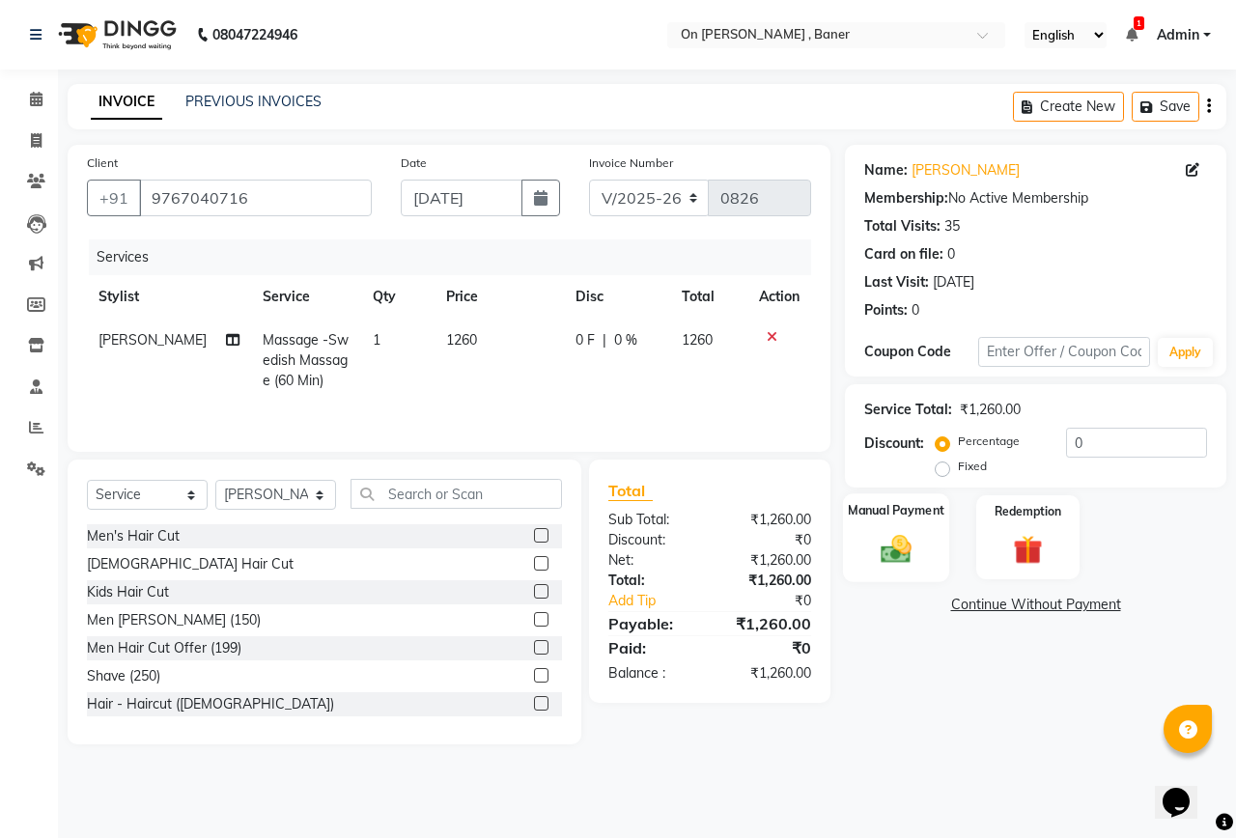
click at [874, 572] on div "Manual Payment" at bounding box center [896, 538] width 107 height 89
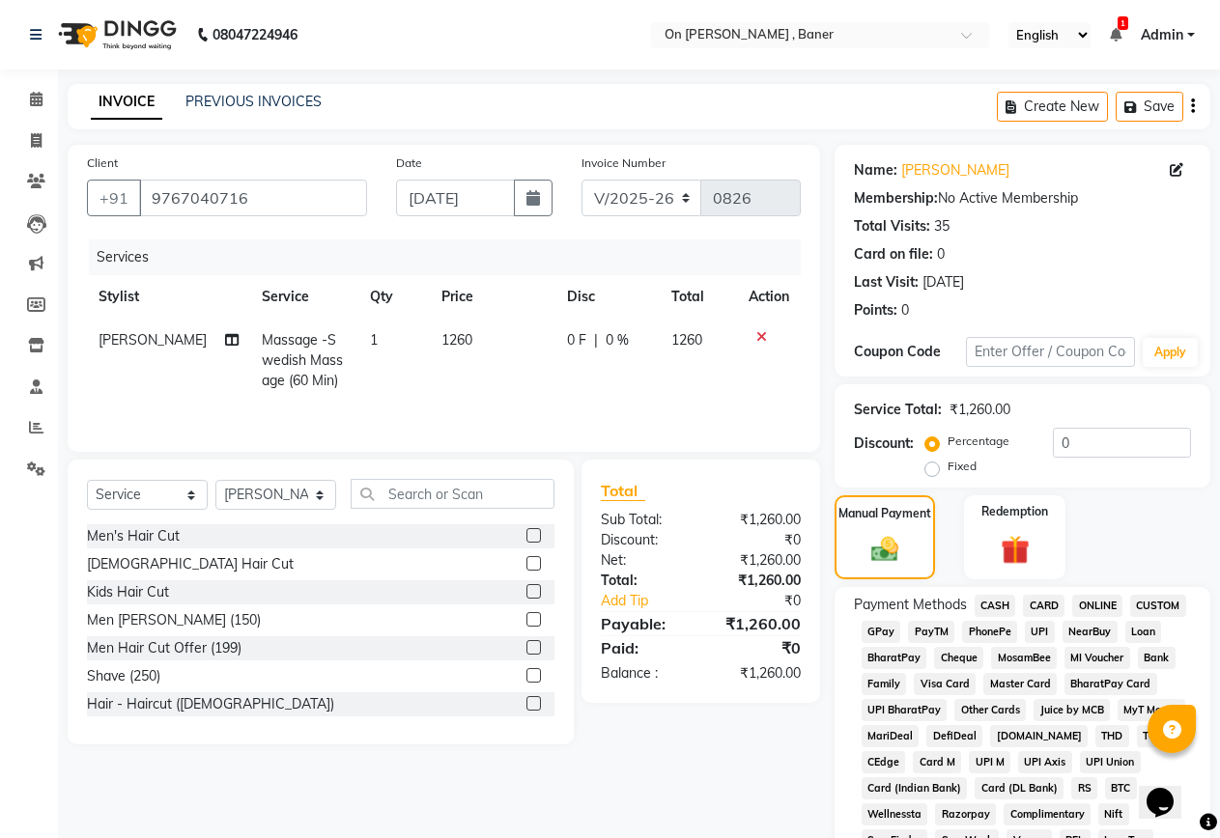
click at [893, 629] on span "GPay" at bounding box center [882, 632] width 40 height 22
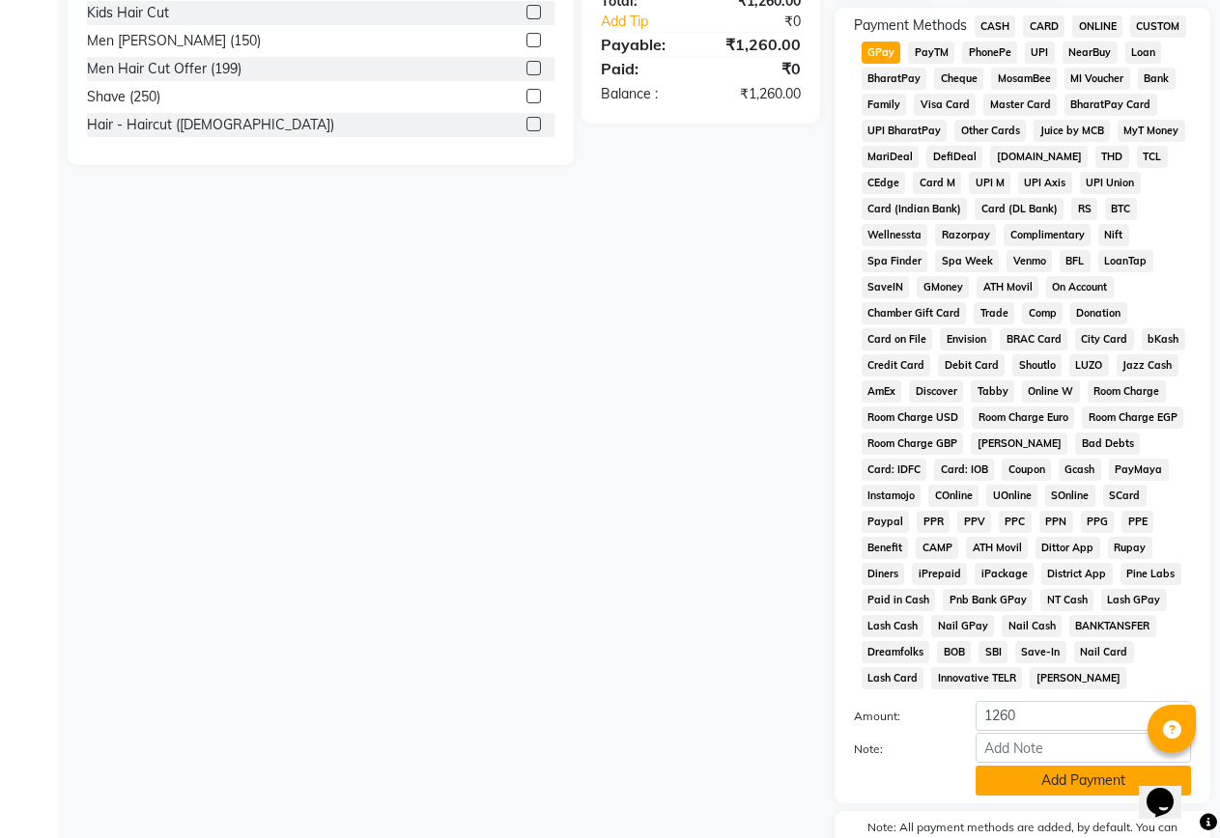
click at [1035, 779] on button "Add Payment" at bounding box center [1083, 781] width 215 height 30
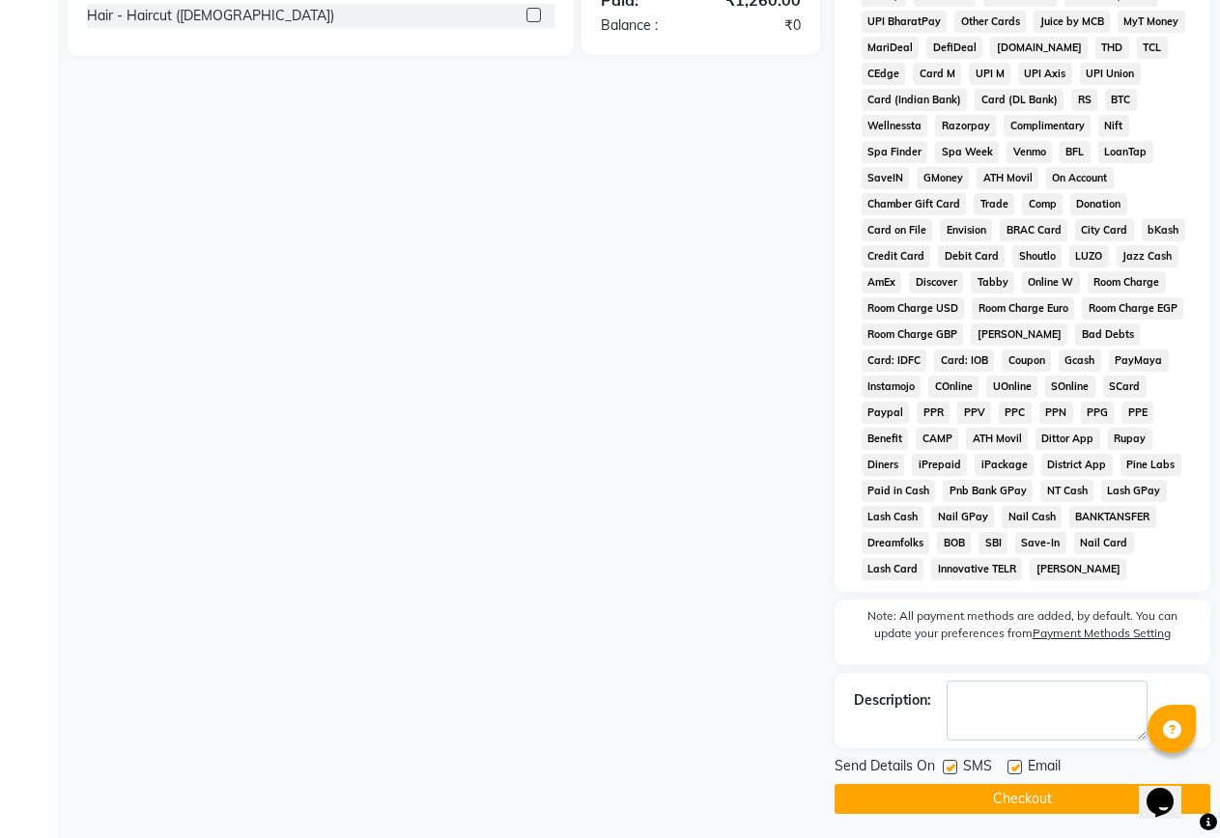
scroll to position [694, 0]
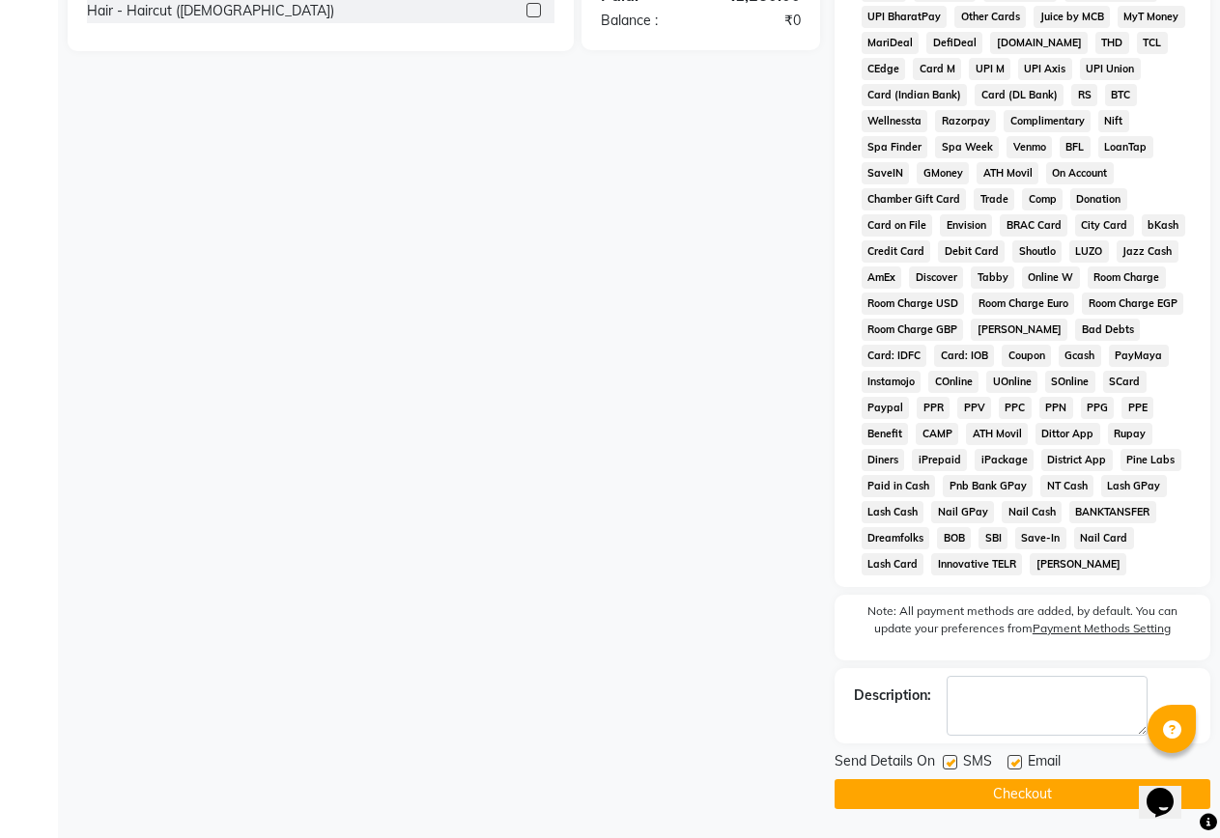
click at [953, 768] on label at bounding box center [950, 762] width 14 height 14
click at [953, 768] on input "checkbox" at bounding box center [949, 763] width 13 height 13
checkbox input "false"
click at [992, 795] on button "Checkout" at bounding box center [1023, 795] width 376 height 30
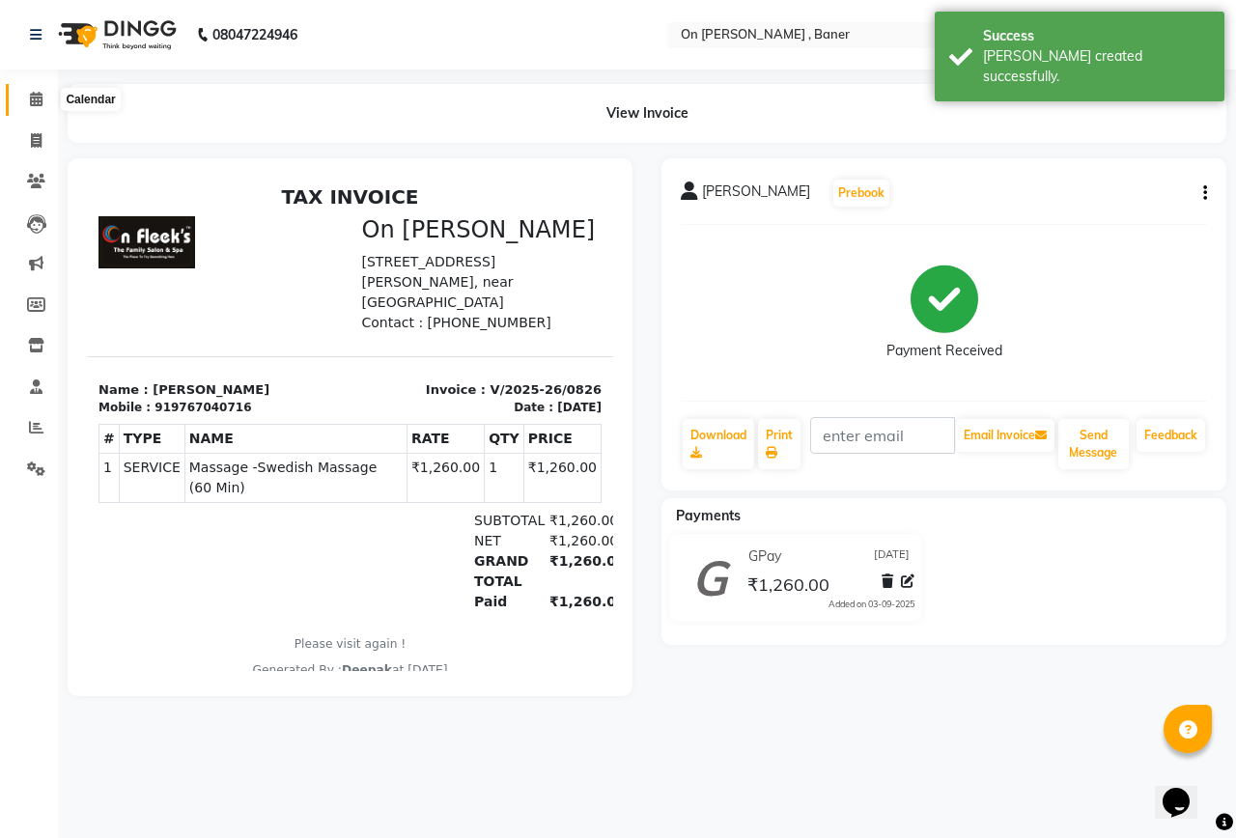
click at [33, 91] on span at bounding box center [36, 100] width 34 height 22
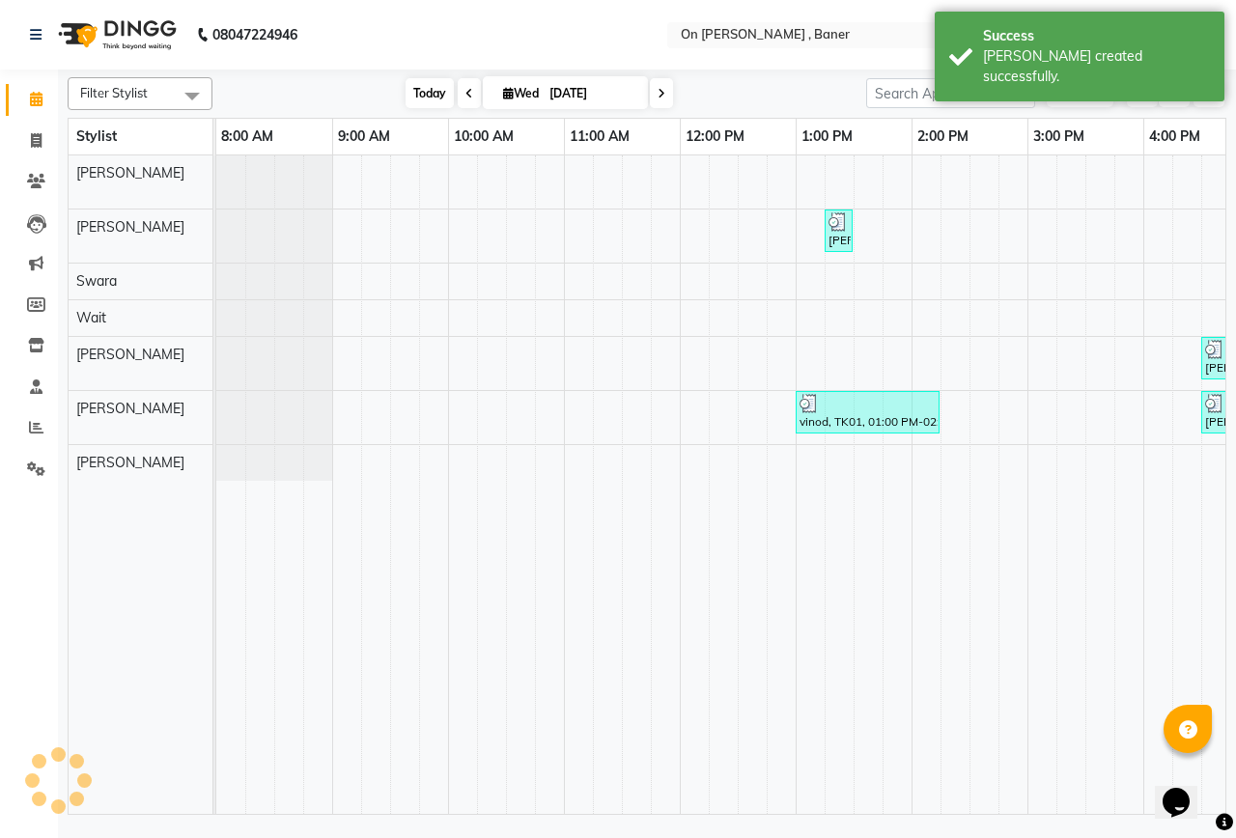
click at [412, 85] on span "Today" at bounding box center [430, 93] width 48 height 30
